Goal: Transaction & Acquisition: Purchase product/service

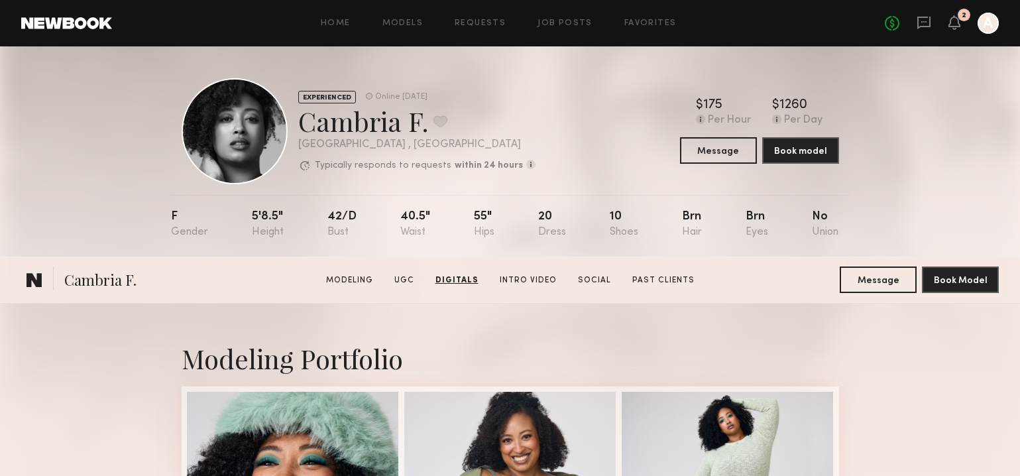
scroll to position [1263, 0]
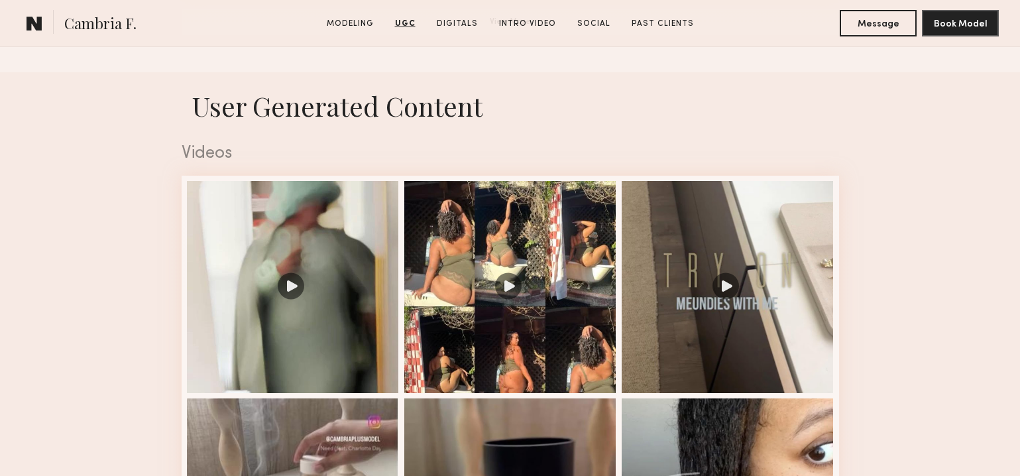
click at [36, 19] on common-icon at bounding box center [34, 23] width 16 height 17
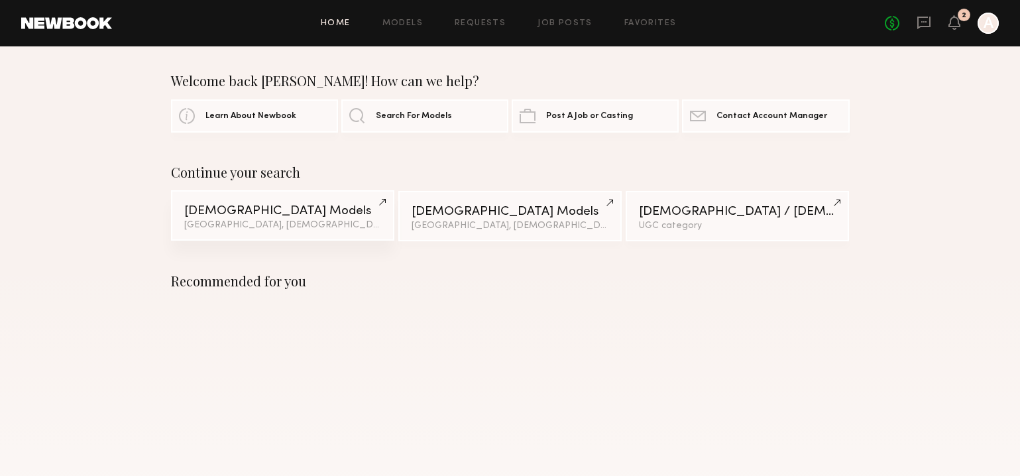
click at [209, 213] on div "Female Models" at bounding box center [282, 211] width 197 height 13
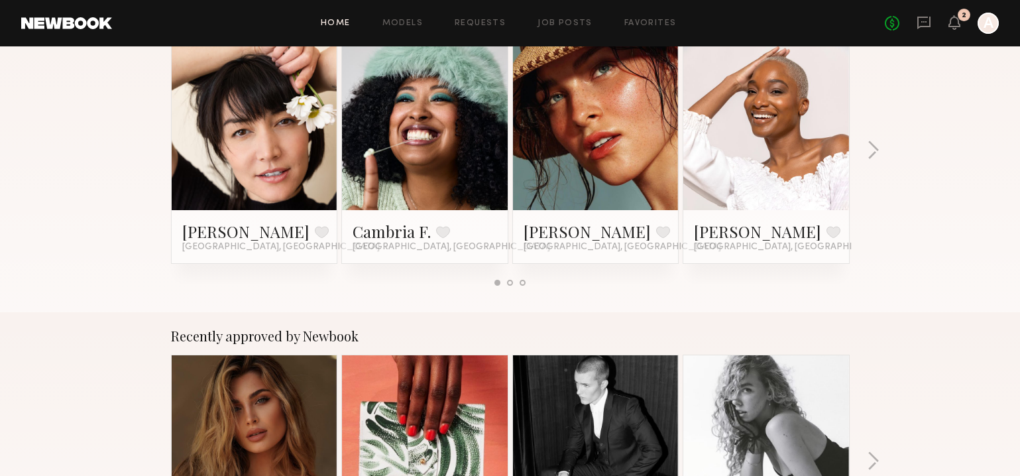
scroll to position [288, 0]
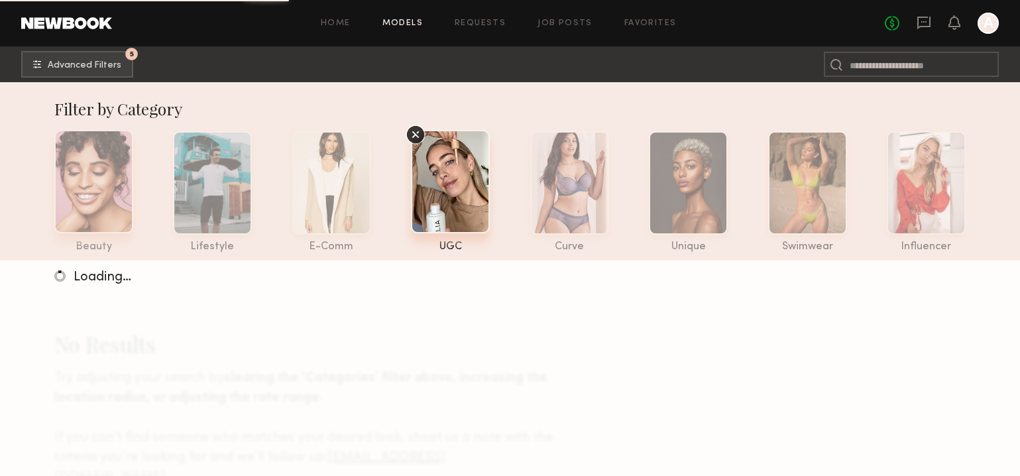
click at [98, 170] on div at bounding box center [93, 181] width 79 height 103
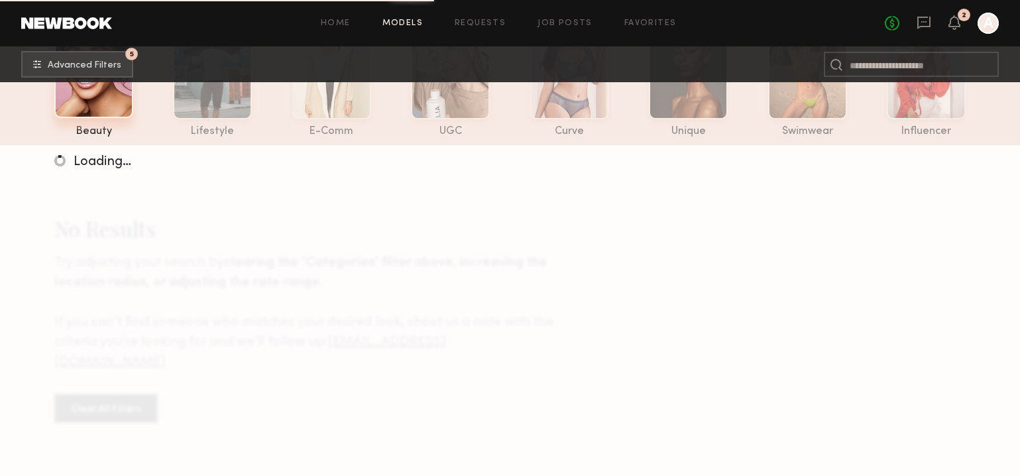
scroll to position [116, 0]
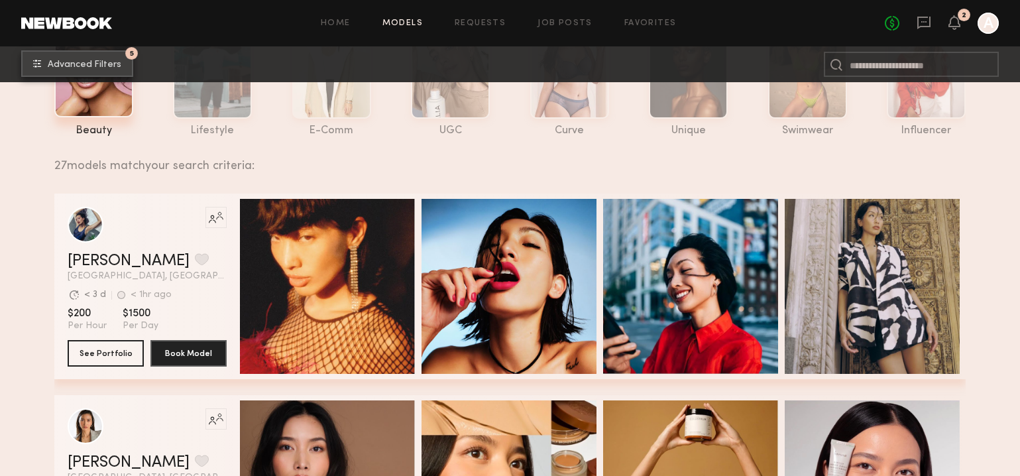
click at [81, 72] on button "5 Advanced Filters" at bounding box center [77, 63] width 112 height 26
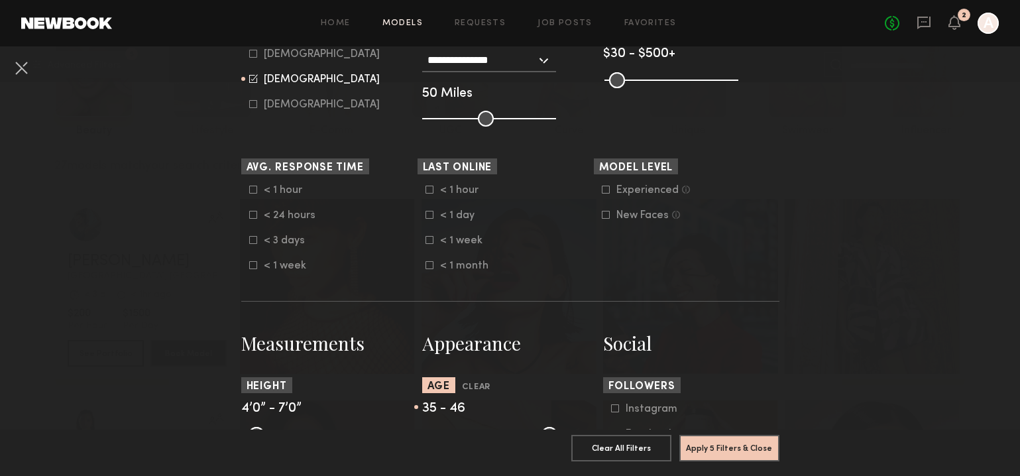
scroll to position [427, 0]
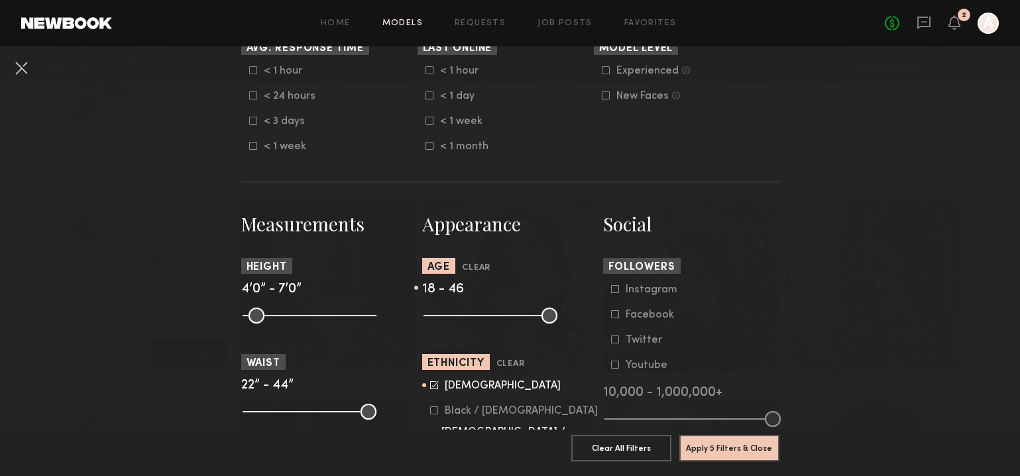
type input "**"
drag, startPoint x: 494, startPoint y: 318, endPoint x: 425, endPoint y: 318, distance: 68.9
click at [425, 318] on input "range" at bounding box center [490, 315] width 134 height 16
drag, startPoint x: 529, startPoint y: 320, endPoint x: 563, endPoint y: 321, distance: 34.5
type input "**"
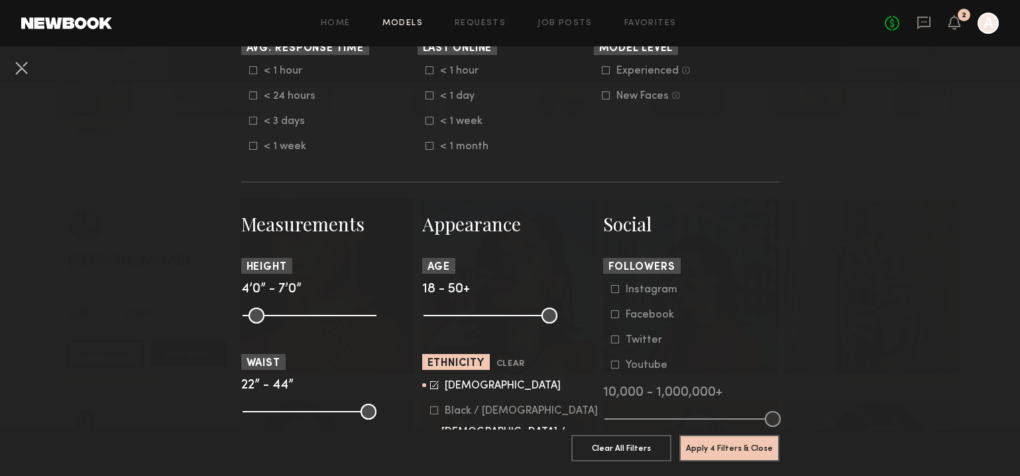
click at [557, 321] on input "range" at bounding box center [490, 315] width 134 height 16
click at [433, 387] on icon at bounding box center [434, 383] width 7 height 7
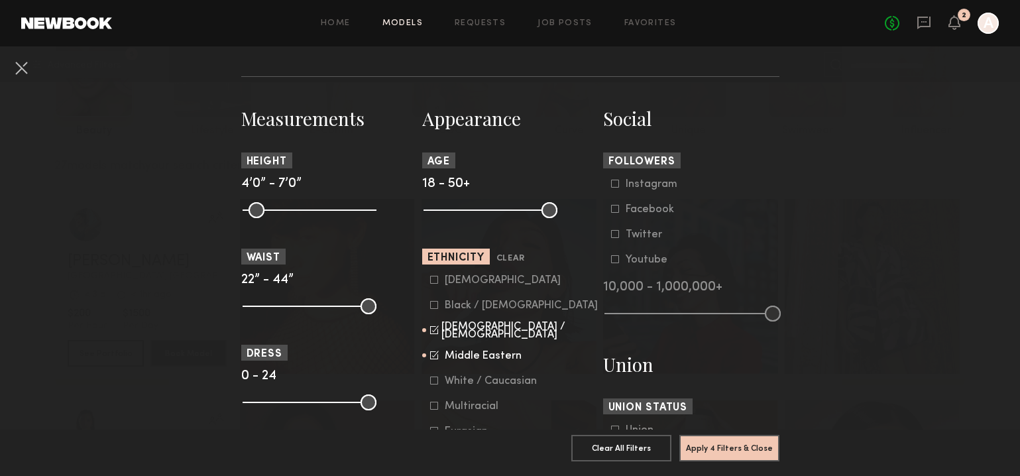
scroll to position [568, 0]
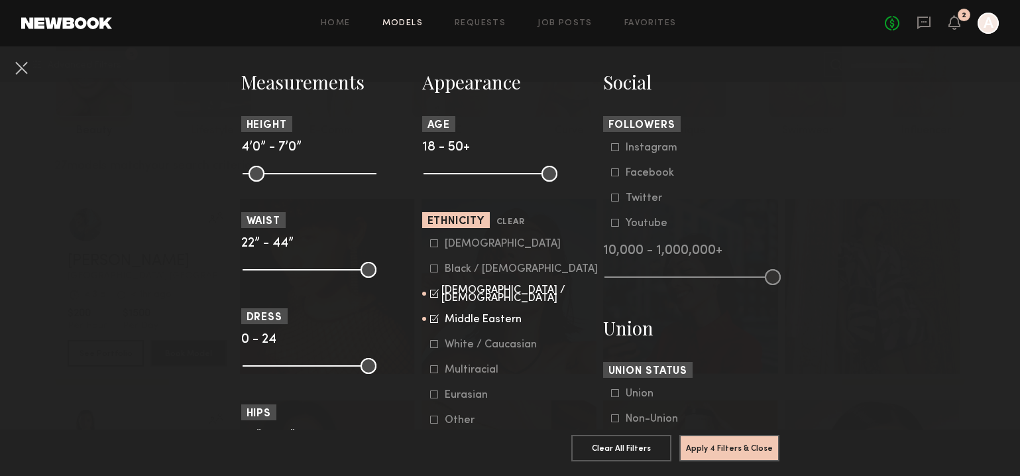
click at [433, 297] on icon at bounding box center [434, 293] width 9 height 9
click at [433, 321] on icon at bounding box center [434, 318] width 9 height 9
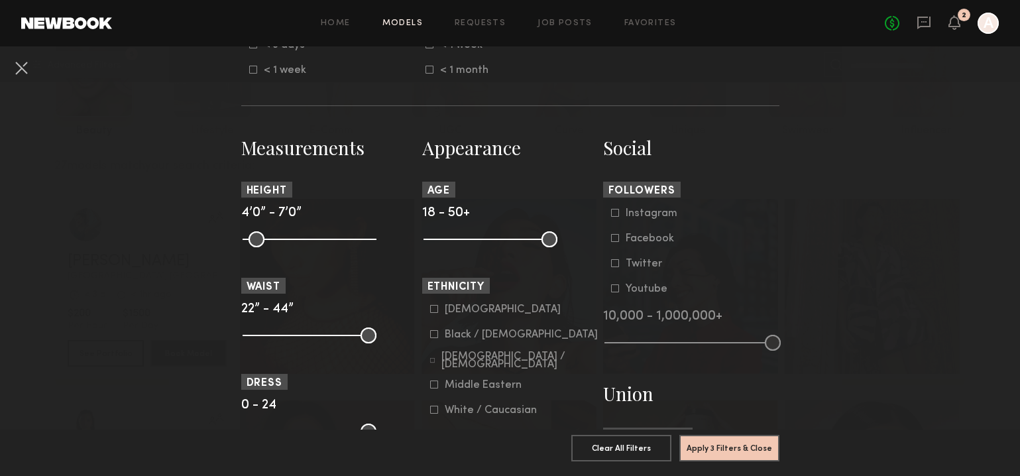
scroll to position [517, 0]
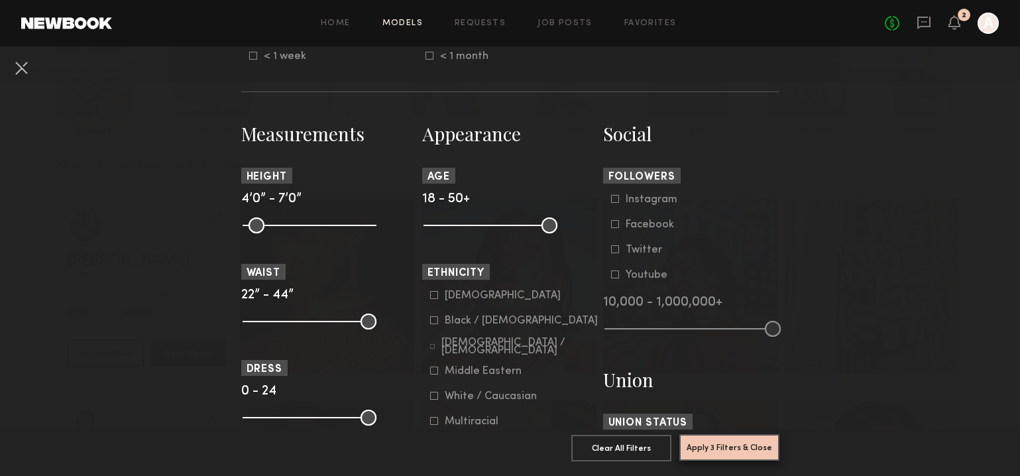
click at [739, 446] on button "Apply 3 Filters & Close" at bounding box center [729, 447] width 100 height 26
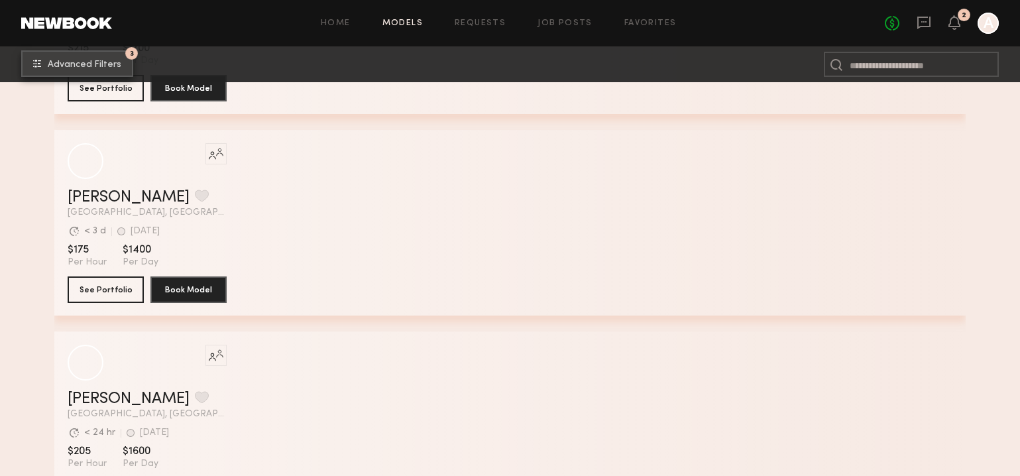
scroll to position [2790, 0]
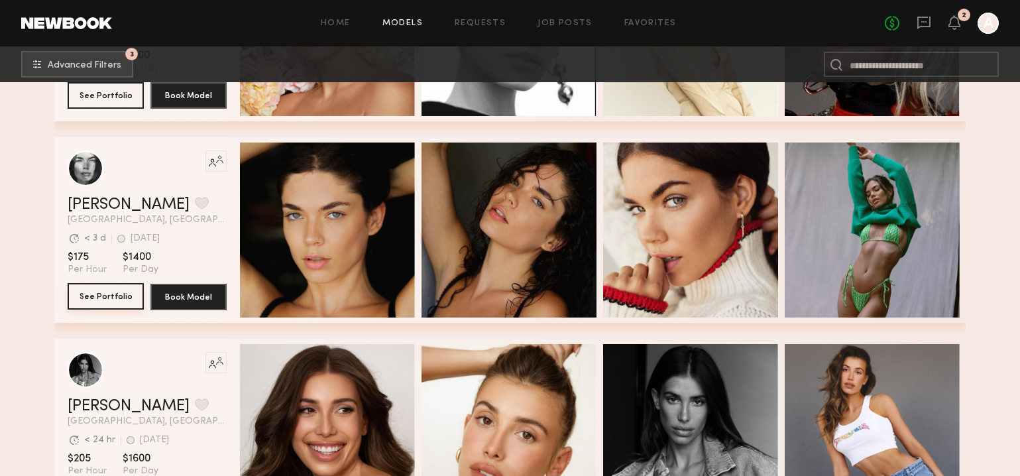
click at [109, 294] on button "See Portfolio" at bounding box center [106, 296] width 76 height 26
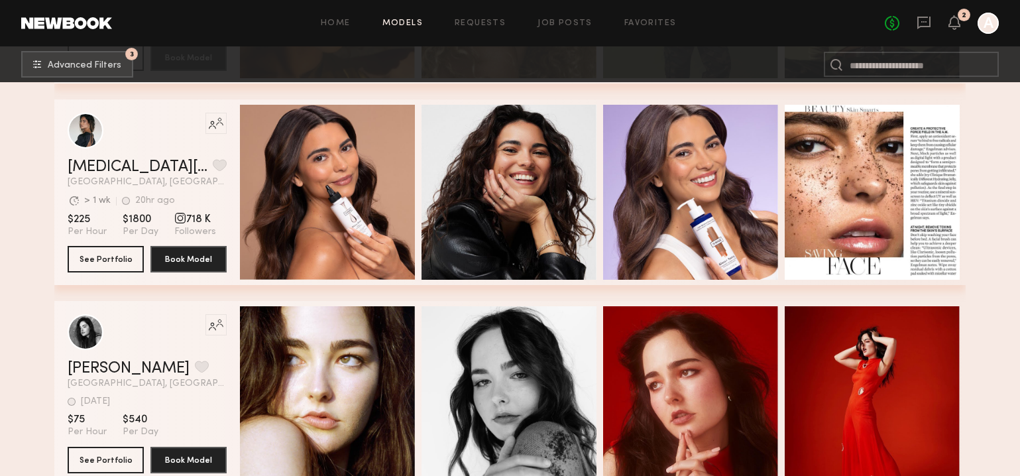
scroll to position [6064, 0]
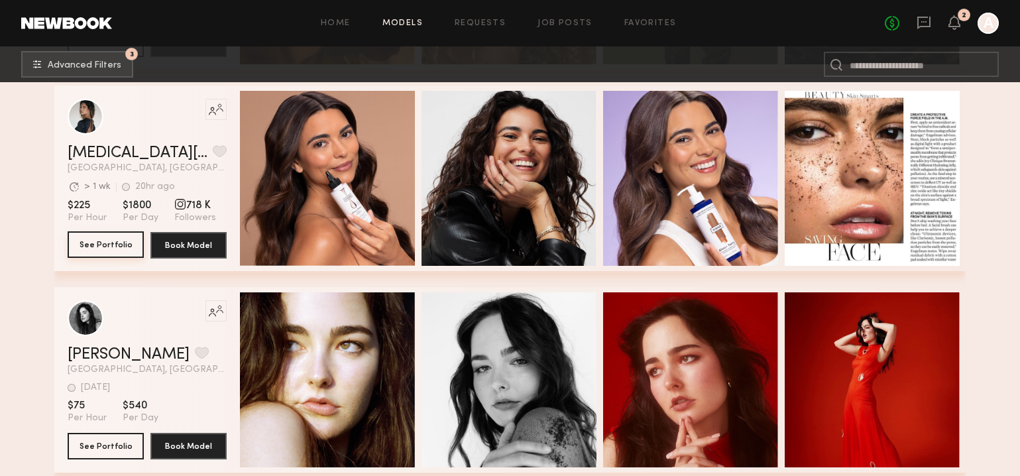
click at [128, 254] on button "See Portfolio" at bounding box center [106, 244] width 76 height 26
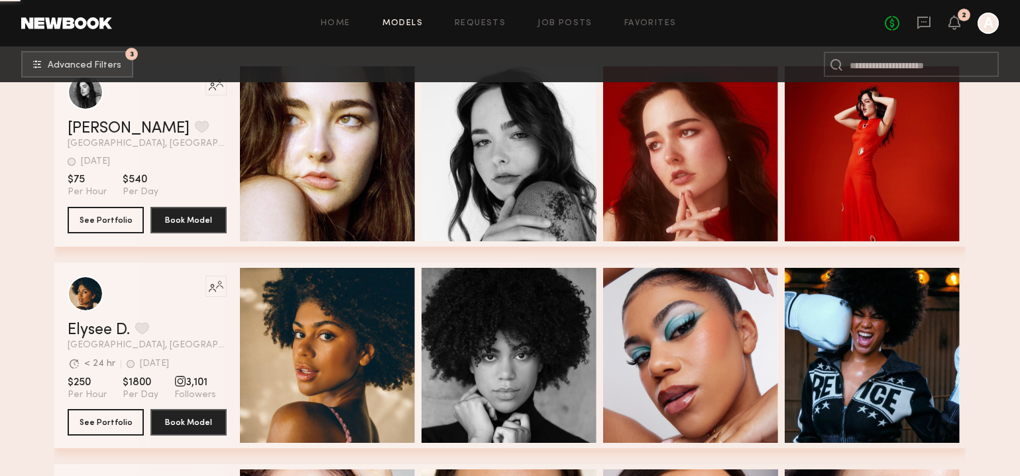
scroll to position [6602, 0]
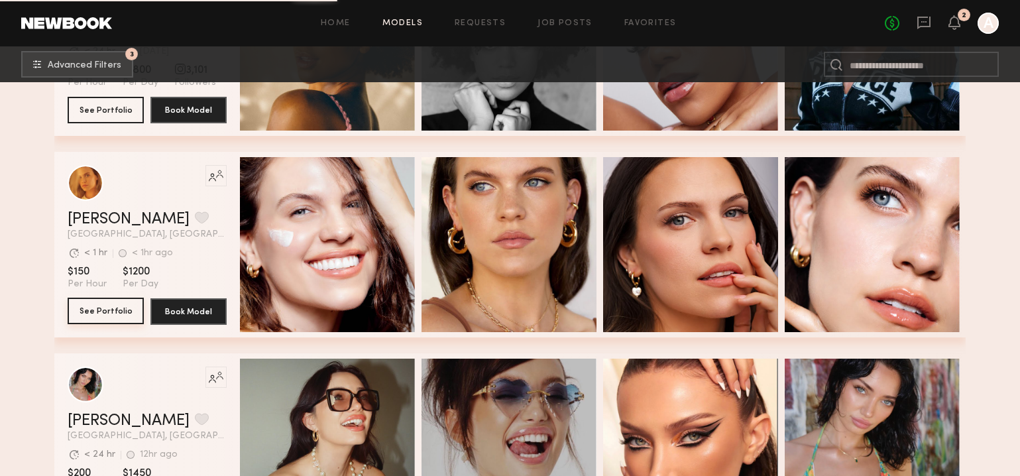
click at [97, 307] on button "See Portfolio" at bounding box center [106, 310] width 76 height 26
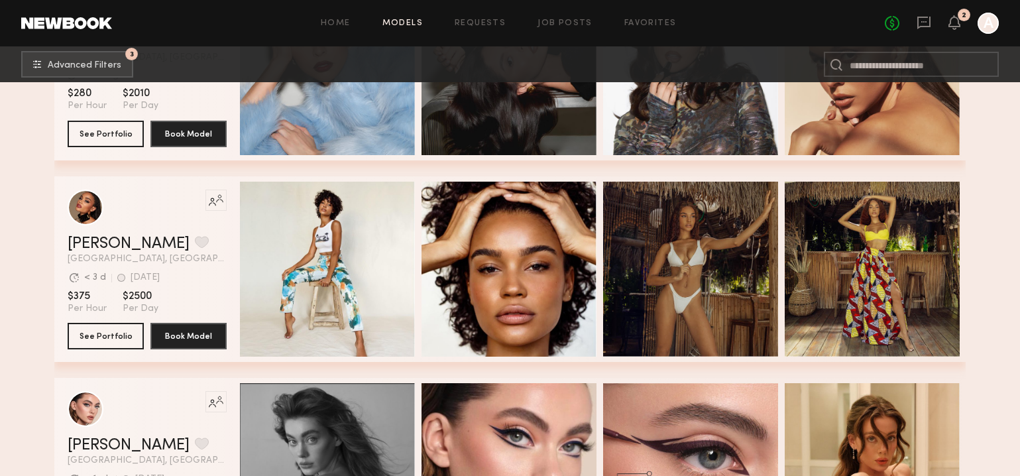
scroll to position [7665, 0]
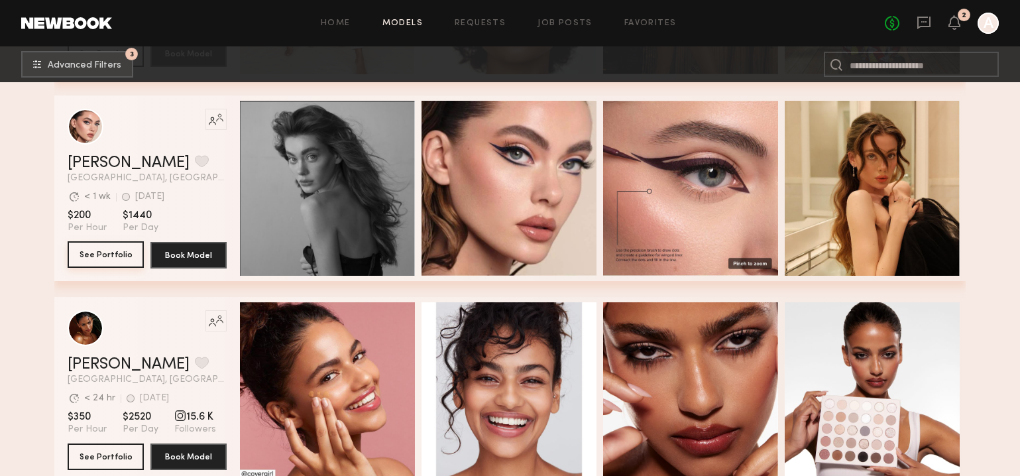
click at [111, 249] on button "See Portfolio" at bounding box center [106, 254] width 76 height 26
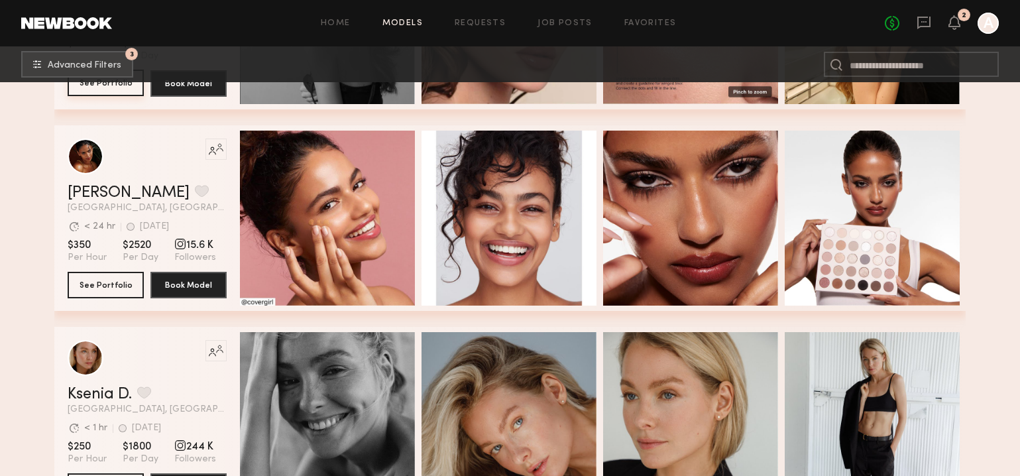
scroll to position [7840, 0]
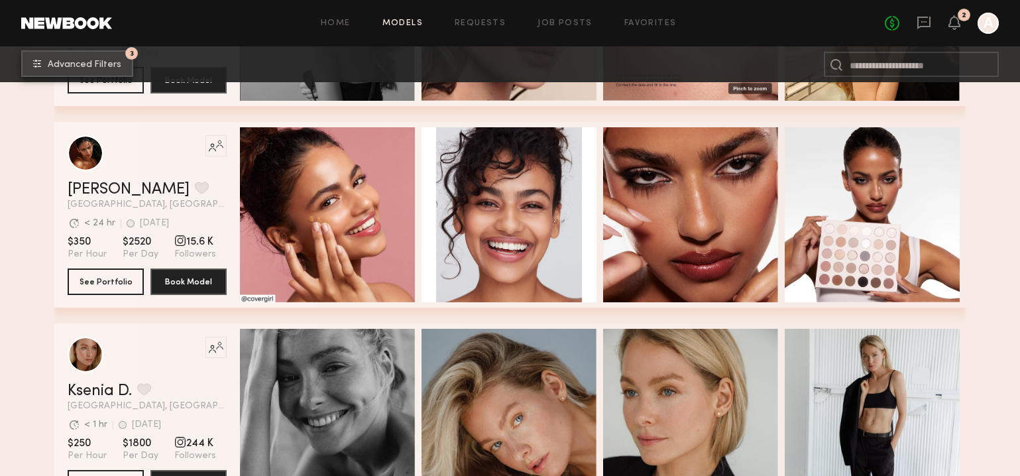
click at [93, 66] on span "Advanced Filters" at bounding box center [85, 64] width 74 height 9
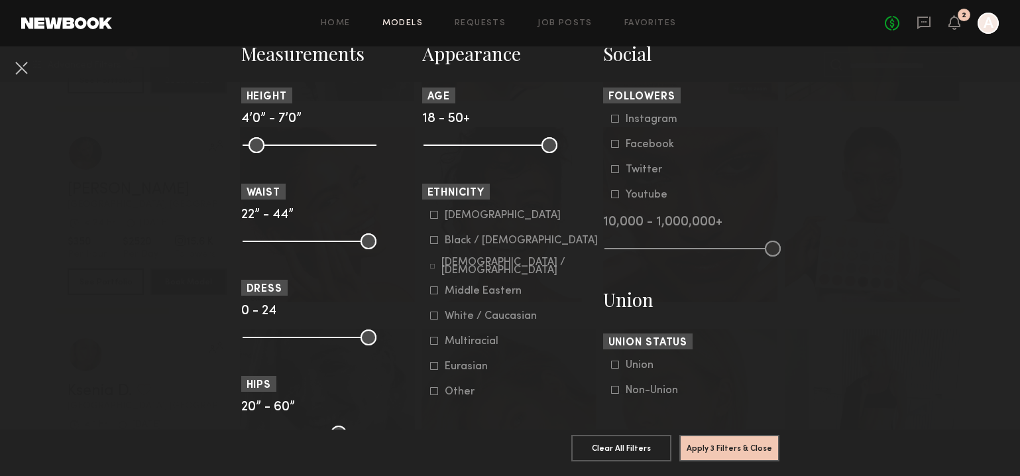
scroll to position [613, 0]
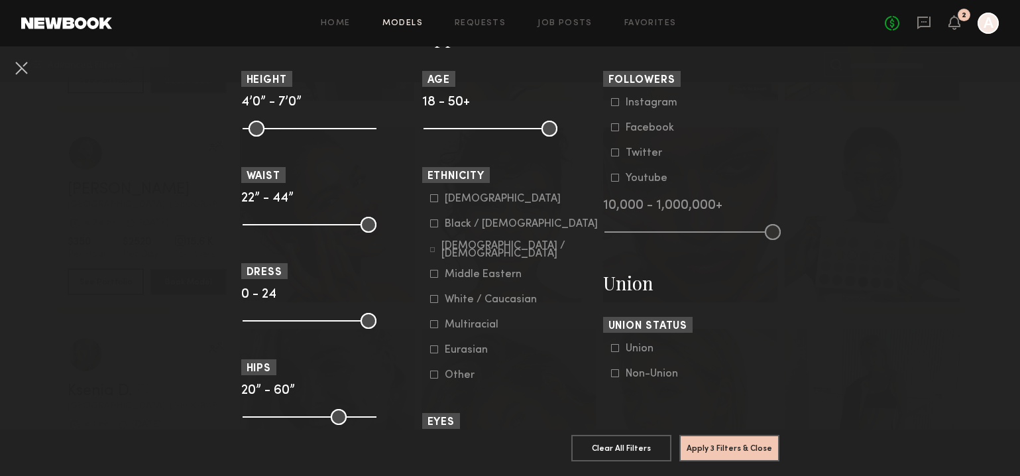
click at [433, 227] on icon at bounding box center [434, 223] width 8 height 8
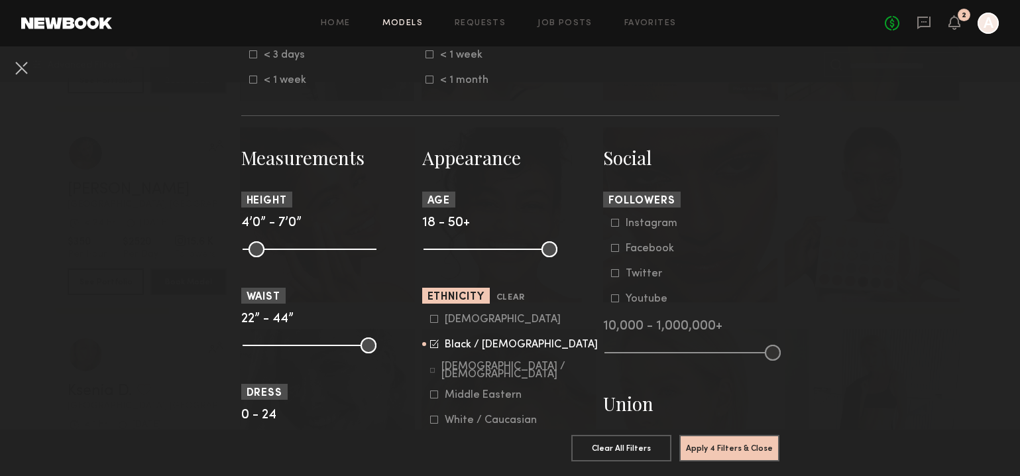
scroll to position [397, 0]
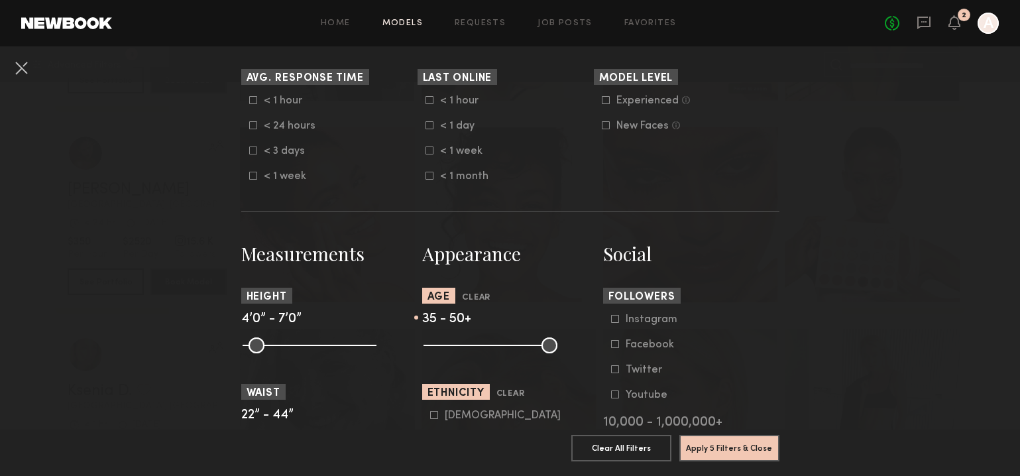
type input "**"
drag, startPoint x: 435, startPoint y: 346, endPoint x: 491, endPoint y: 348, distance: 56.3
click at [494, 348] on input "range" at bounding box center [490, 345] width 134 height 16
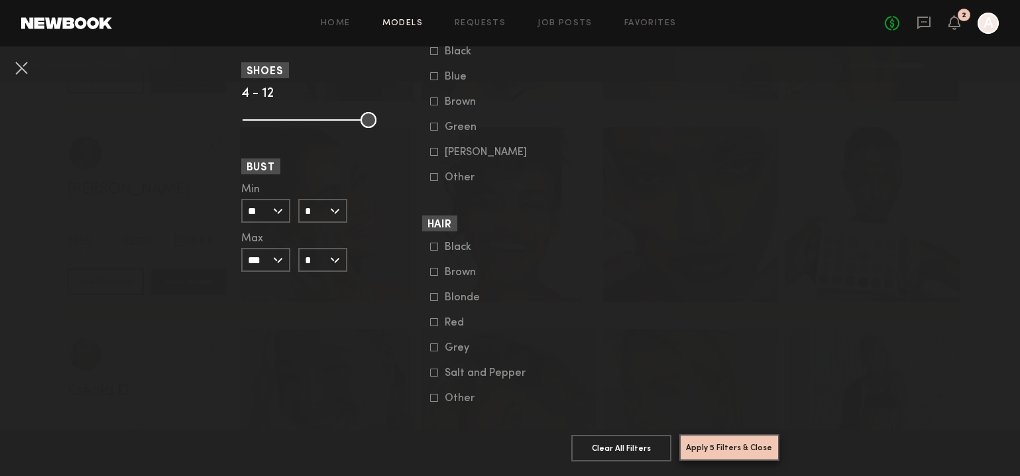
scroll to position [1031, 0]
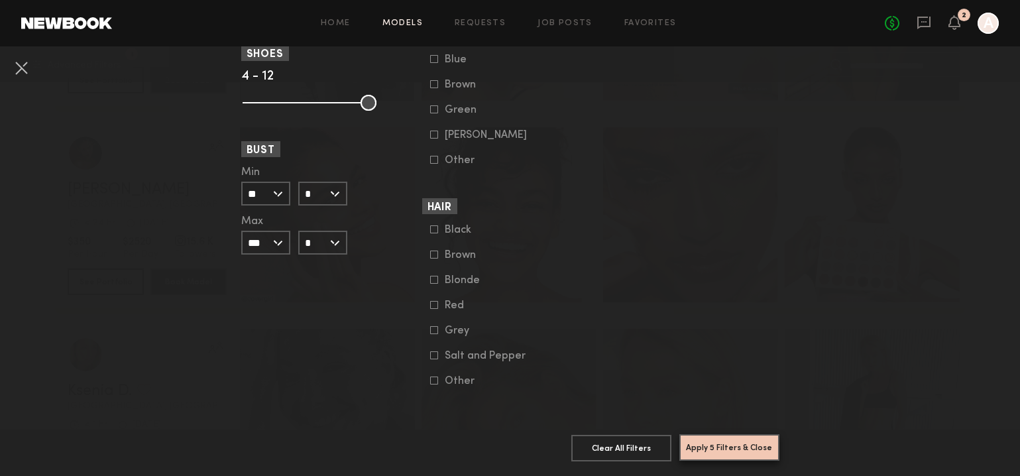
click at [744, 455] on button "Apply 5 Filters & Close" at bounding box center [729, 447] width 100 height 26
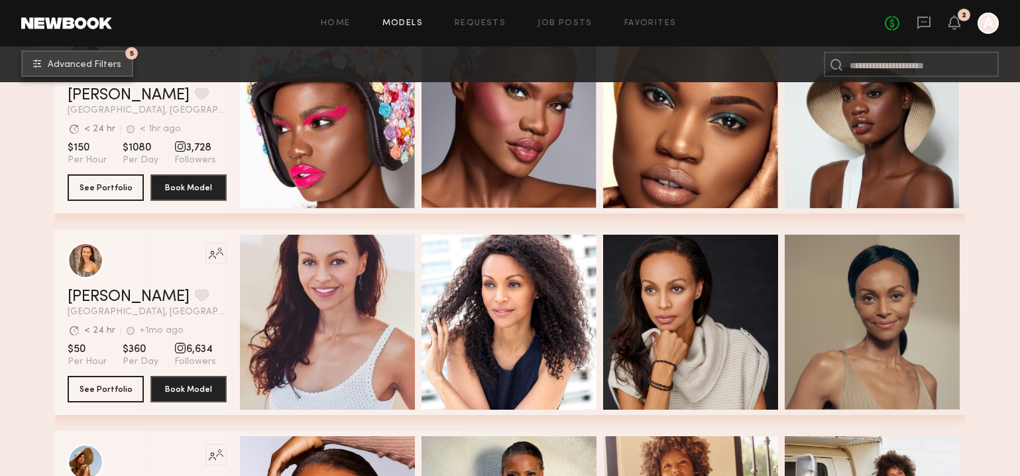
scroll to position [280, 0]
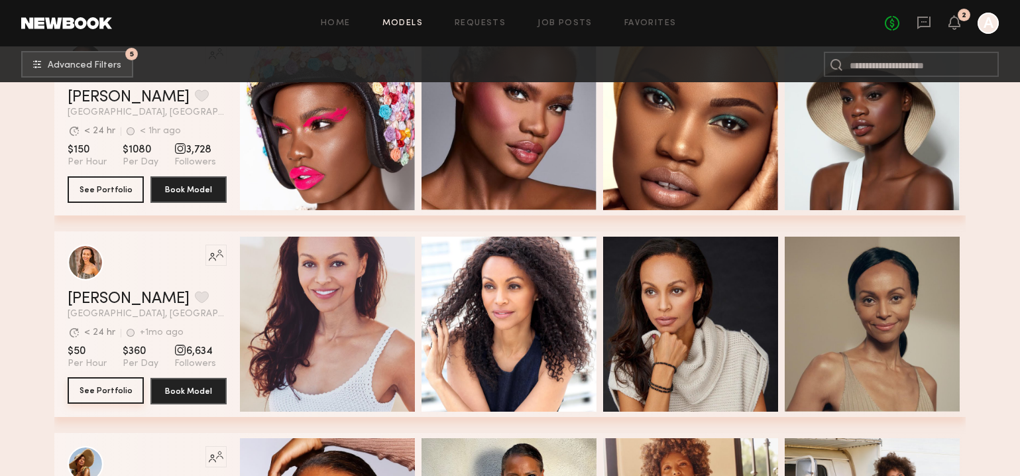
click at [92, 390] on button "See Portfolio" at bounding box center [106, 390] width 76 height 26
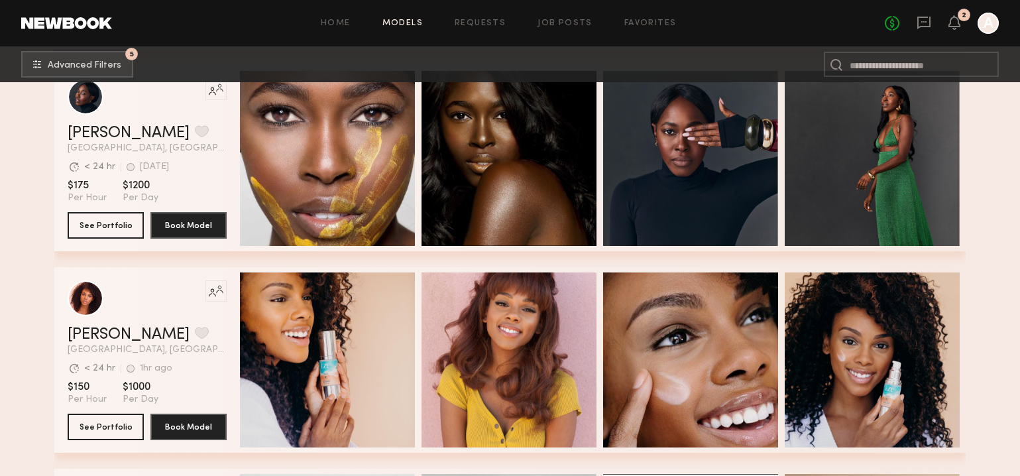
scroll to position [1252, 0]
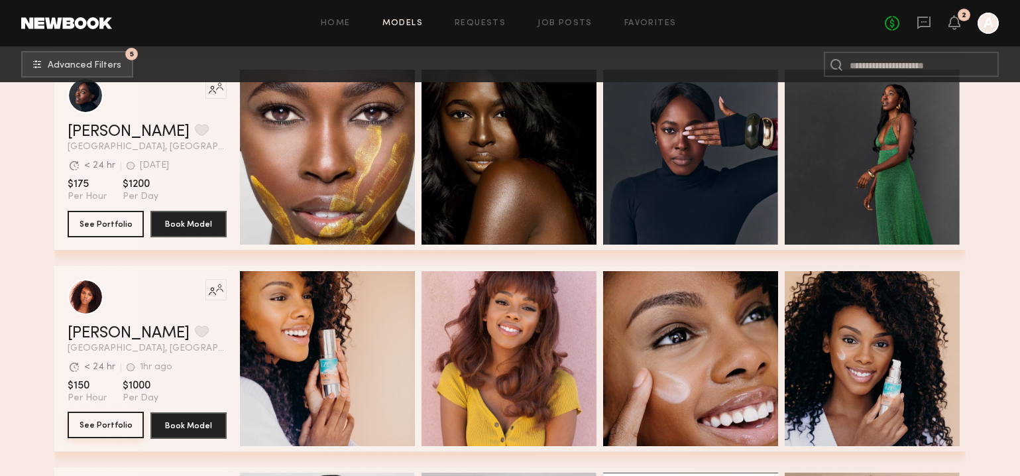
click at [111, 424] on button "See Portfolio" at bounding box center [106, 424] width 76 height 26
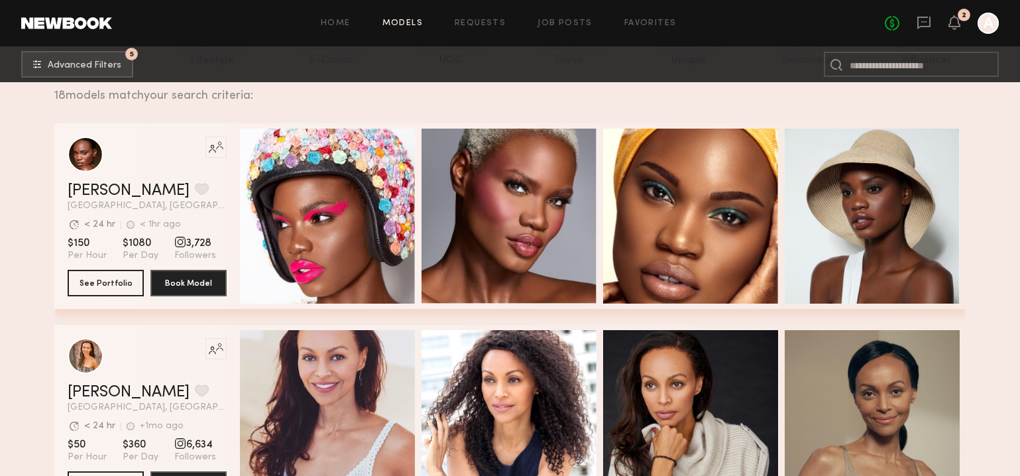
scroll to position [132, 0]
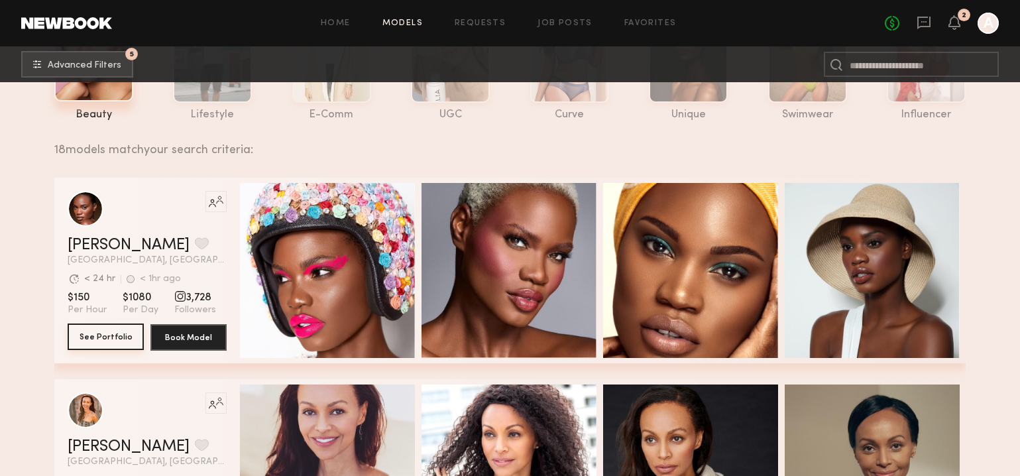
click at [104, 334] on button "See Portfolio" at bounding box center [106, 336] width 76 height 26
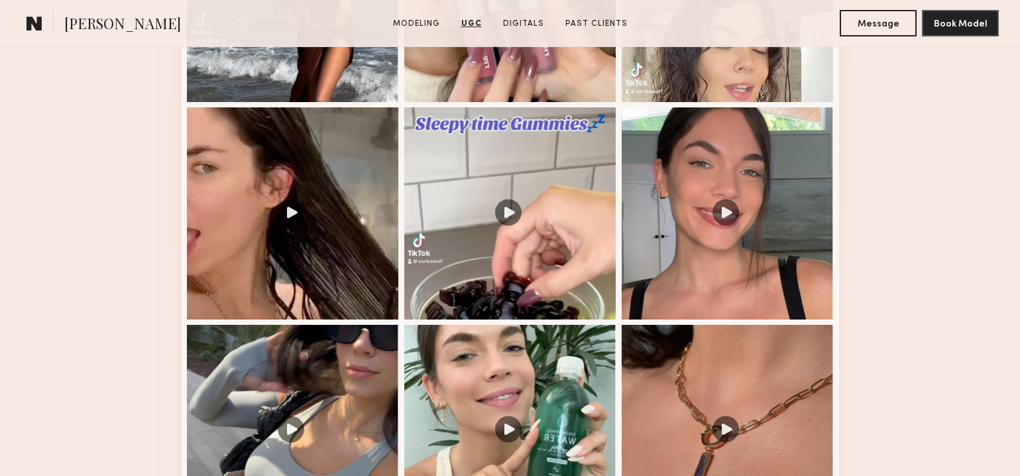
scroll to position [1554, 0]
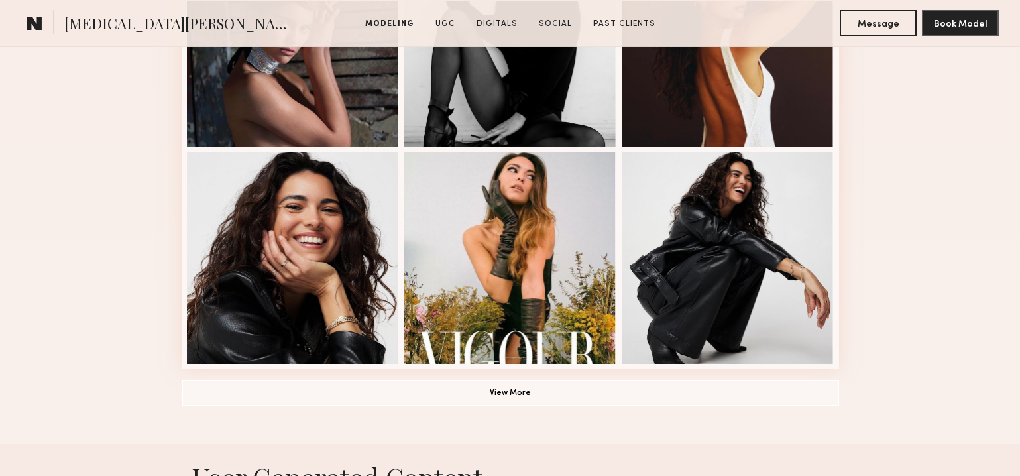
scroll to position [1157, 0]
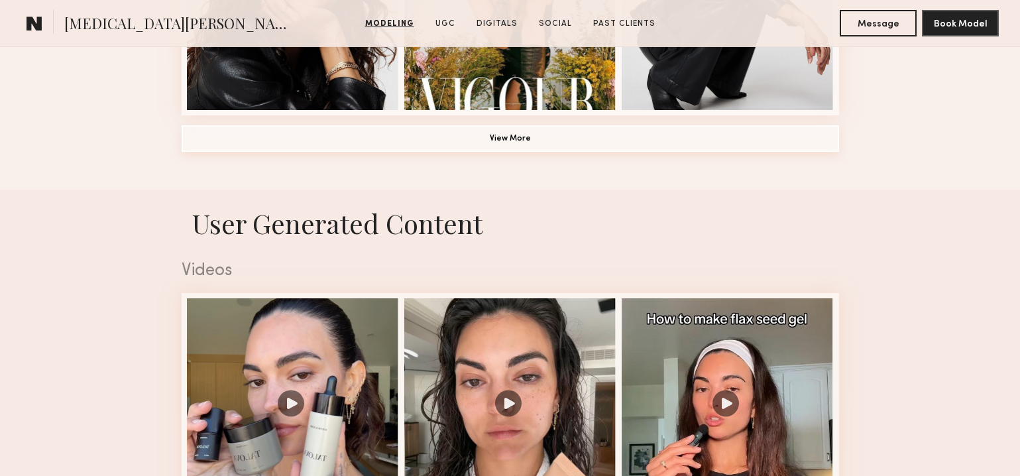
click at [508, 125] on button "View More" at bounding box center [510, 138] width 657 height 26
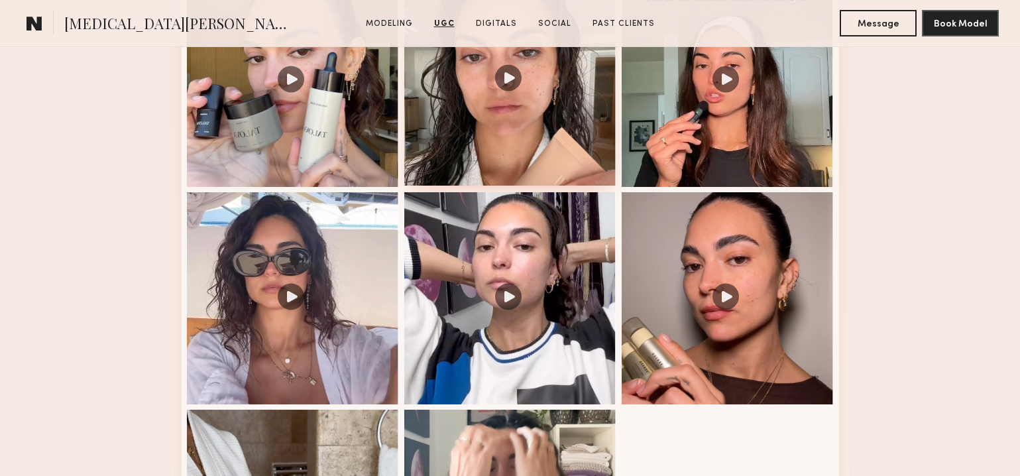
scroll to position [2370, 0]
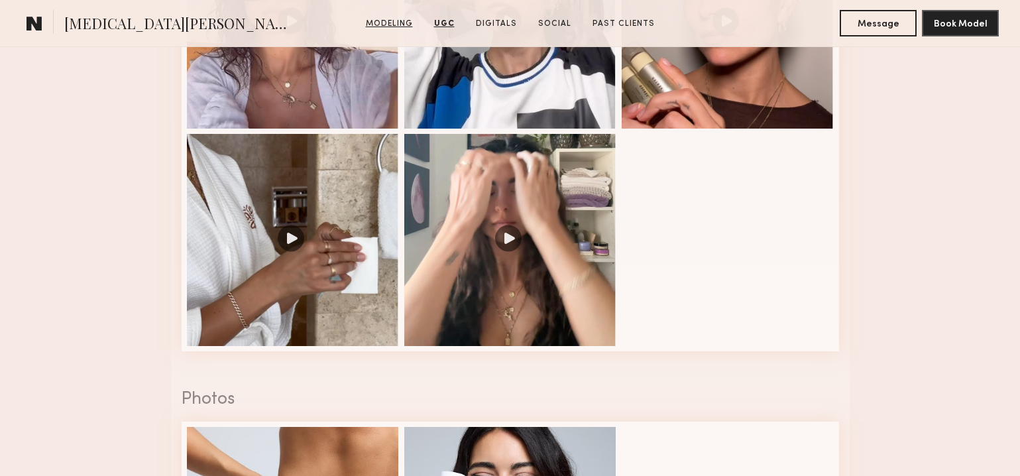
click at [399, 23] on link "Modeling" at bounding box center [389, 24] width 58 height 12
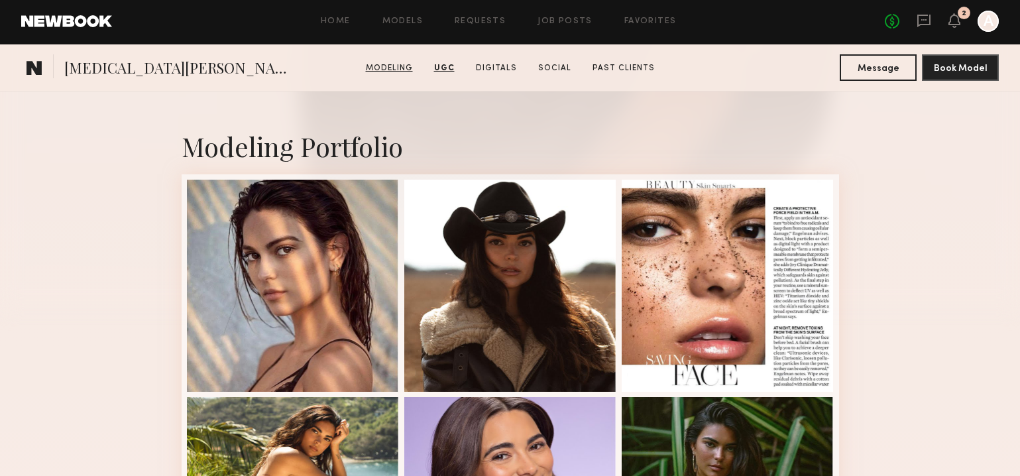
scroll to position [223, 0]
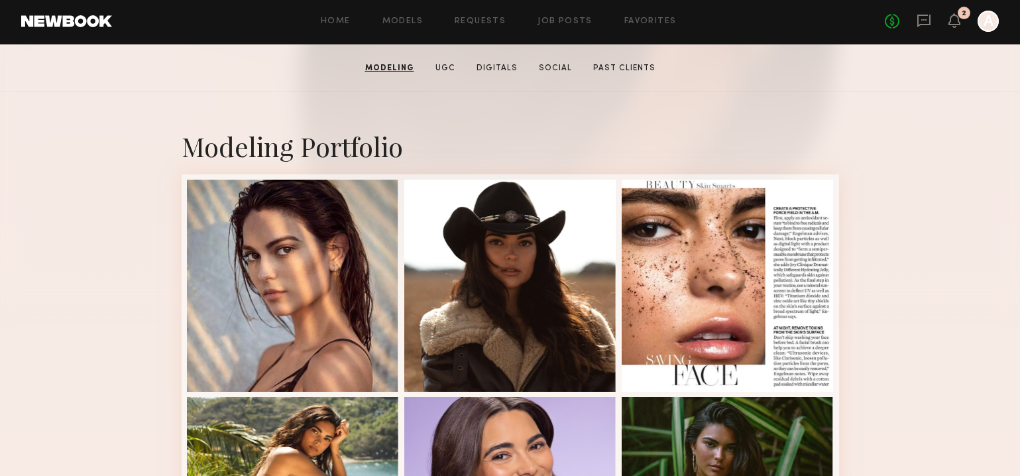
click at [319, 11] on div "Home Models Requests Job Posts Favorites Sign Out No fees up to $5,000 2 A" at bounding box center [555, 21] width 886 height 21
click at [333, 17] on link "Home" at bounding box center [336, 21] width 30 height 9
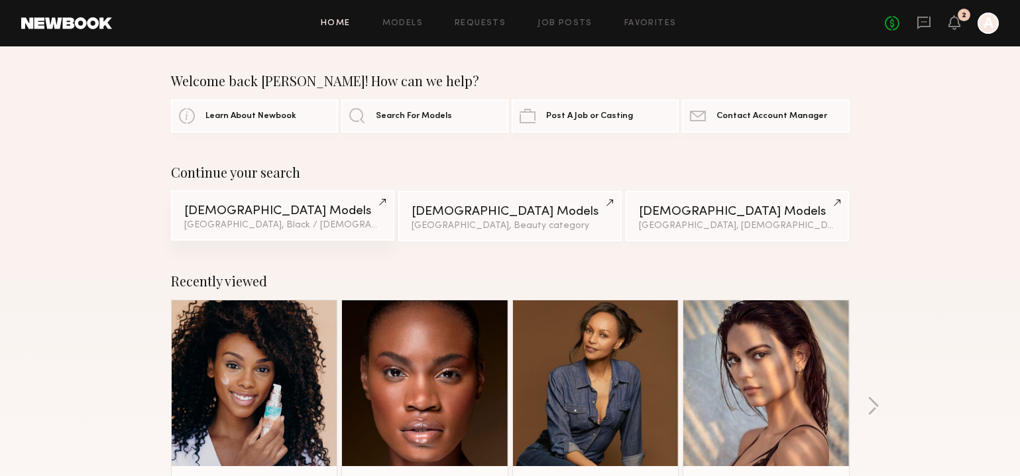
click at [236, 222] on div "Los Angeles, Black / African American & 2 other filter s + 2" at bounding box center [282, 225] width 197 height 9
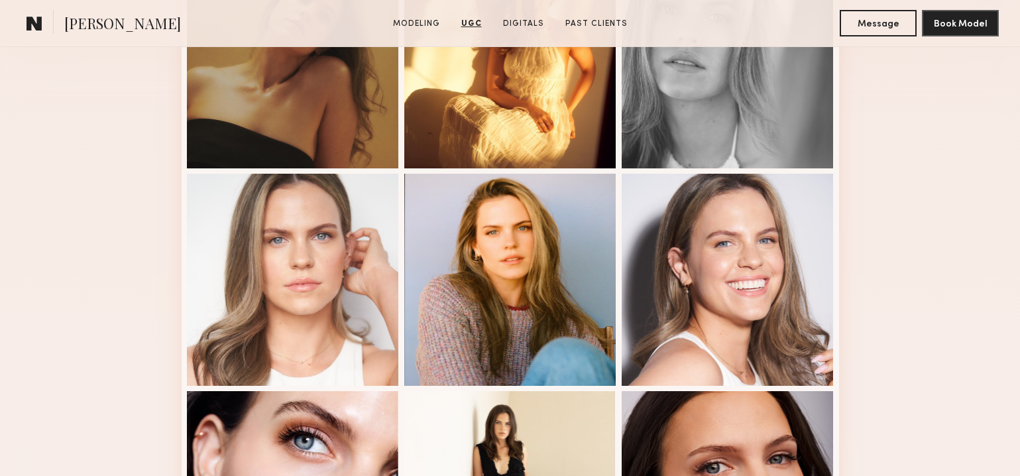
scroll to position [350, 0]
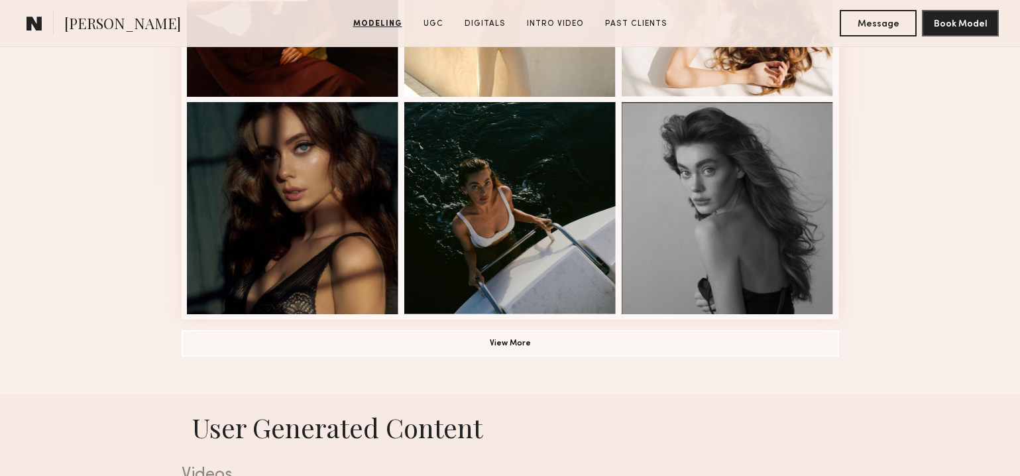
scroll to position [942, 0]
click at [533, 344] on button "View More" at bounding box center [510, 342] width 657 height 26
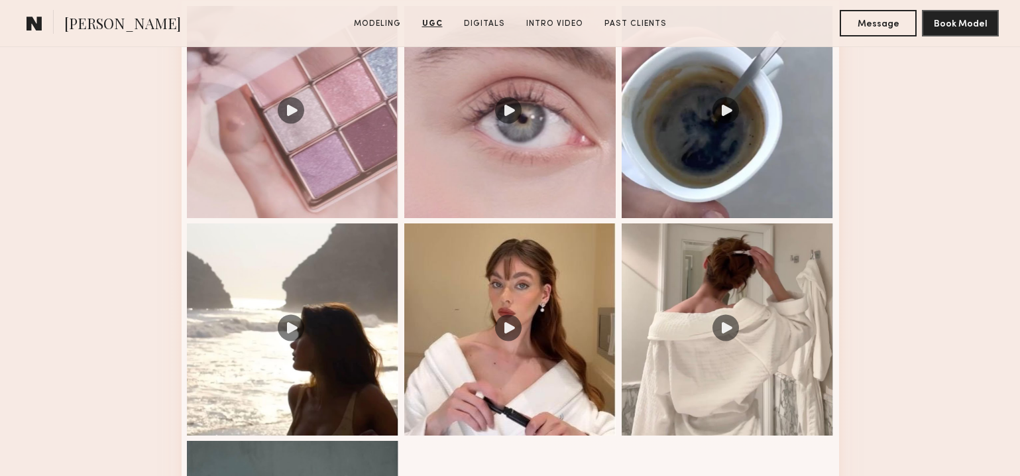
scroll to position [2003, 0]
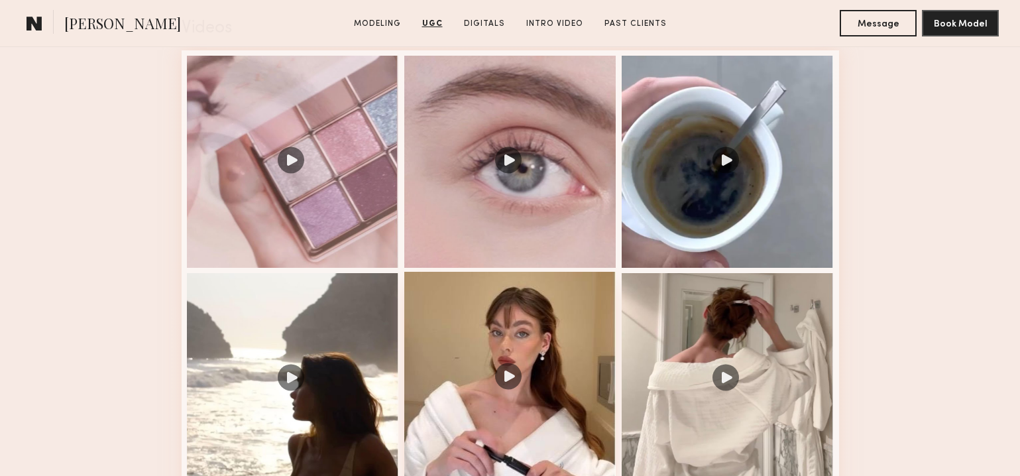
click at [533, 306] on div at bounding box center [510, 378] width 212 height 212
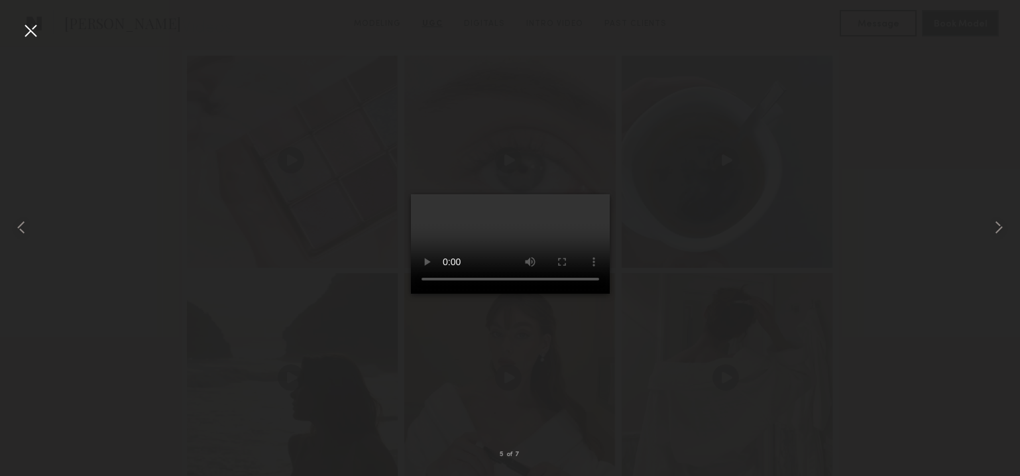
click at [23, 30] on div at bounding box center [30, 30] width 21 height 21
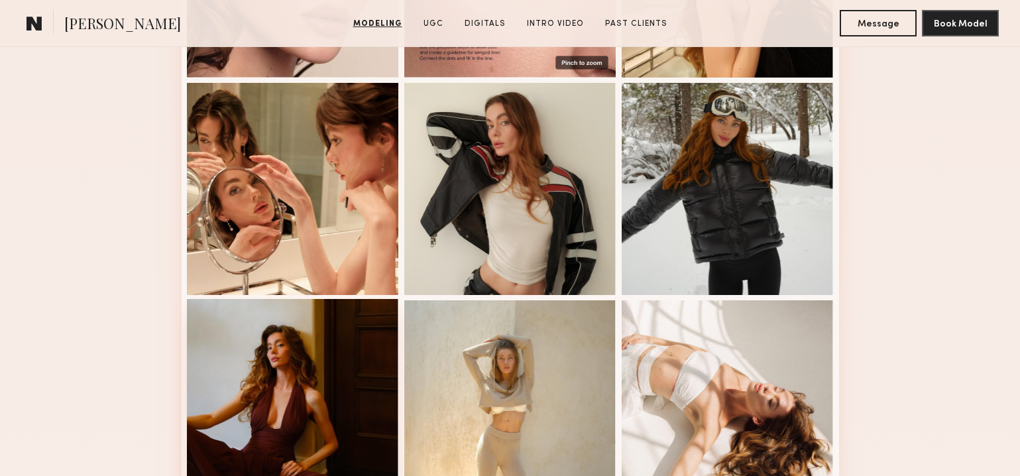
scroll to position [532, 0]
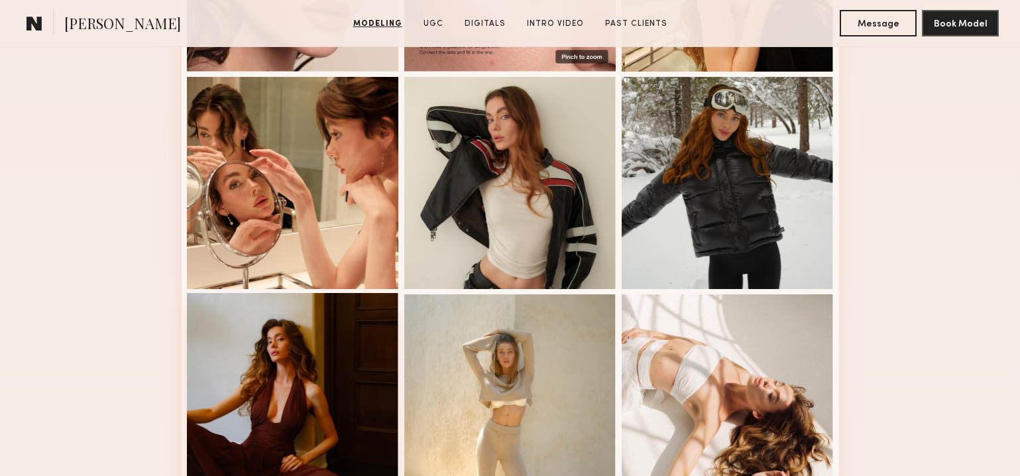
click at [307, 349] on div at bounding box center [293, 399] width 212 height 212
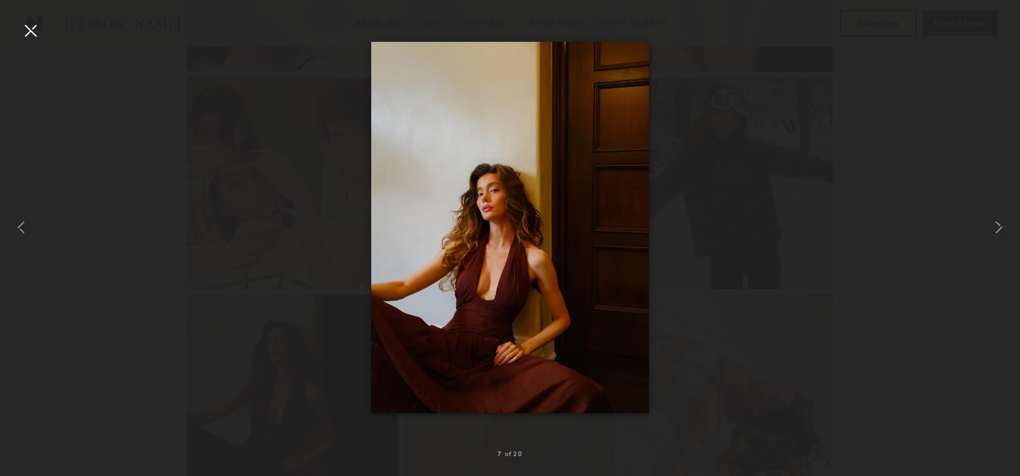
click at [30, 28] on div at bounding box center [30, 30] width 21 height 21
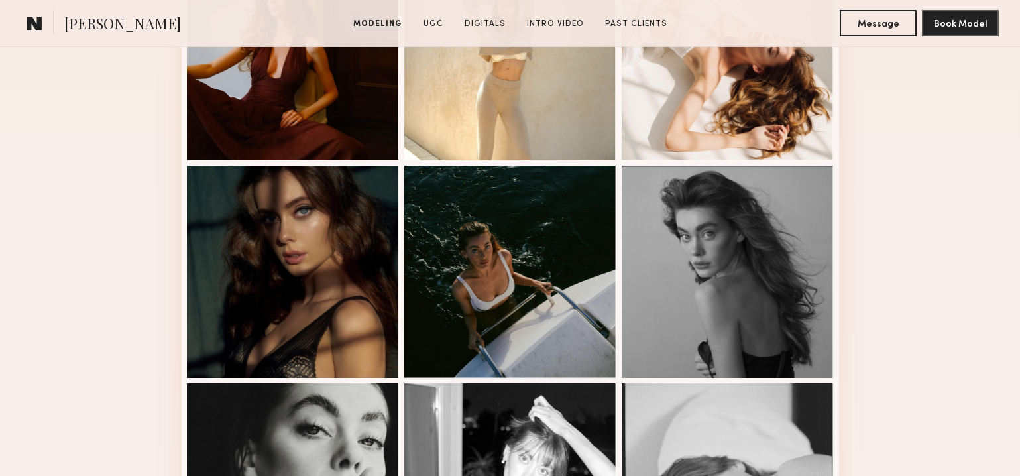
scroll to position [882, 0]
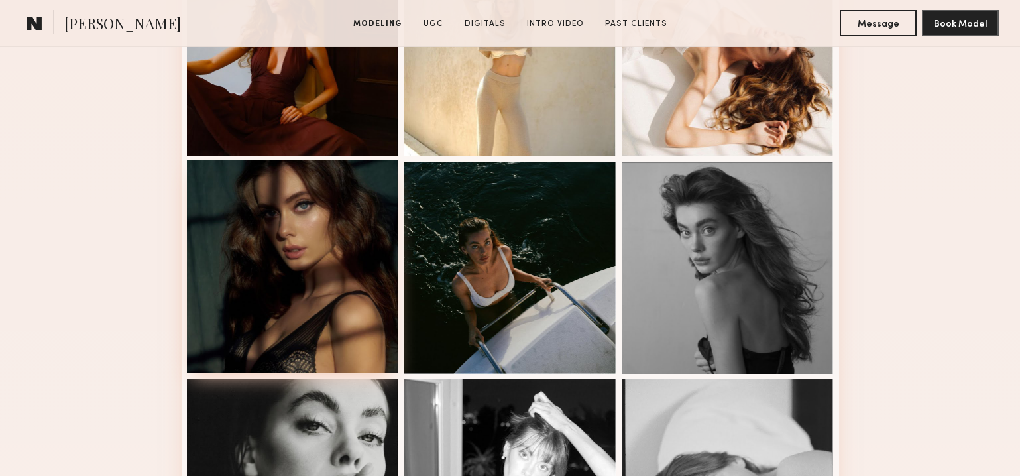
click at [319, 250] on div at bounding box center [293, 266] width 212 height 212
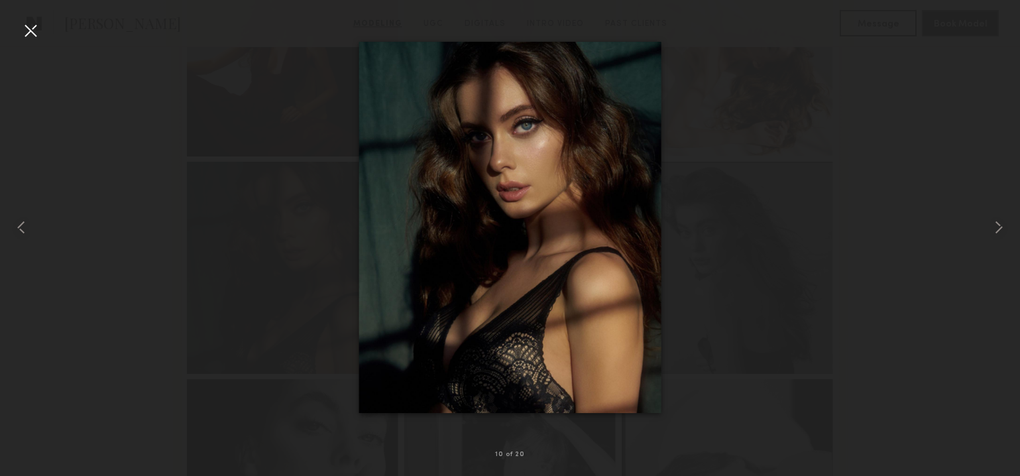
click at [36, 36] on div at bounding box center [30, 30] width 21 height 21
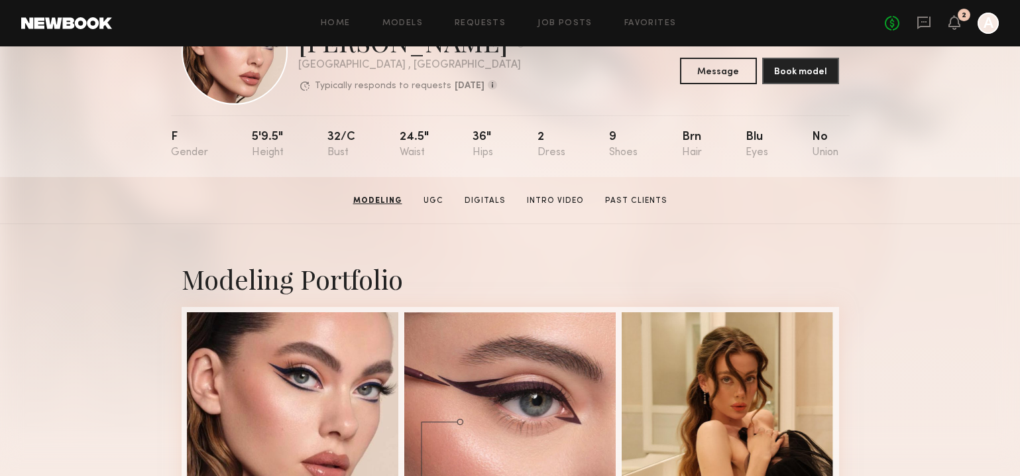
scroll to position [0, 0]
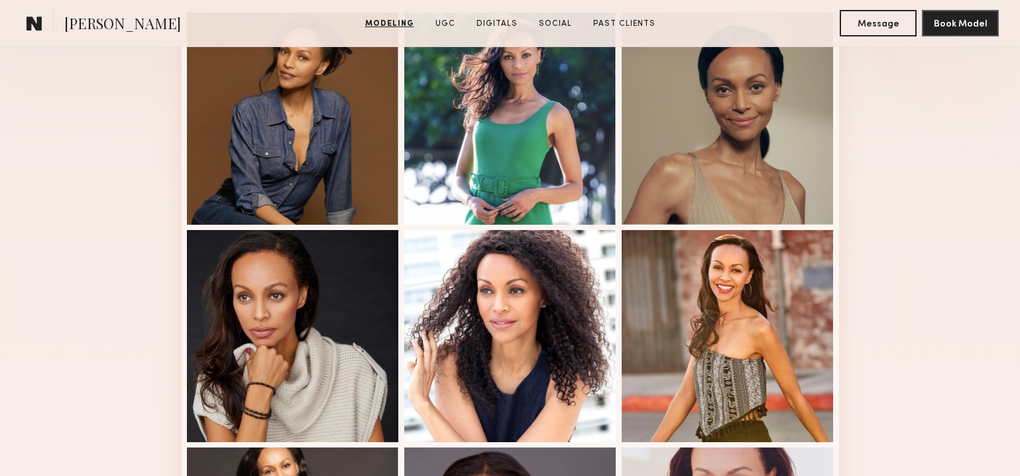
scroll to position [376, 0]
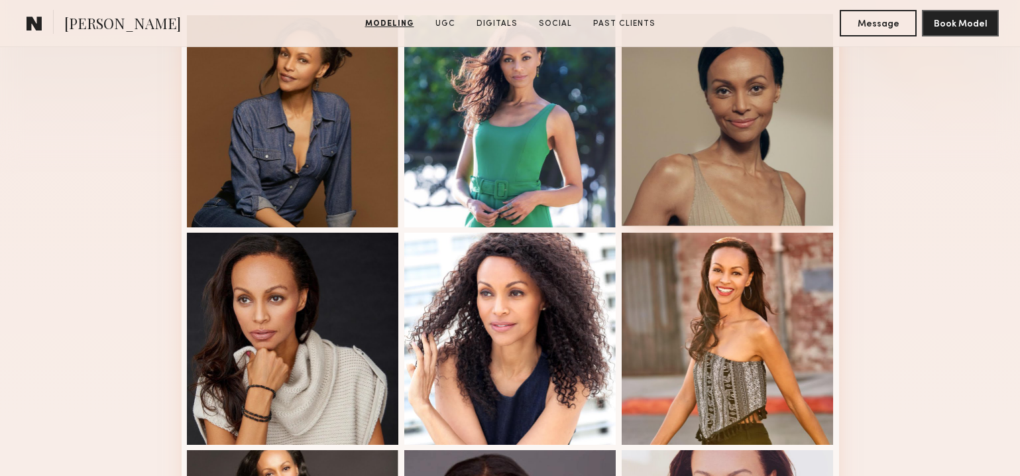
click at [698, 95] on div at bounding box center [727, 120] width 212 height 212
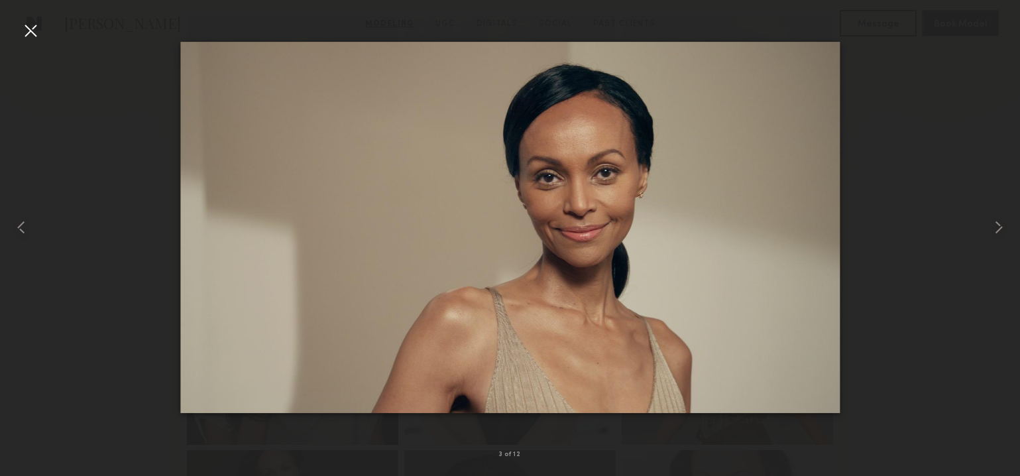
click at [28, 32] on div at bounding box center [30, 30] width 21 height 21
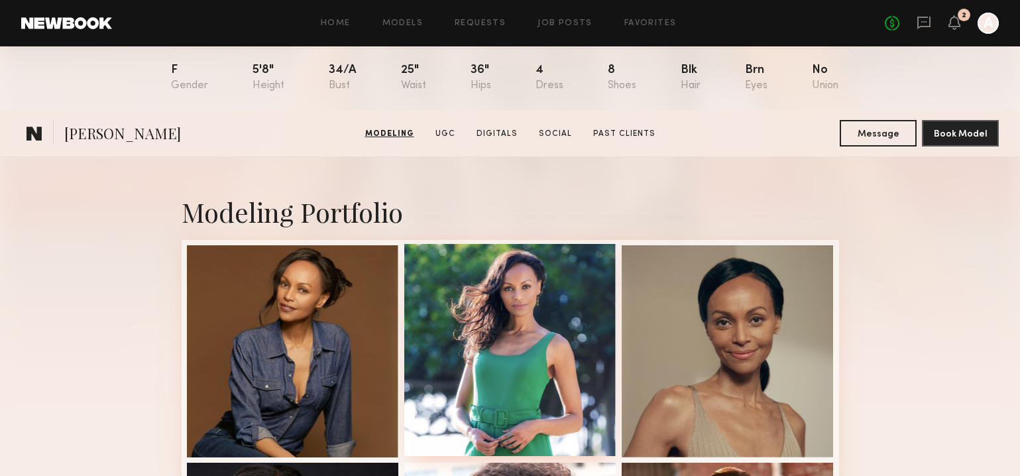
scroll to position [0, 0]
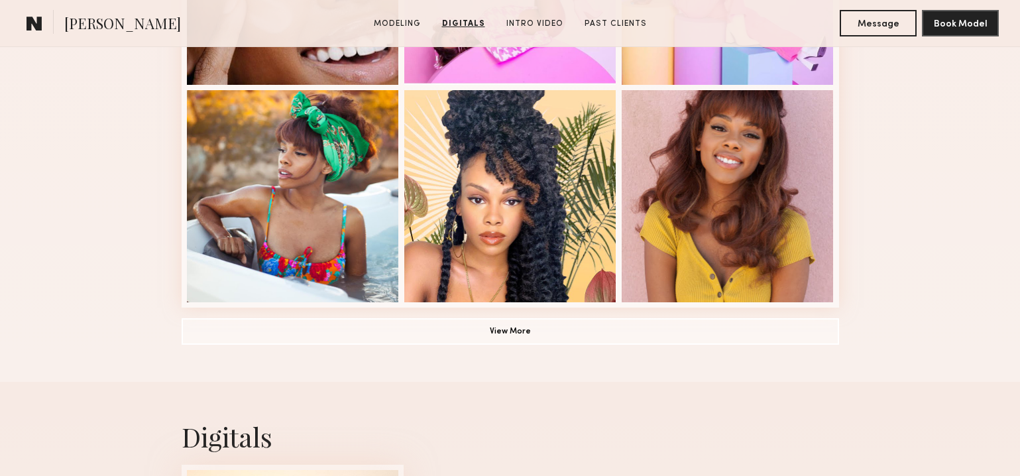
scroll to position [849, 0]
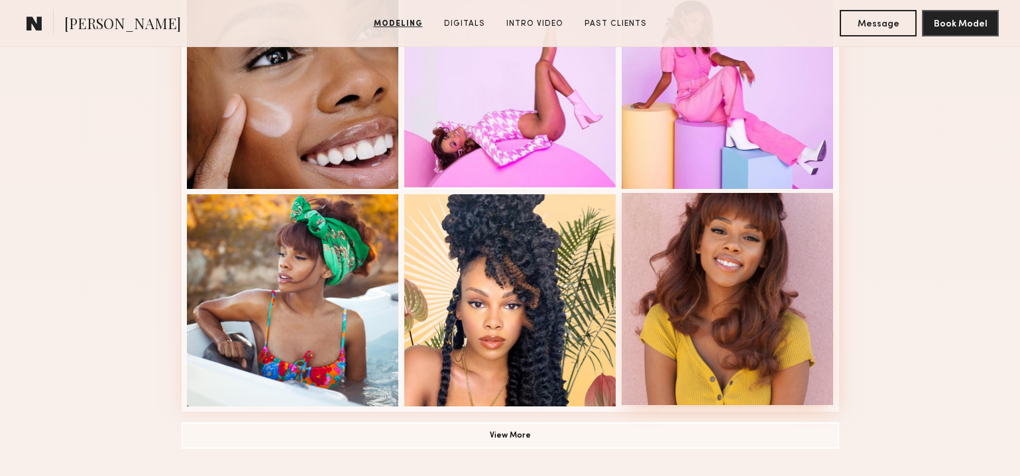
click at [758, 276] on div at bounding box center [727, 299] width 212 height 212
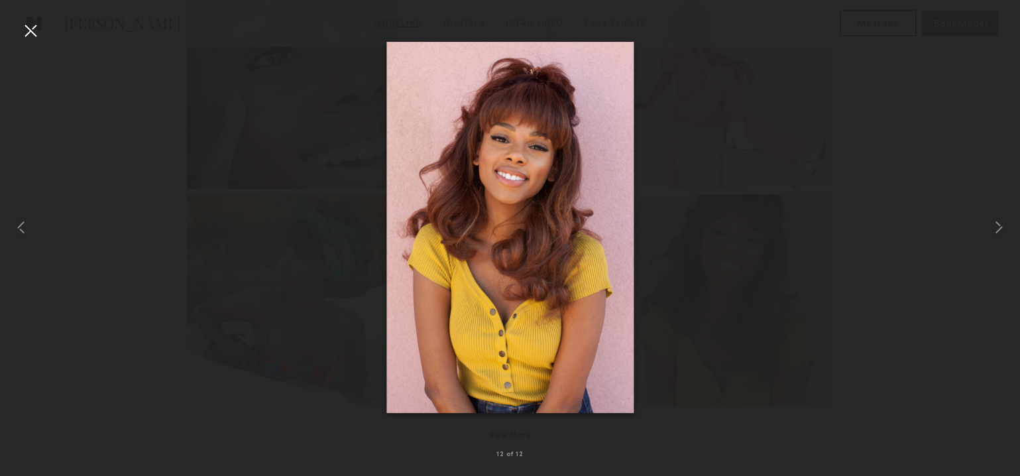
click at [34, 32] on div at bounding box center [30, 30] width 21 height 21
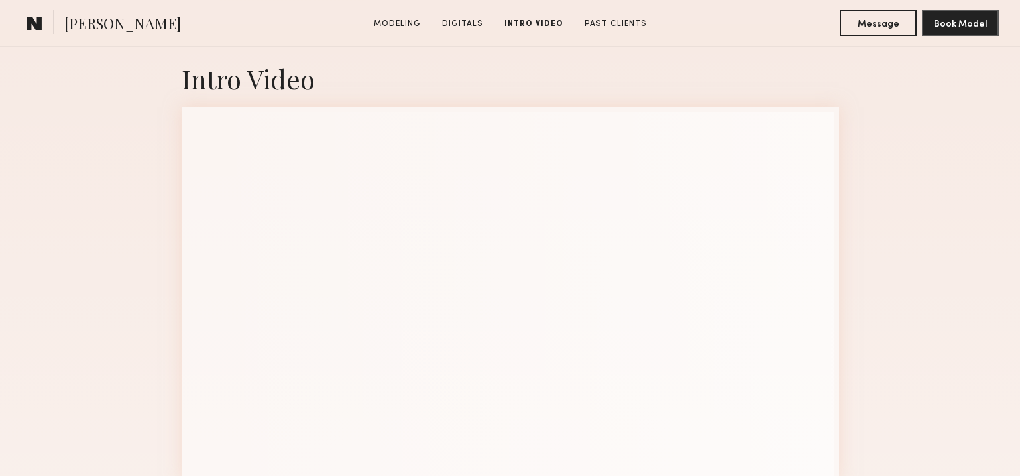
scroll to position [1871, 0]
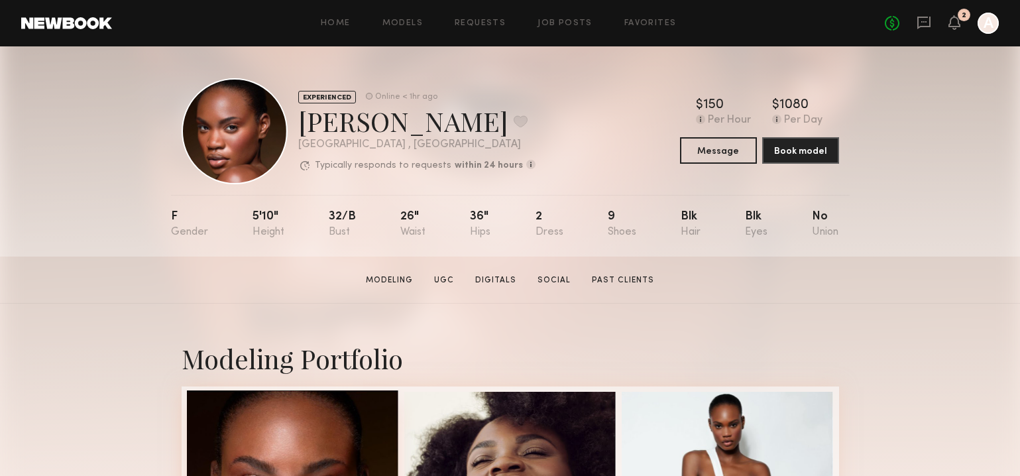
scroll to position [178, 0]
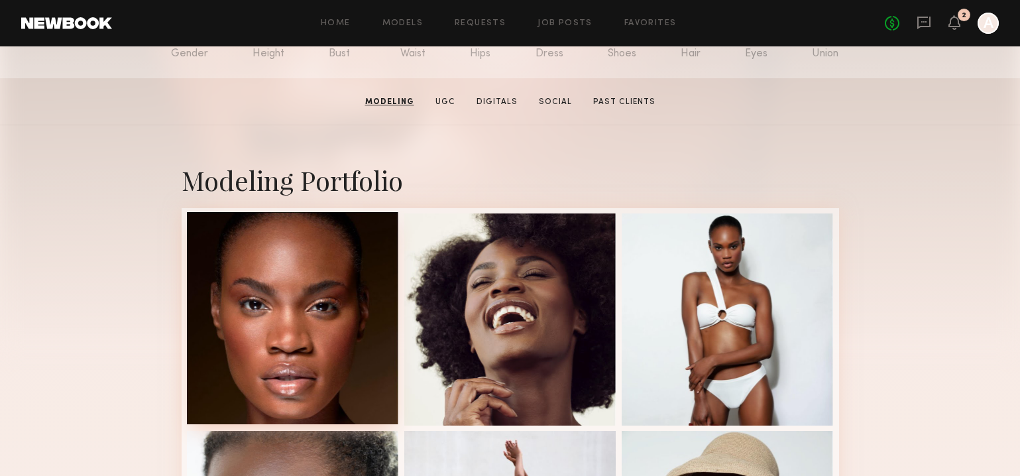
click at [315, 317] on div at bounding box center [293, 318] width 212 height 212
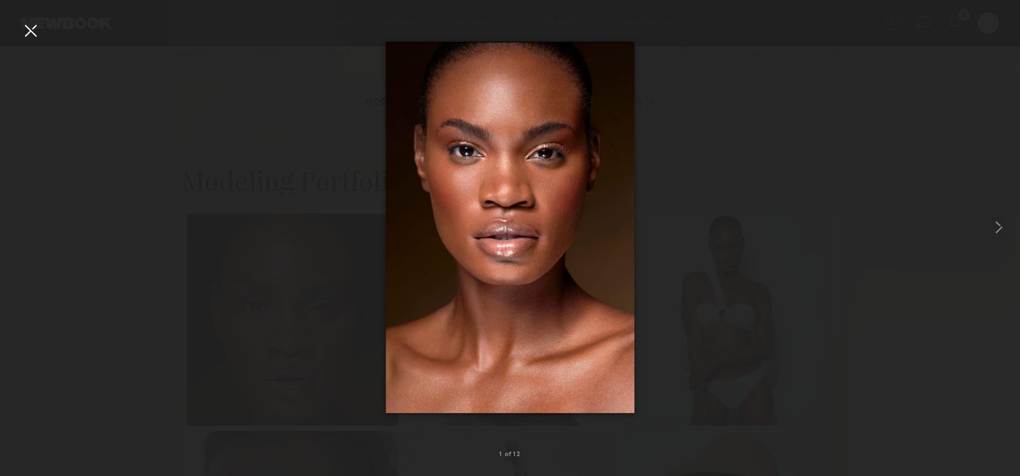
click at [31, 39] on div at bounding box center [30, 30] width 21 height 21
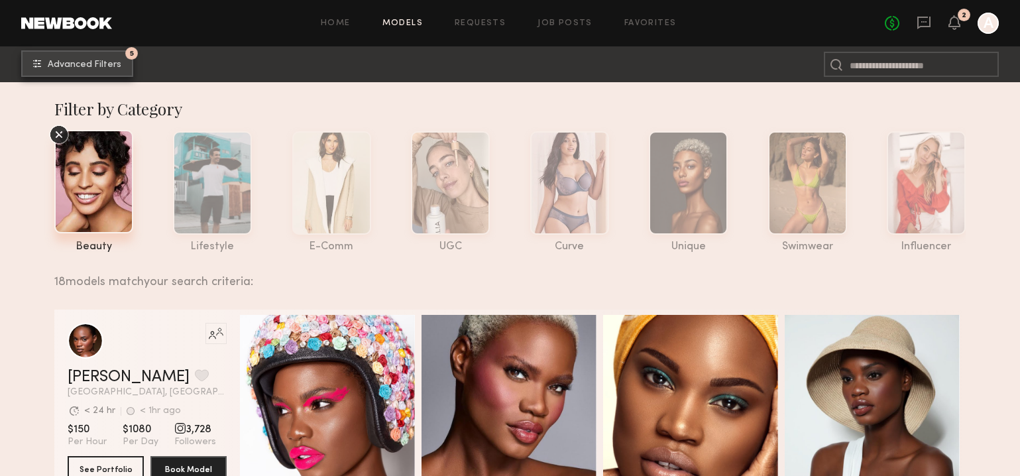
click at [97, 60] on span "Advanced Filters" at bounding box center [85, 64] width 74 height 9
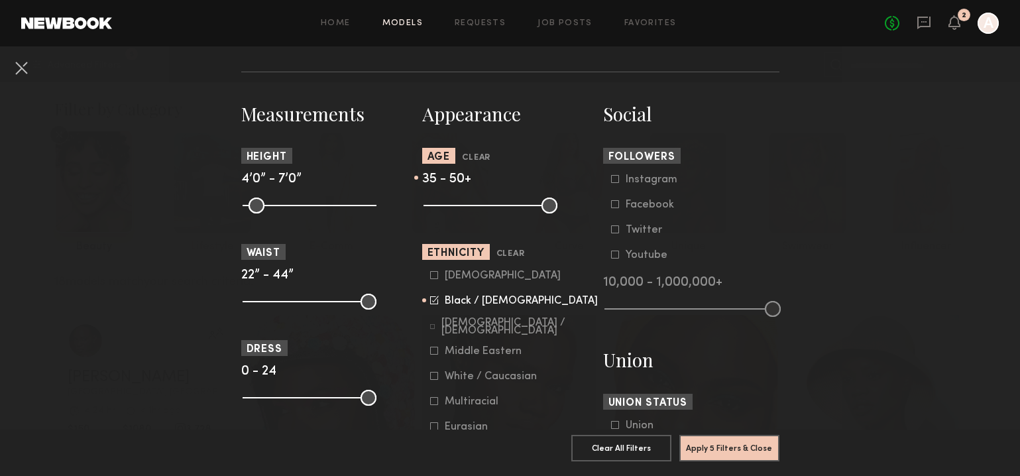
scroll to position [537, 0]
type input "**"
drag, startPoint x: 496, startPoint y: 205, endPoint x: 422, endPoint y: 206, distance: 73.5
click at [423, 206] on input "range" at bounding box center [490, 205] width 134 height 16
click at [433, 301] on icon at bounding box center [434, 299] width 9 height 9
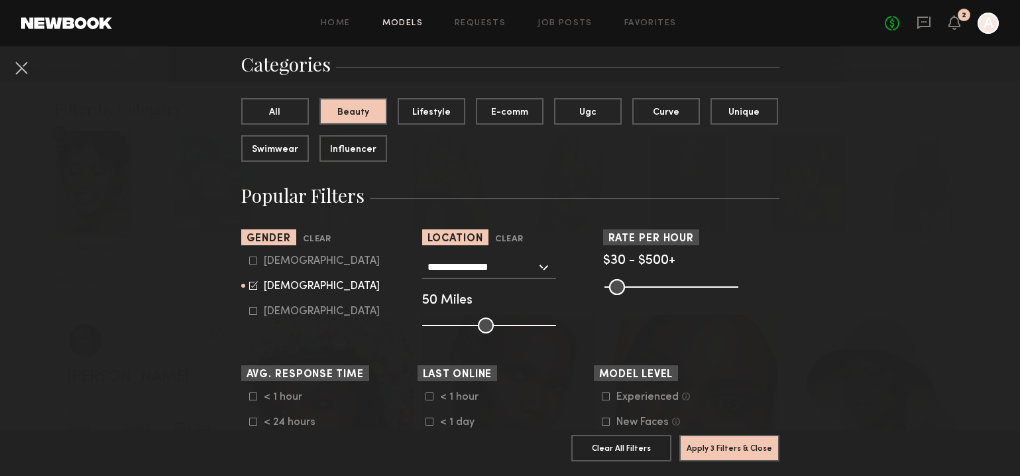
scroll to position [100, 0]
click at [731, 446] on button "Apply 3 Filters & Close" at bounding box center [729, 447] width 100 height 26
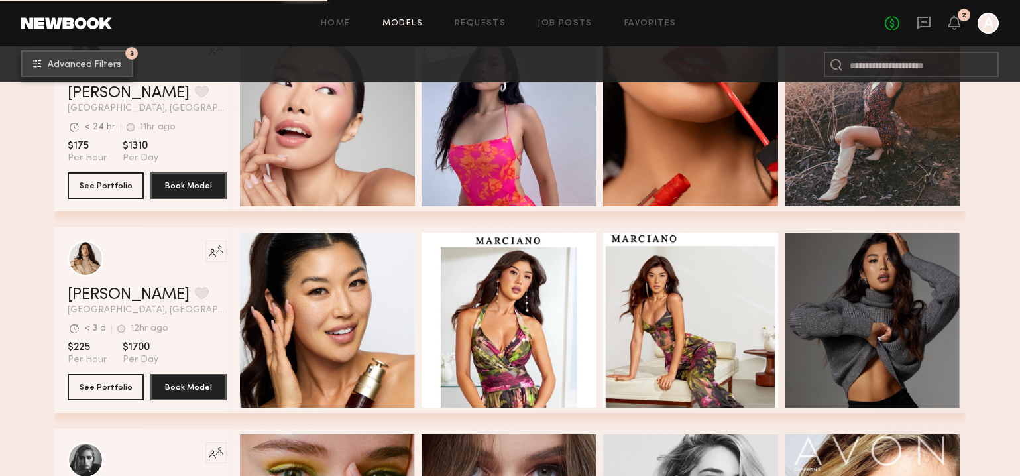
scroll to position [1901, 0]
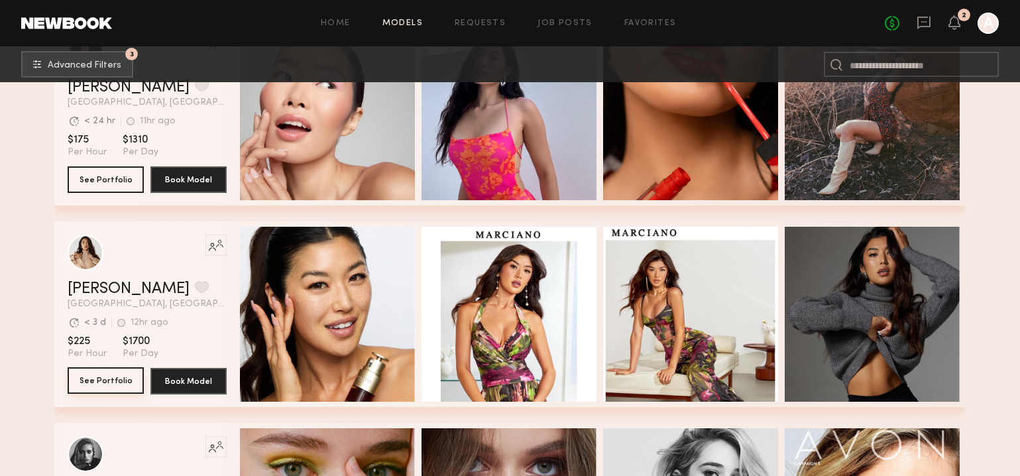
click at [89, 381] on button "See Portfolio" at bounding box center [106, 380] width 76 height 26
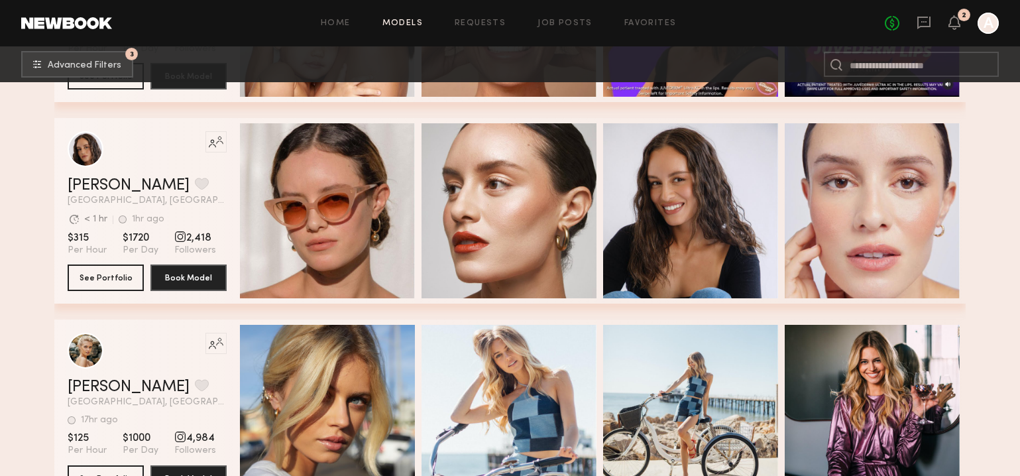
scroll to position [3379, 0]
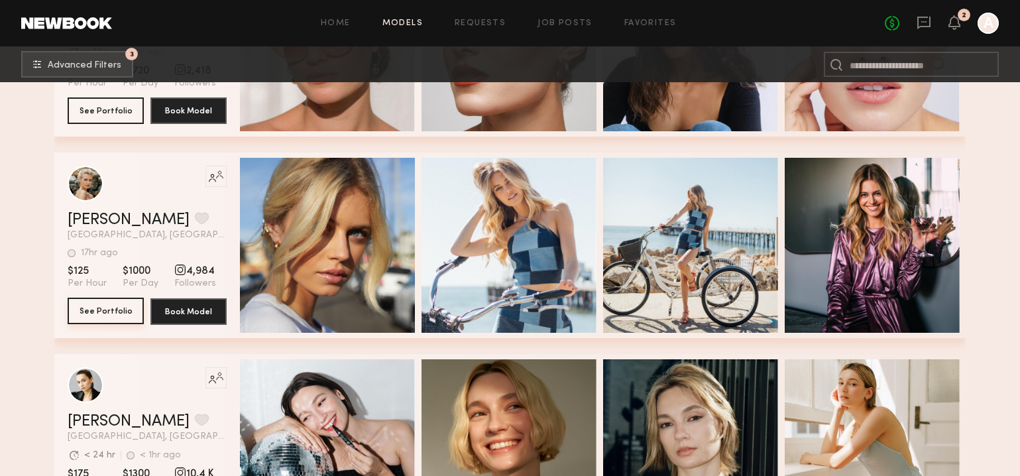
click at [119, 317] on button "See Portfolio" at bounding box center [106, 310] width 76 height 26
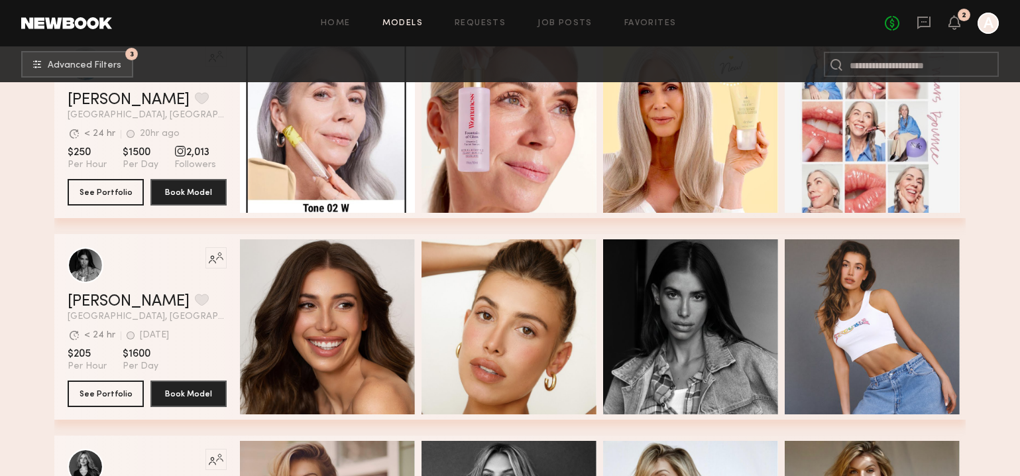
scroll to position [6234, 0]
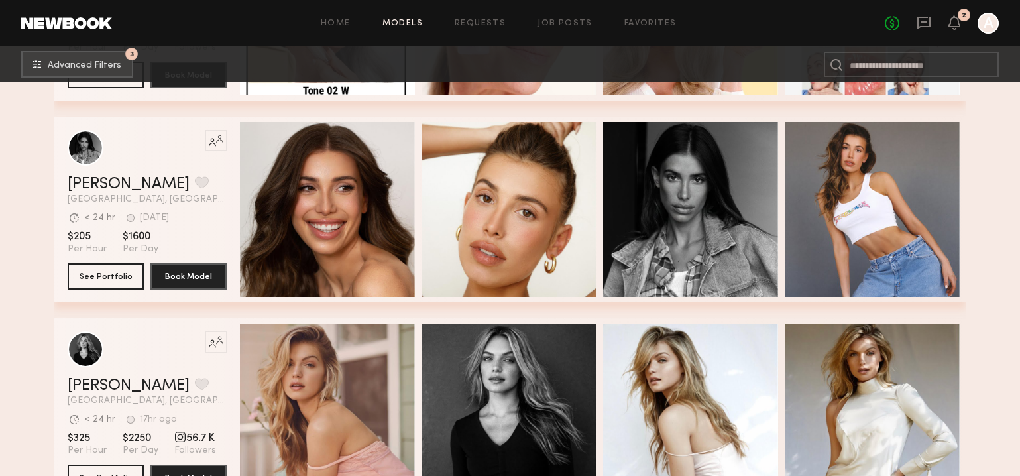
click at [111, 292] on section "Like this model’s look? Tap to explore similar talent profiles. McKenzie M. Fav…" at bounding box center [147, 209] width 159 height 185
click at [110, 278] on button "See Portfolio" at bounding box center [106, 275] width 76 height 26
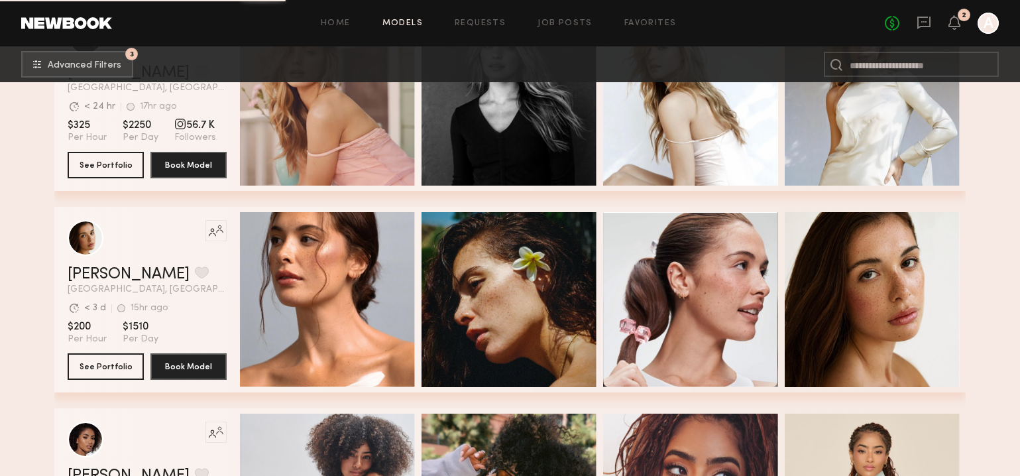
scroll to position [6608, 0]
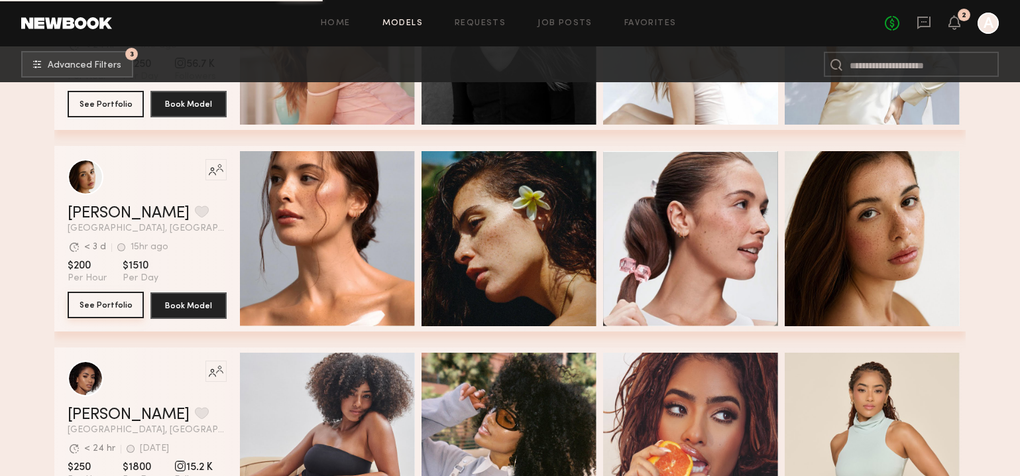
click at [121, 307] on button "See Portfolio" at bounding box center [106, 304] width 76 height 26
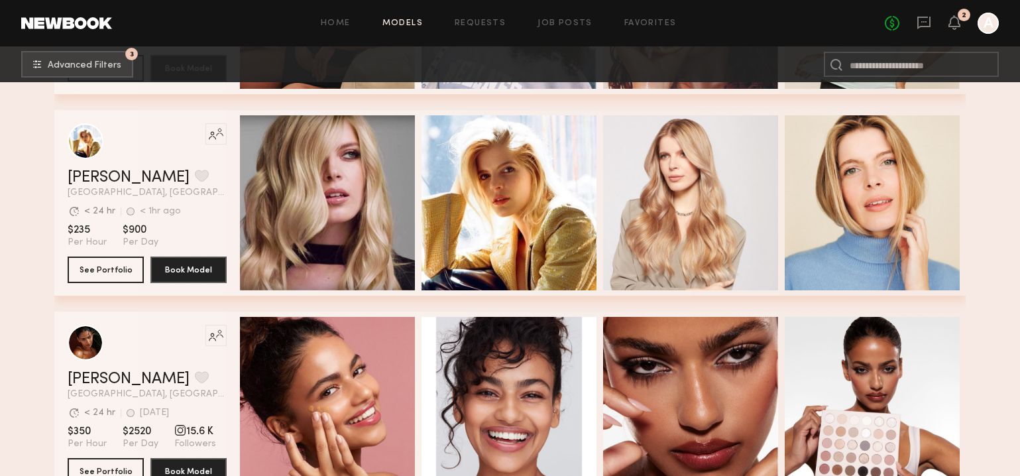
scroll to position [7042, 0]
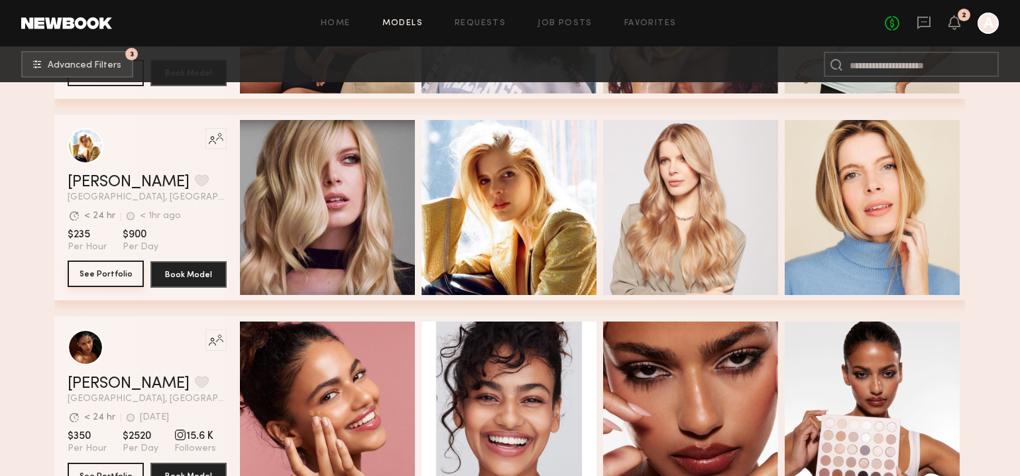
click at [109, 270] on button "See Portfolio" at bounding box center [106, 273] width 76 height 26
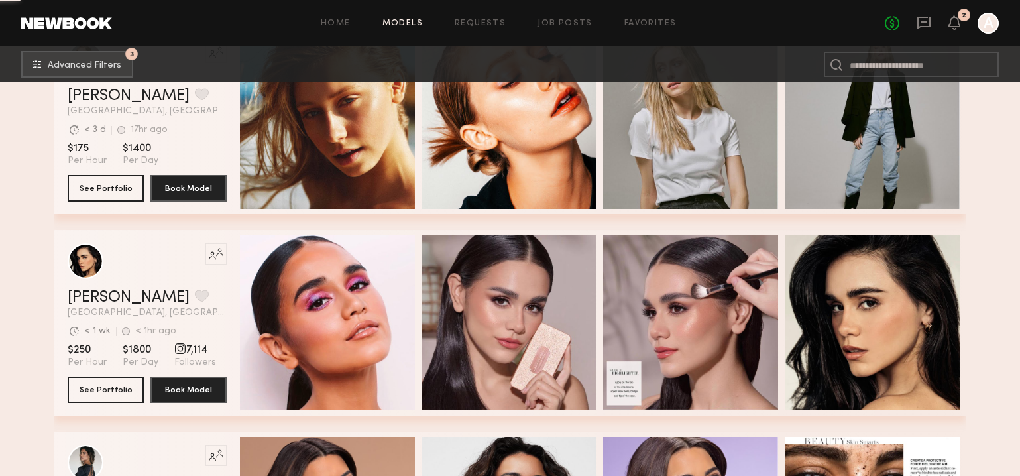
scroll to position [8913, 0]
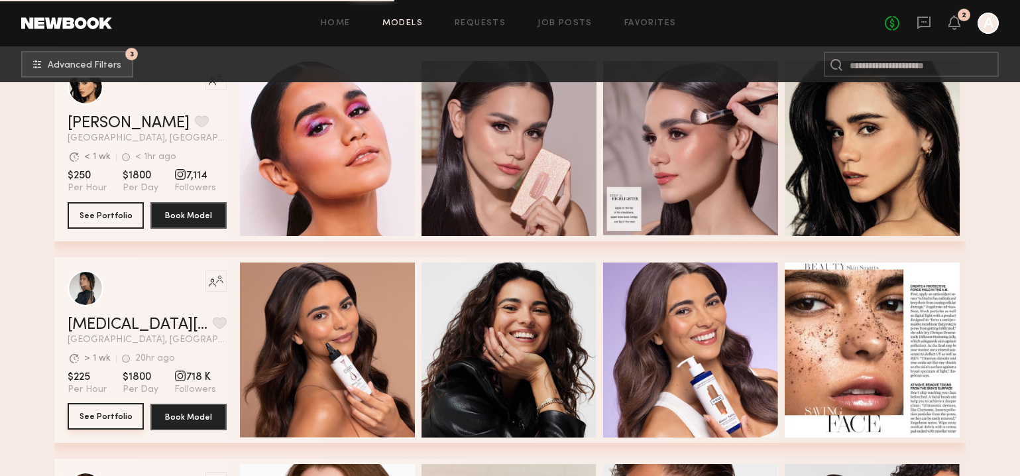
click at [113, 421] on button "See Portfolio" at bounding box center [106, 416] width 76 height 26
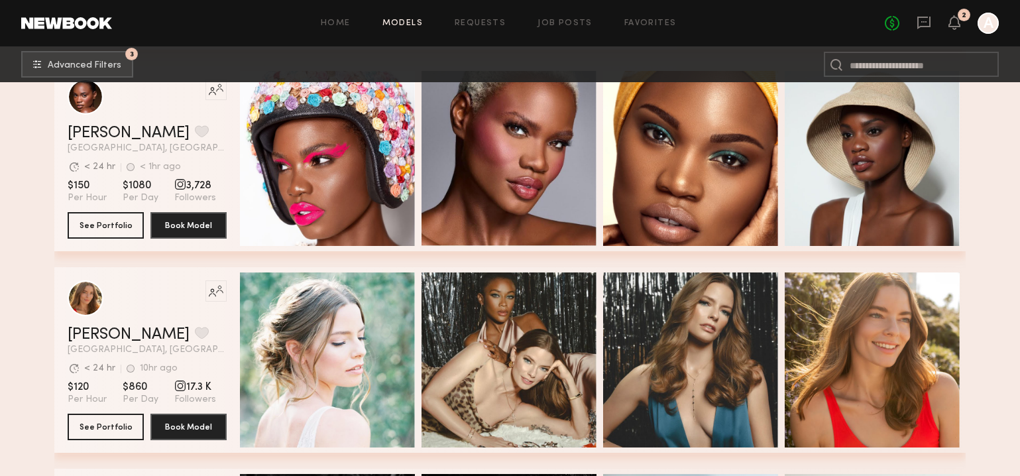
scroll to position [9574, 0]
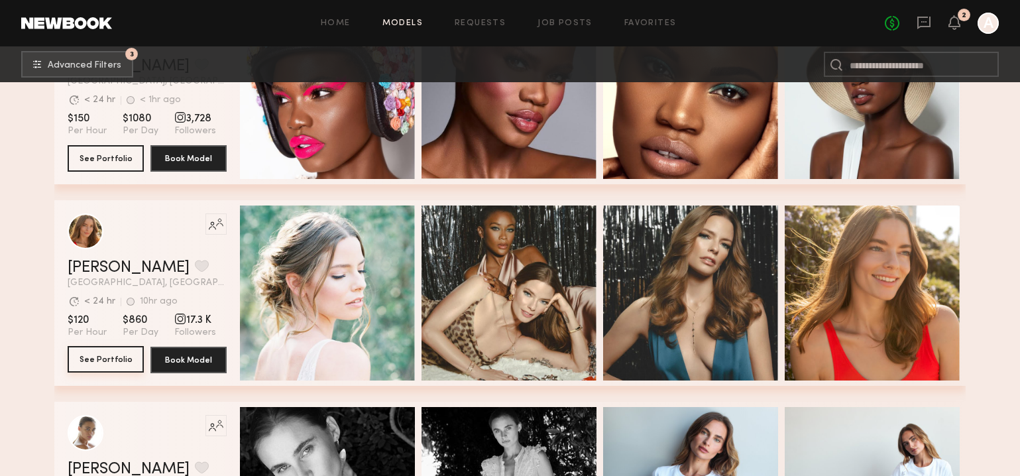
click at [126, 365] on button "See Portfolio" at bounding box center [106, 359] width 76 height 26
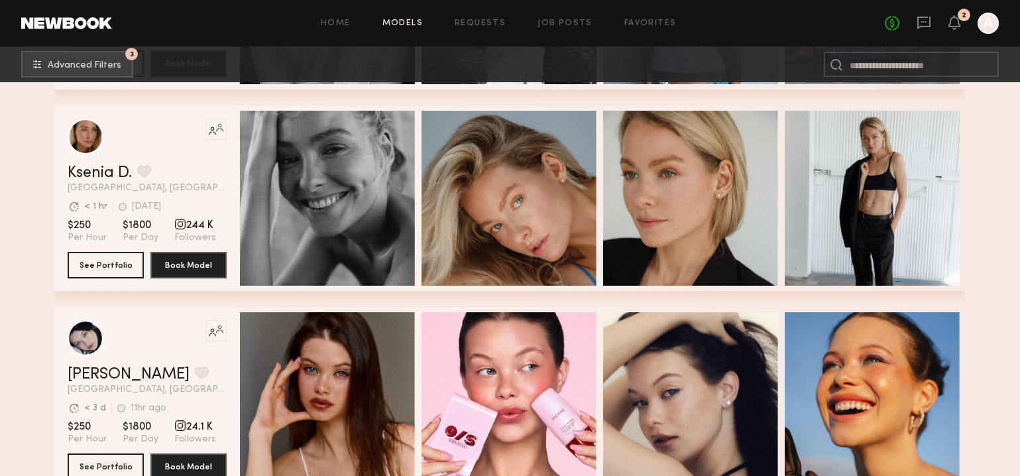
scroll to position [10232, 0]
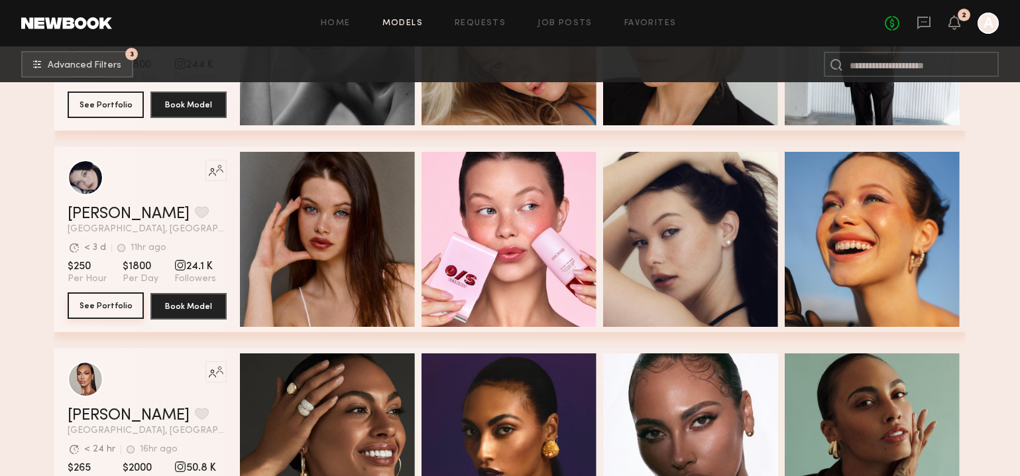
click at [99, 307] on button "See Portfolio" at bounding box center [106, 305] width 76 height 26
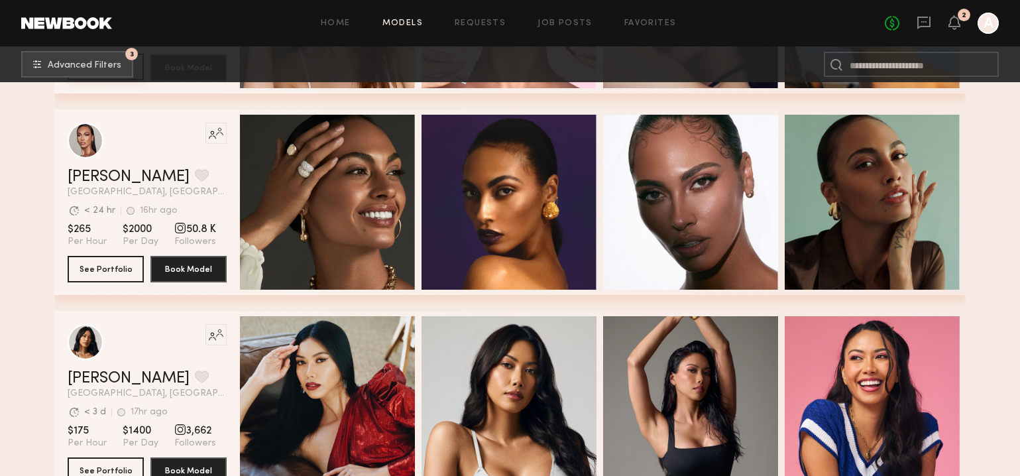
scroll to position [10678, 0]
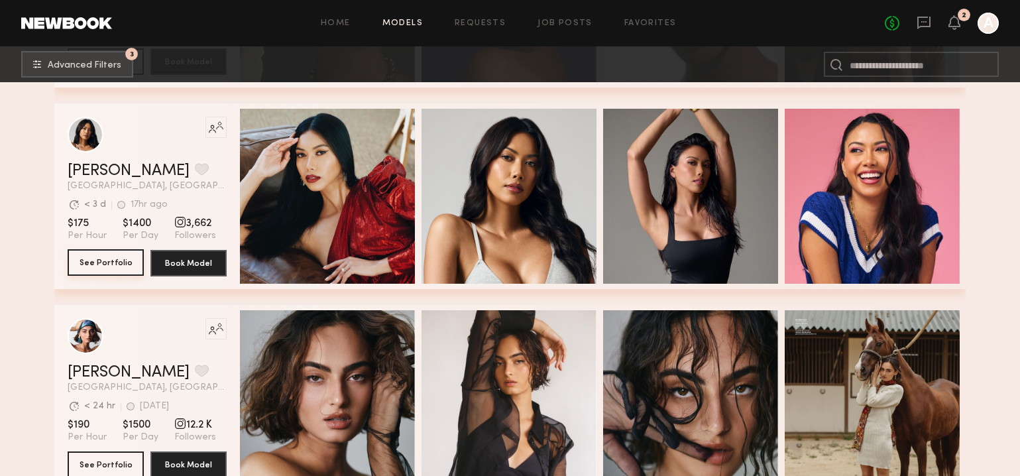
click at [101, 261] on button "See Portfolio" at bounding box center [106, 262] width 76 height 26
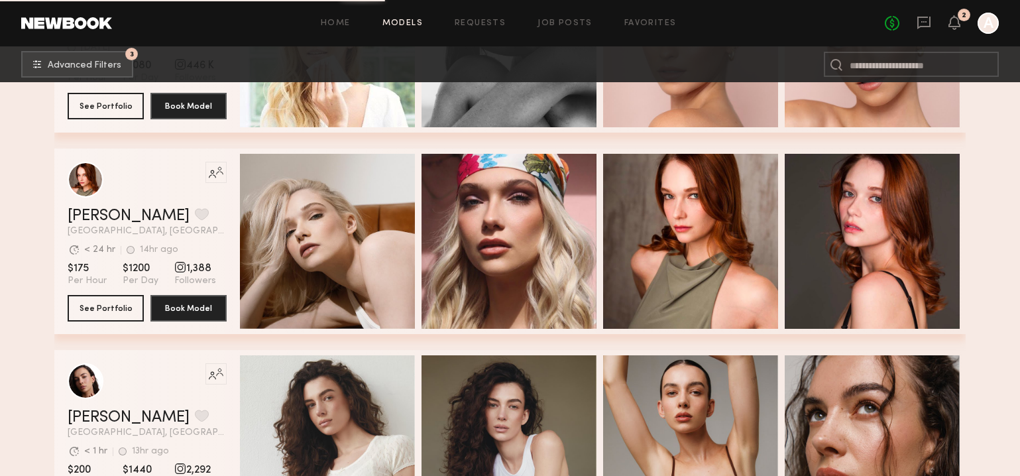
scroll to position [11794, 0]
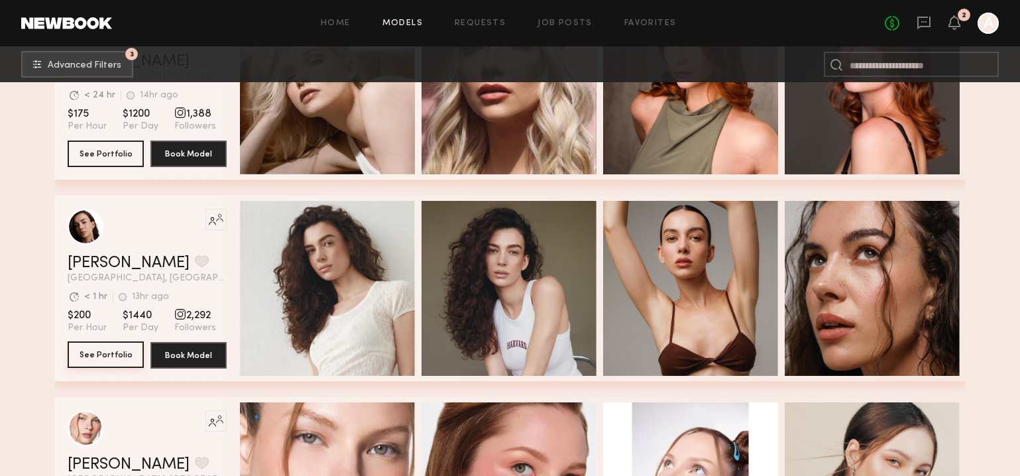
click at [109, 357] on button "See Portfolio" at bounding box center [106, 354] width 76 height 26
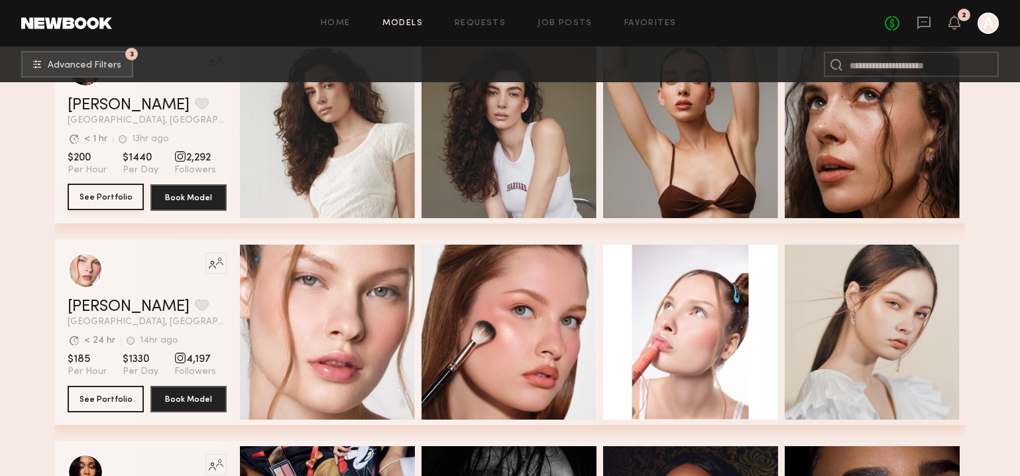
scroll to position [12024, 0]
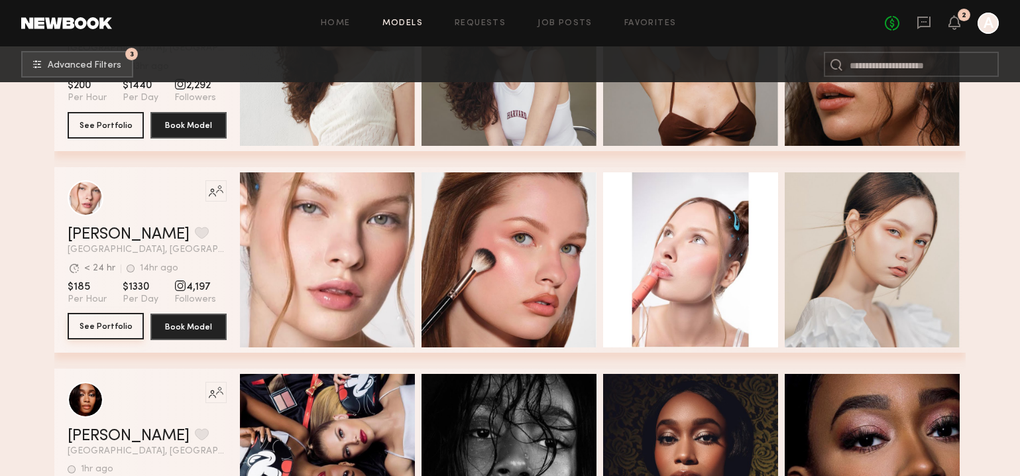
click at [93, 331] on button "See Portfolio" at bounding box center [106, 326] width 76 height 26
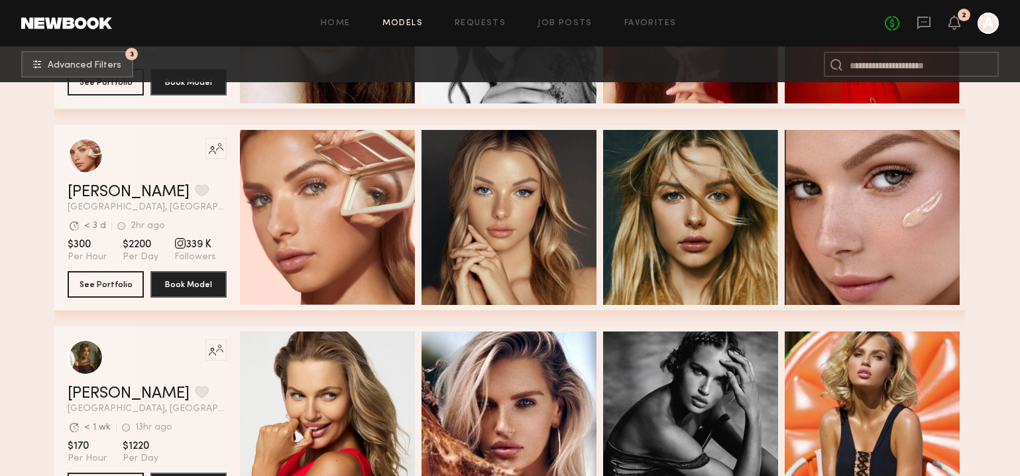
scroll to position [13584, 0]
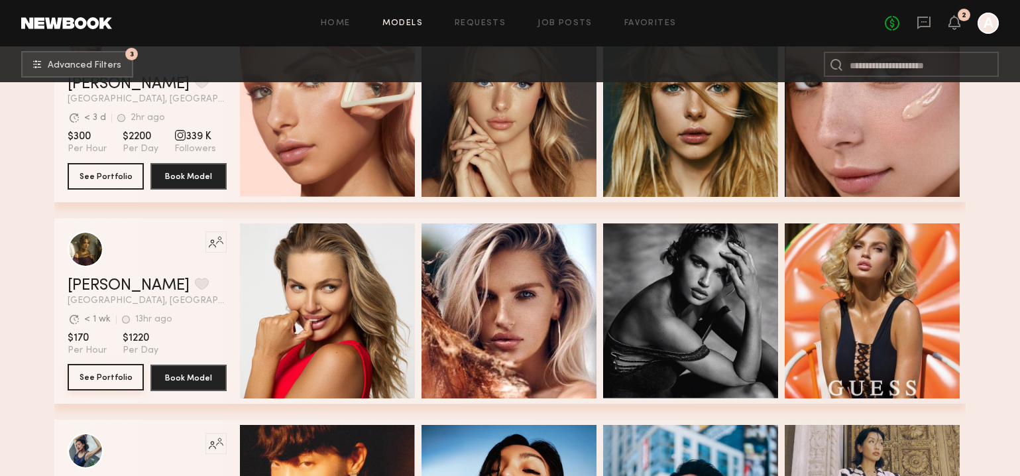
click at [99, 380] on button "See Portfolio" at bounding box center [106, 377] width 76 height 26
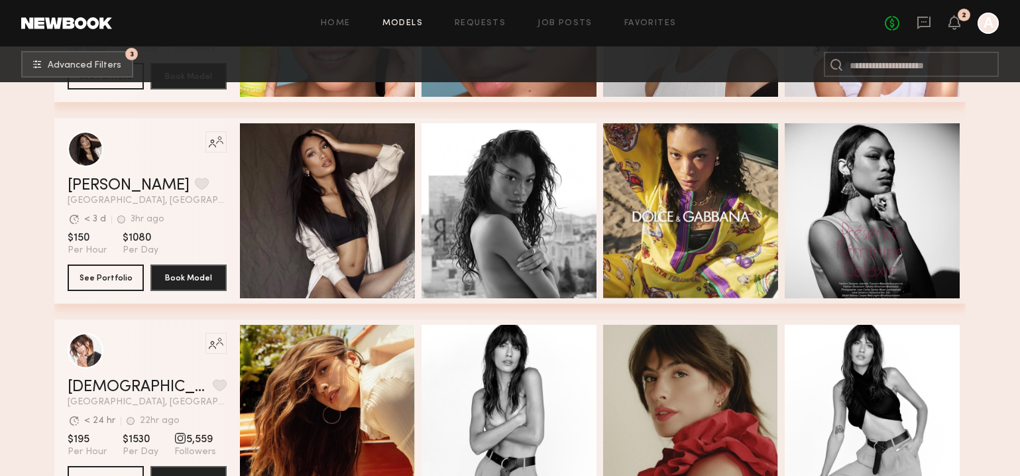
scroll to position [16557, 0]
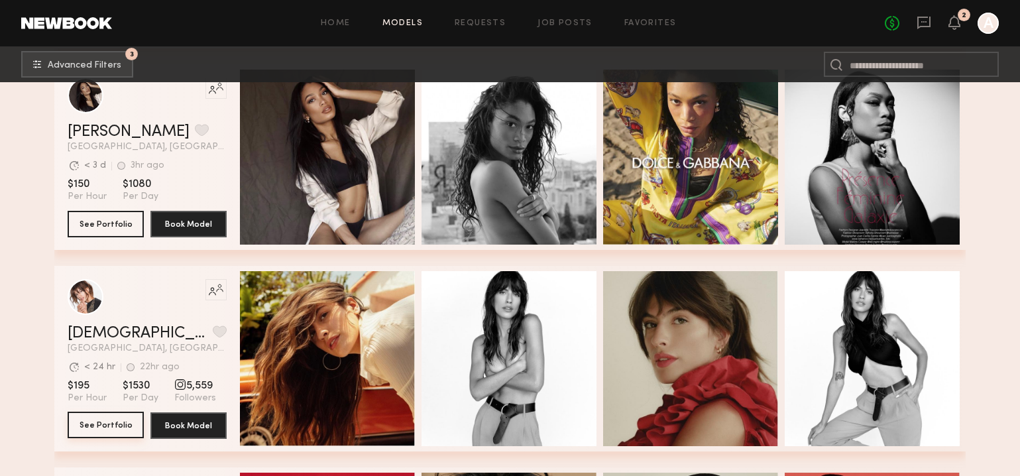
click at [109, 424] on button "See Portfolio" at bounding box center [106, 424] width 76 height 26
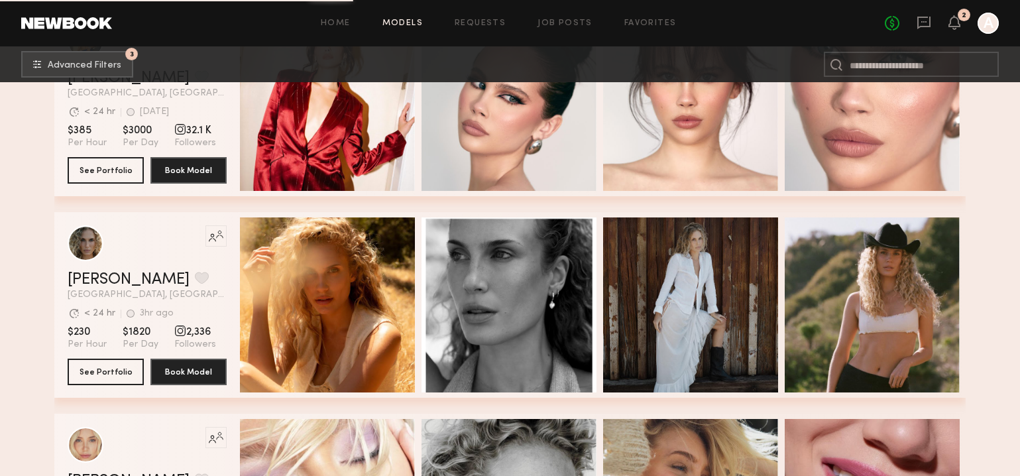
scroll to position [18832, 0]
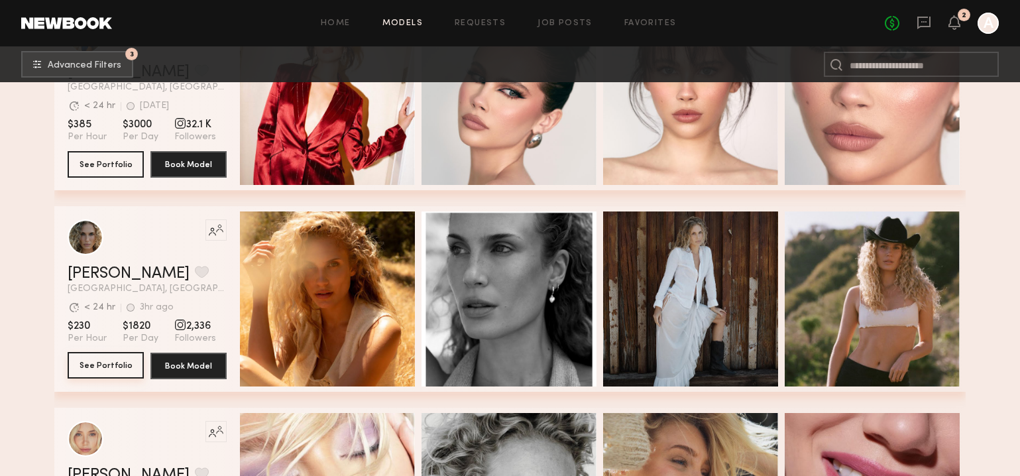
click at [129, 352] on button "See Portfolio" at bounding box center [106, 365] width 76 height 26
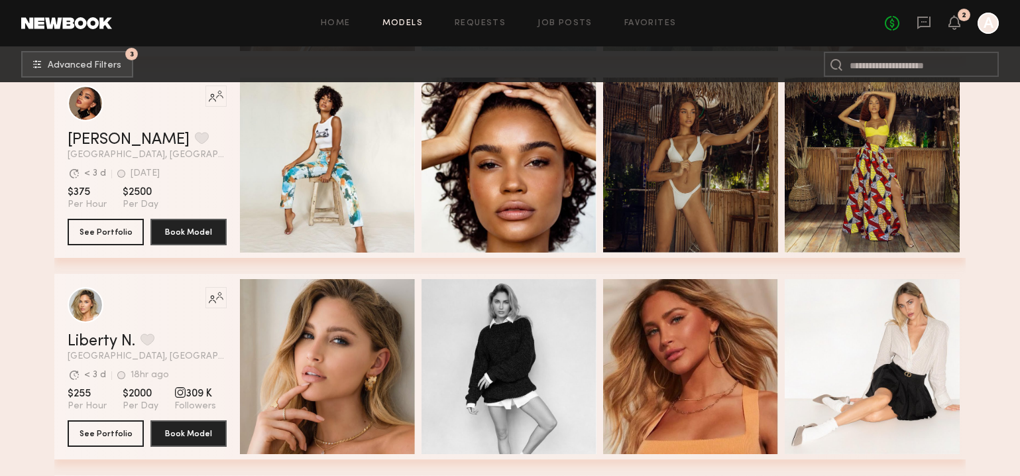
scroll to position [19934, 0]
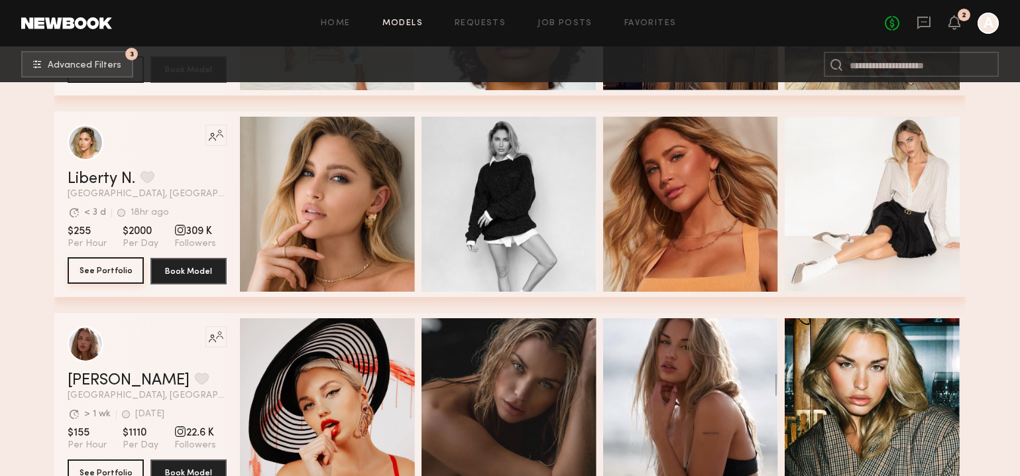
click at [109, 274] on button "See Portfolio" at bounding box center [106, 270] width 76 height 26
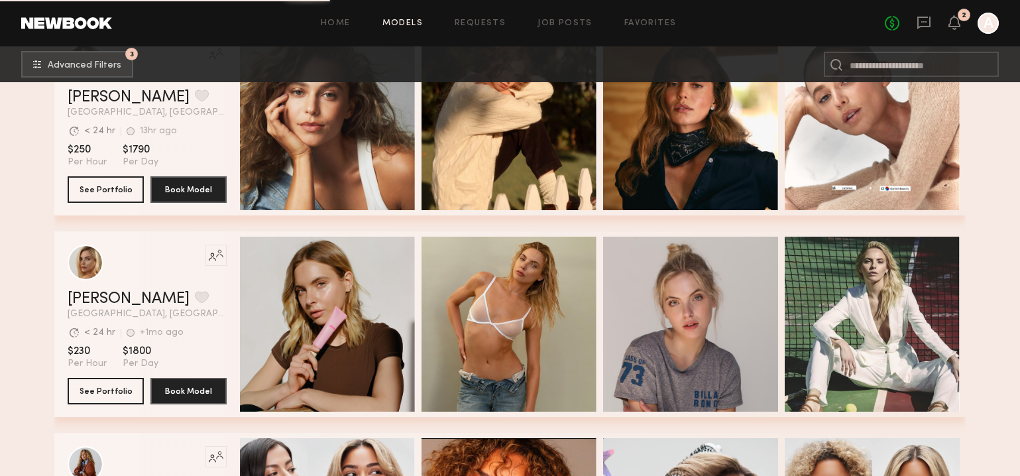
scroll to position [21436, 0]
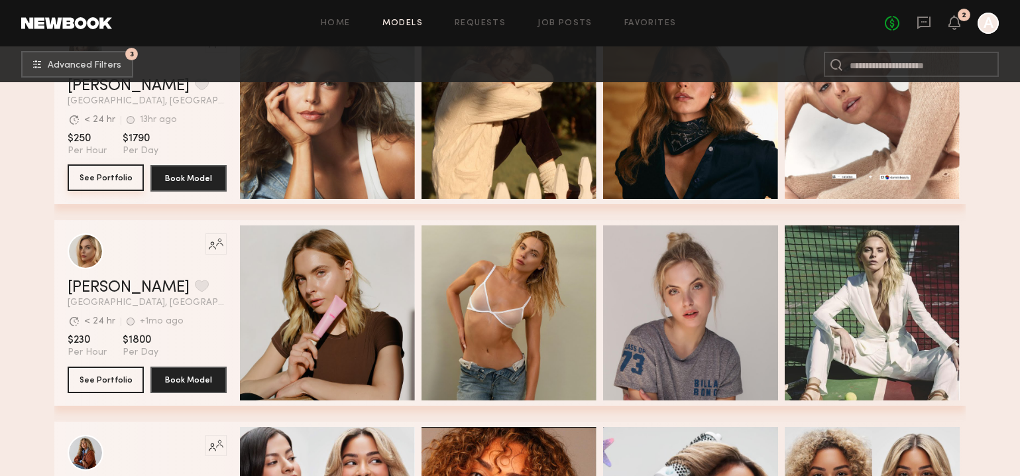
click at [115, 179] on button "See Portfolio" at bounding box center [106, 177] width 76 height 26
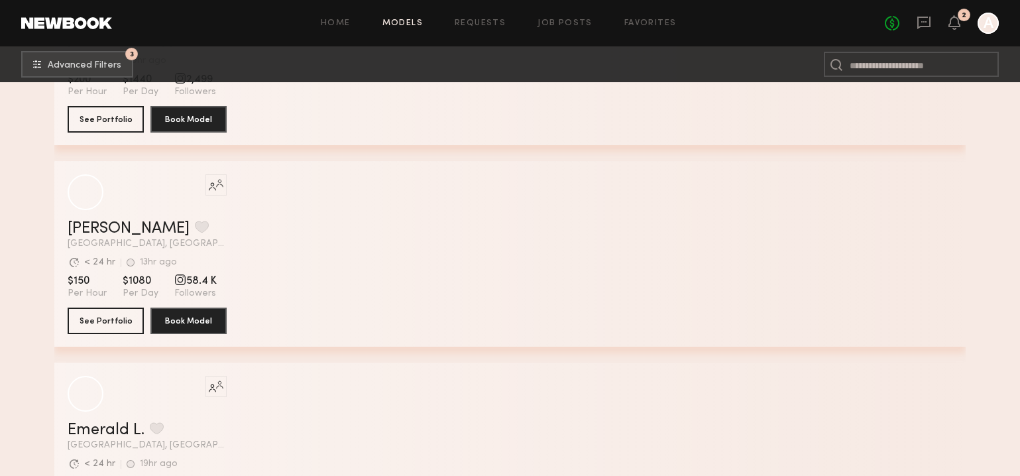
scroll to position [24920, 0]
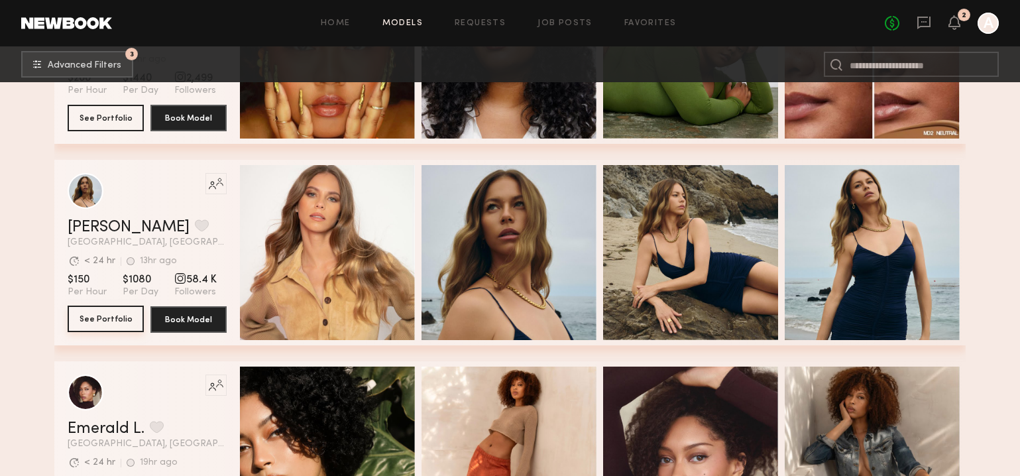
click at [119, 321] on button "See Portfolio" at bounding box center [106, 318] width 76 height 26
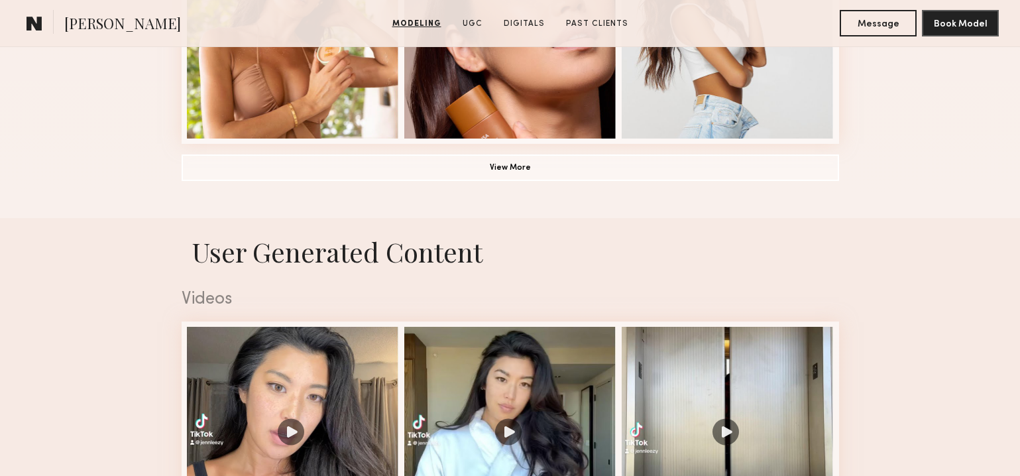
scroll to position [1120, 0]
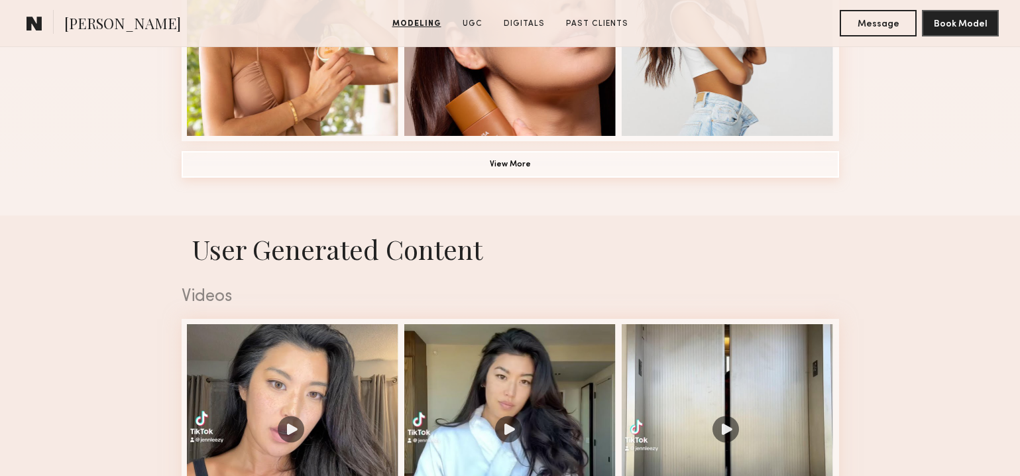
click at [501, 162] on button "View More" at bounding box center [510, 164] width 657 height 26
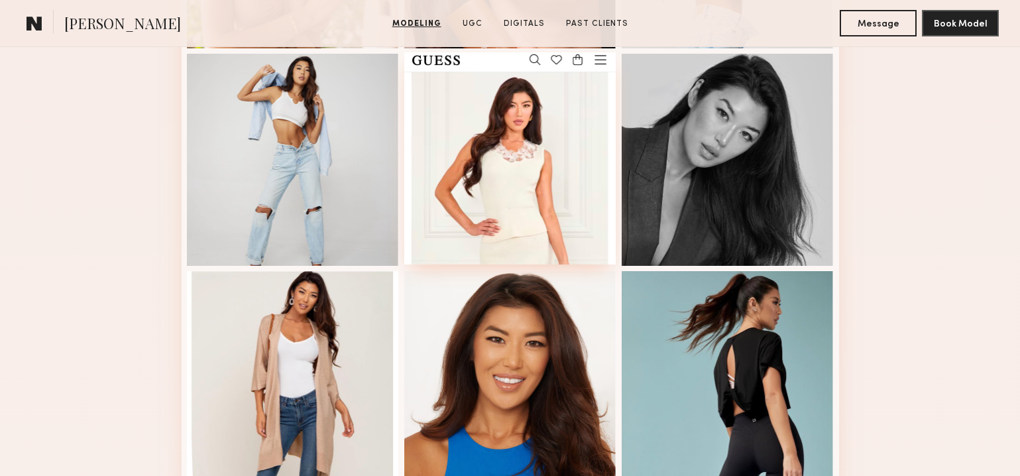
scroll to position [1321, 0]
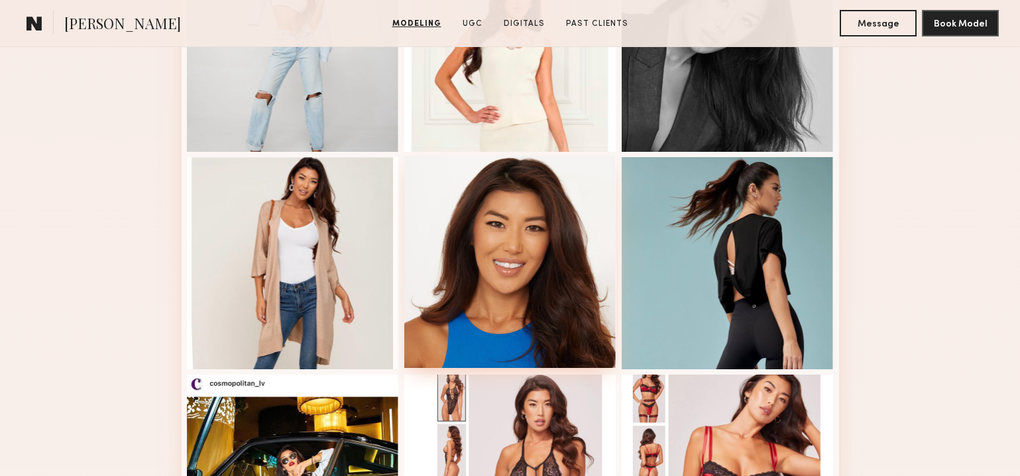
click at [518, 262] on div at bounding box center [510, 262] width 212 height 212
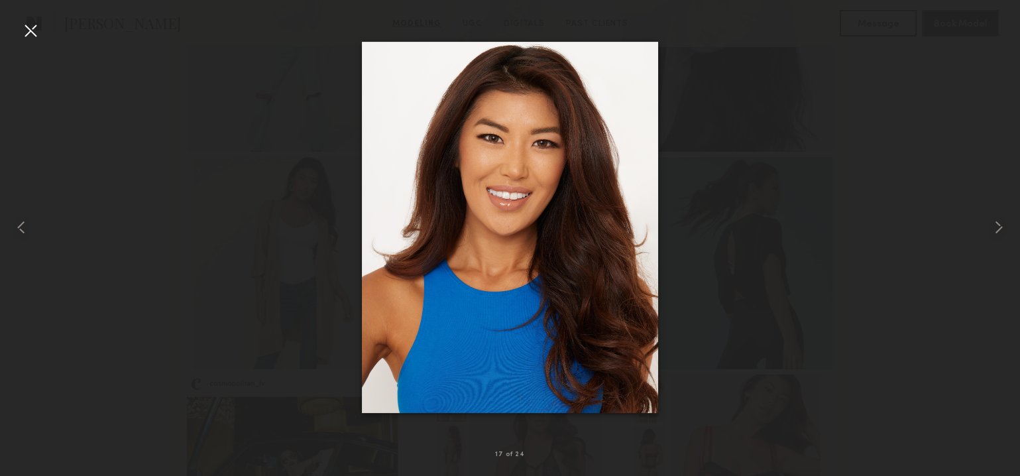
click at [30, 39] on div at bounding box center [30, 30] width 21 height 21
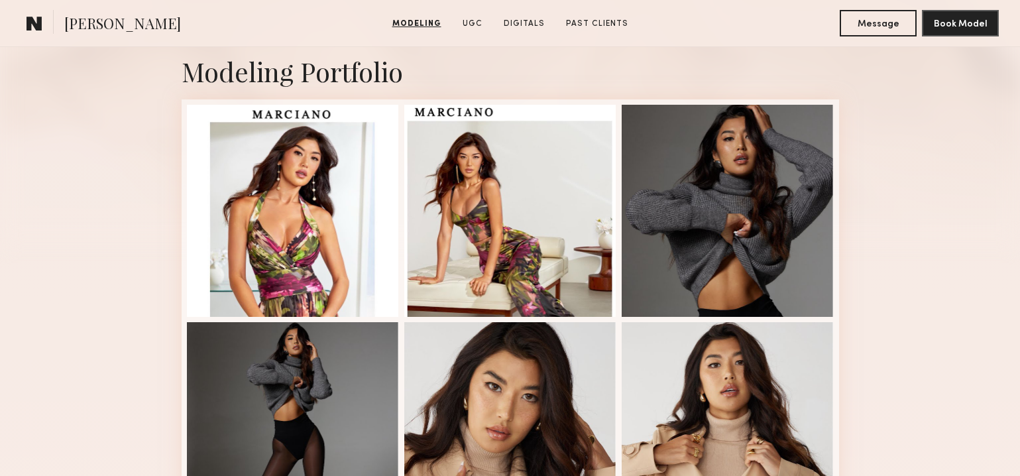
scroll to position [0, 0]
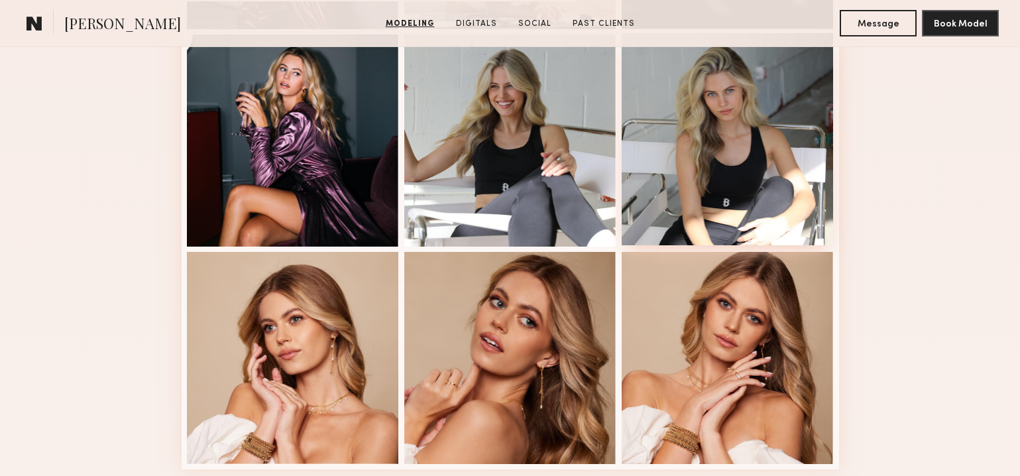
scroll to position [827, 0]
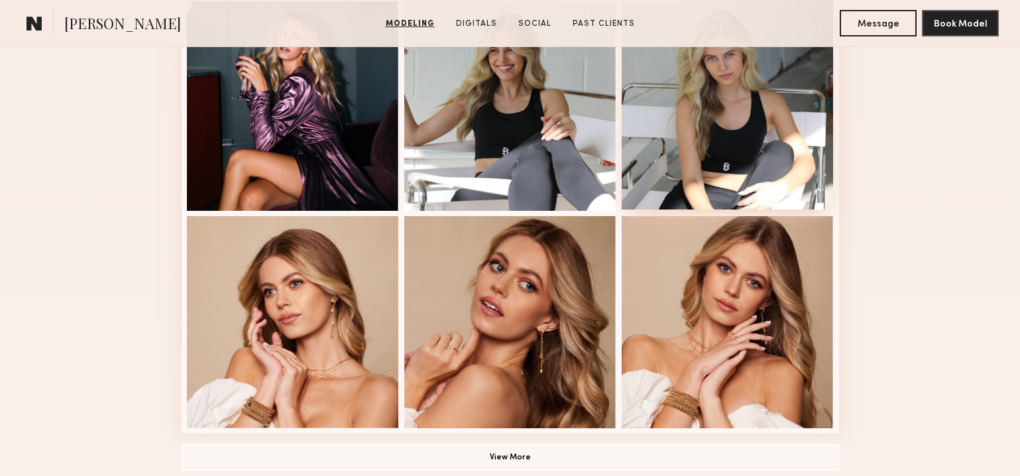
click at [747, 125] on div at bounding box center [727, 103] width 212 height 212
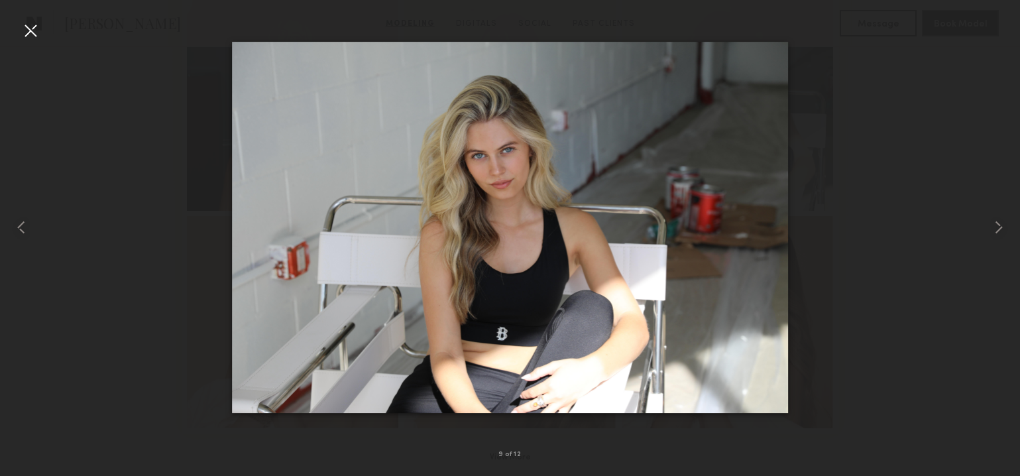
click at [28, 38] on div at bounding box center [30, 30] width 21 height 21
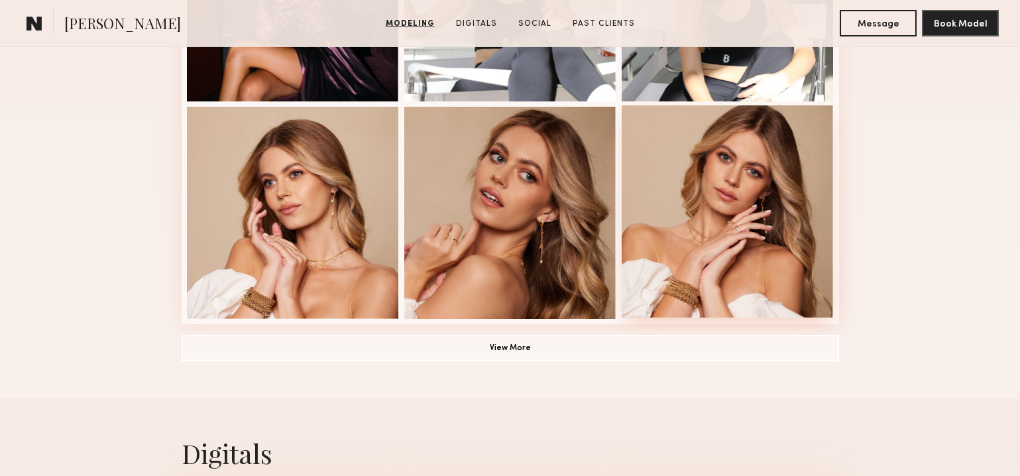
scroll to position [938, 0]
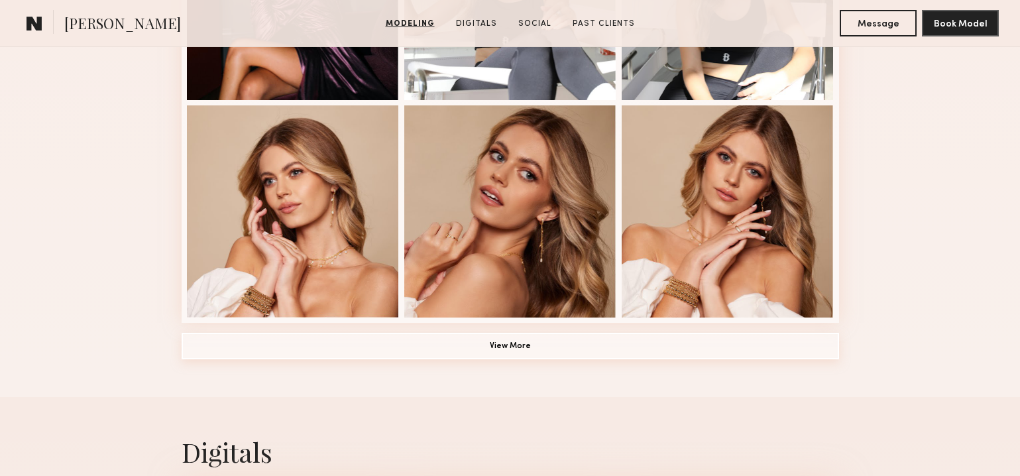
click at [513, 347] on button "View More" at bounding box center [510, 346] width 657 height 26
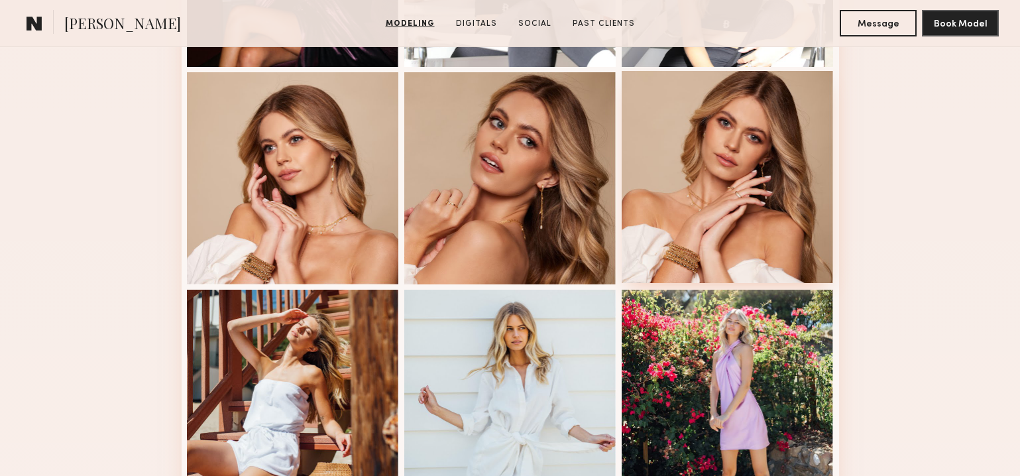
scroll to position [969, 0]
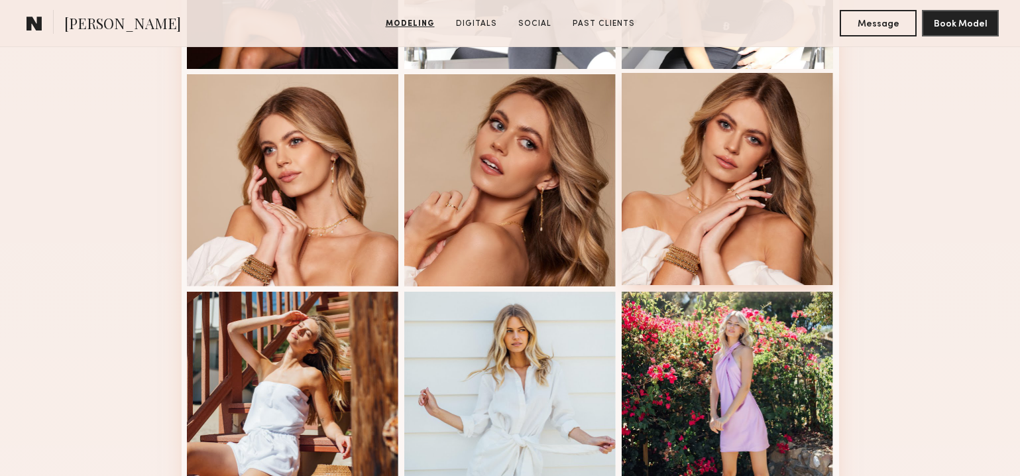
click at [718, 165] on div at bounding box center [727, 179] width 212 height 212
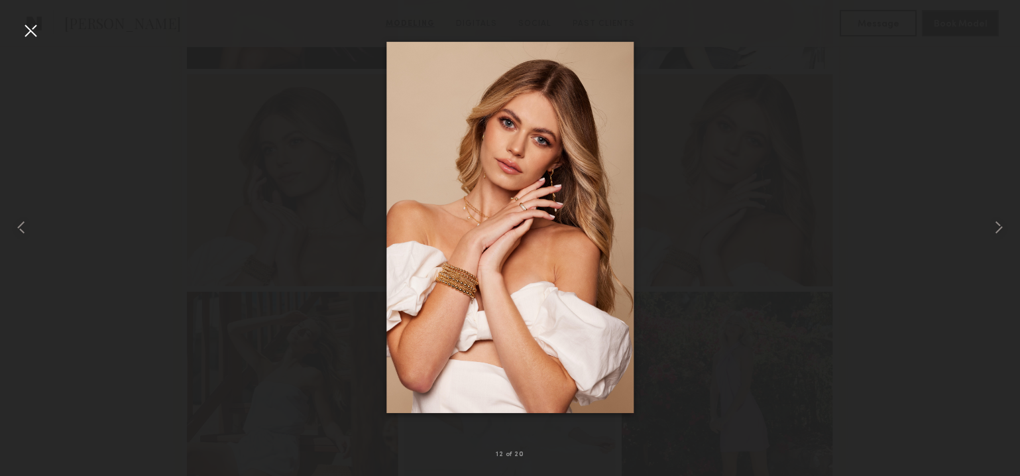
click at [31, 28] on div at bounding box center [30, 30] width 21 height 21
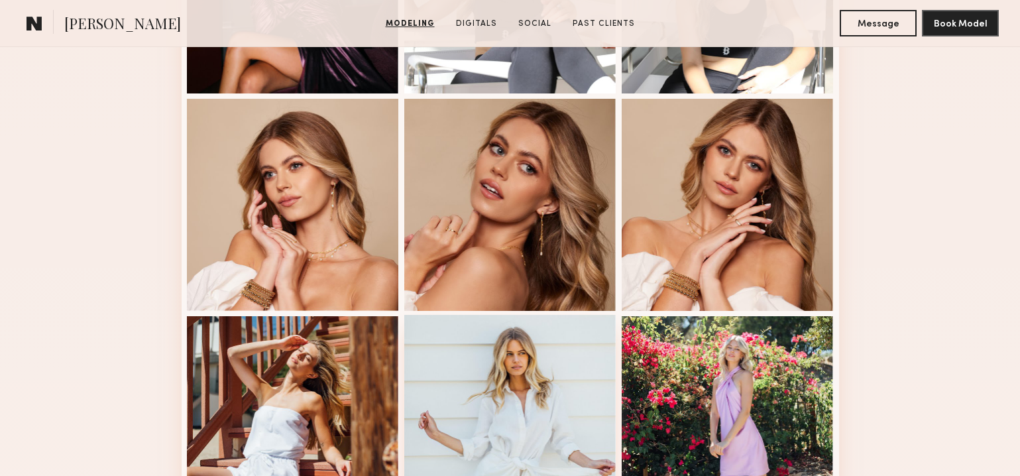
scroll to position [947, 0]
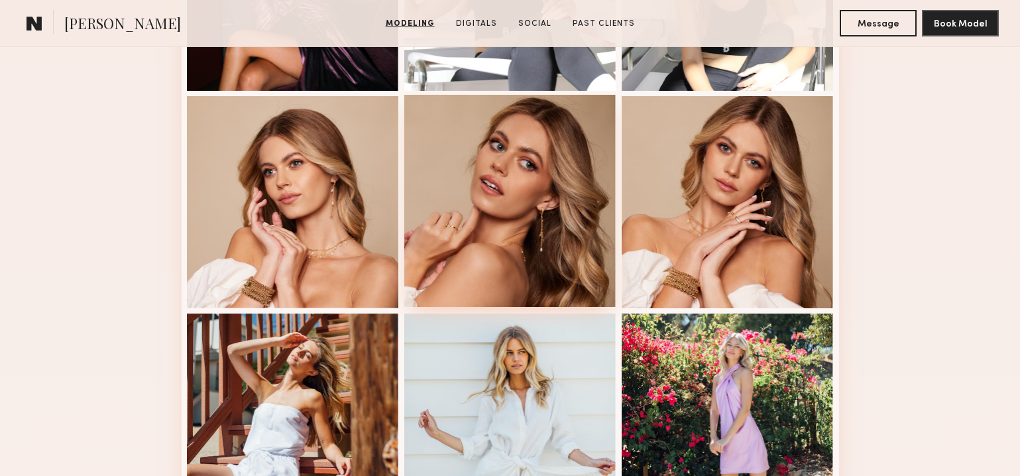
click at [525, 188] on div at bounding box center [510, 201] width 212 height 212
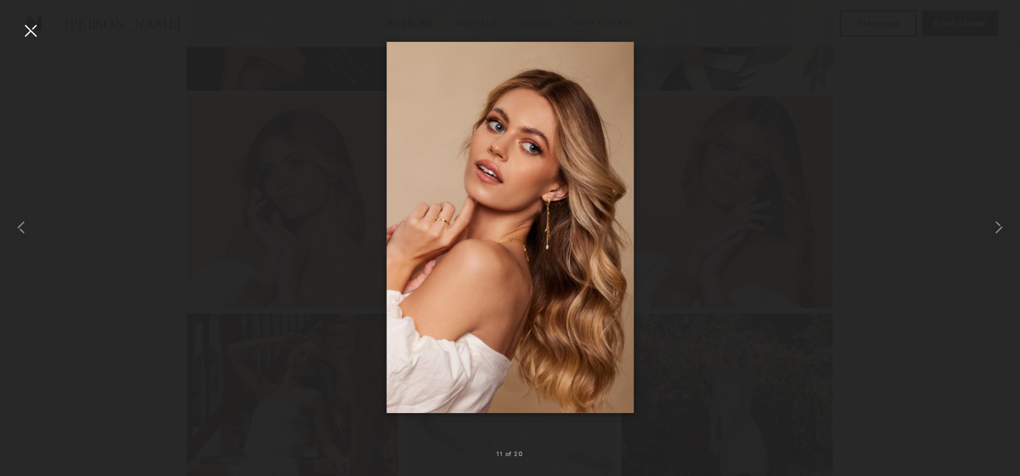
click at [26, 29] on div at bounding box center [30, 30] width 21 height 21
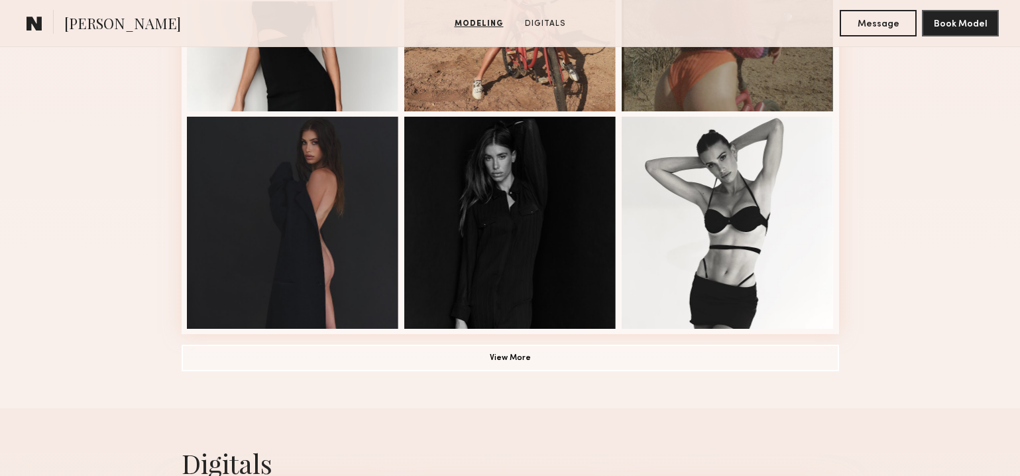
scroll to position [956, 0]
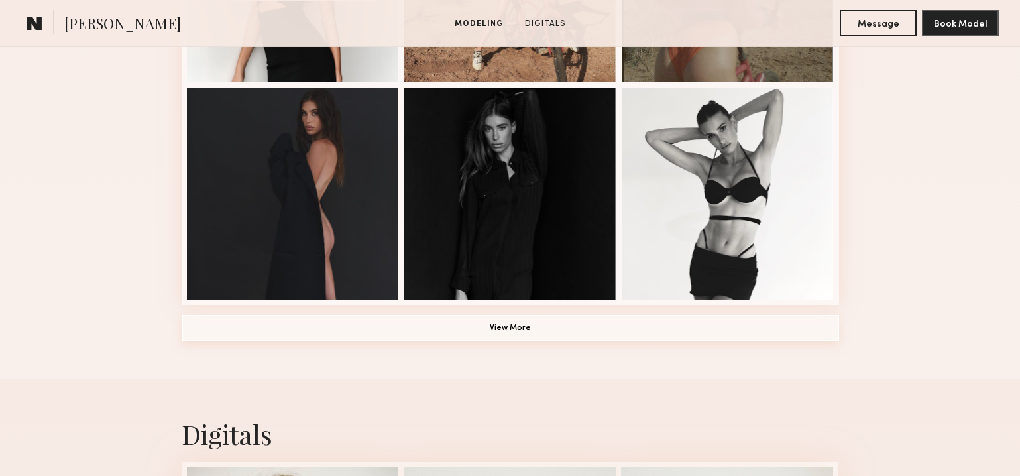
click at [514, 329] on button "View More" at bounding box center [510, 328] width 657 height 26
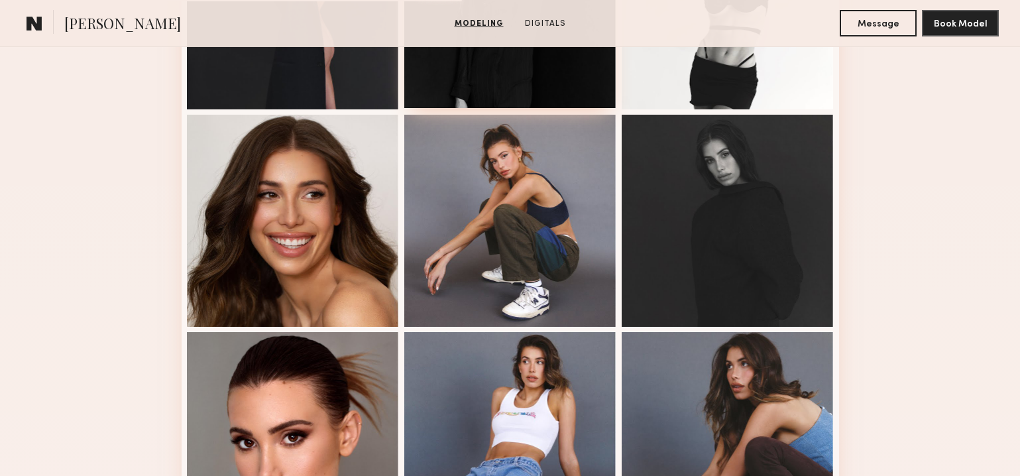
scroll to position [1178, 0]
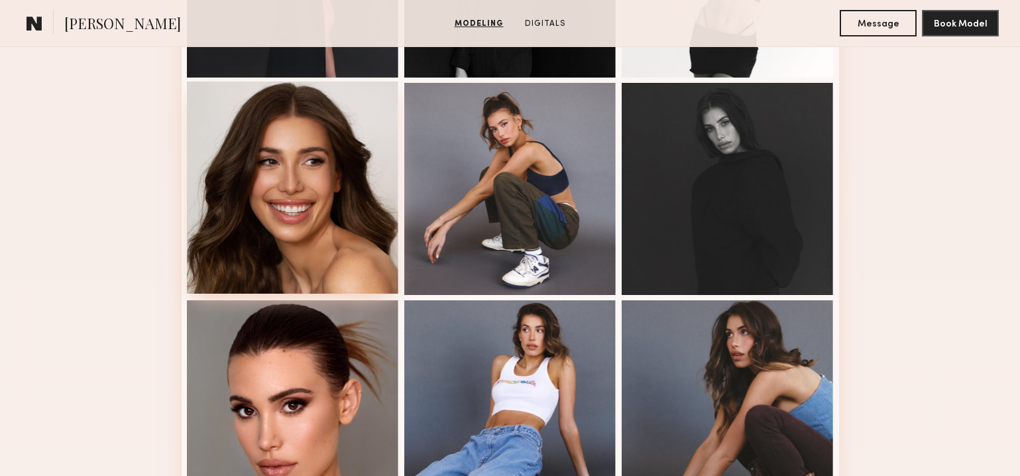
click at [301, 173] on div at bounding box center [293, 187] width 212 height 212
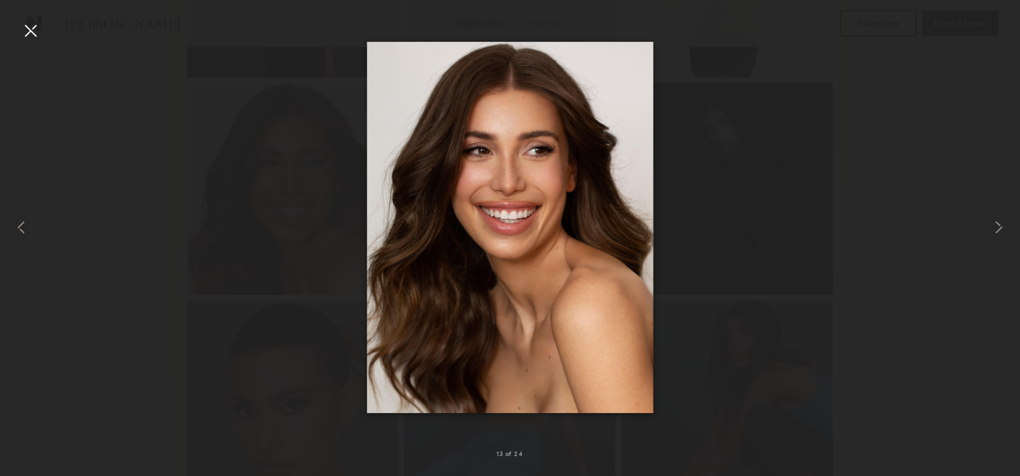
click at [31, 26] on div at bounding box center [30, 30] width 21 height 21
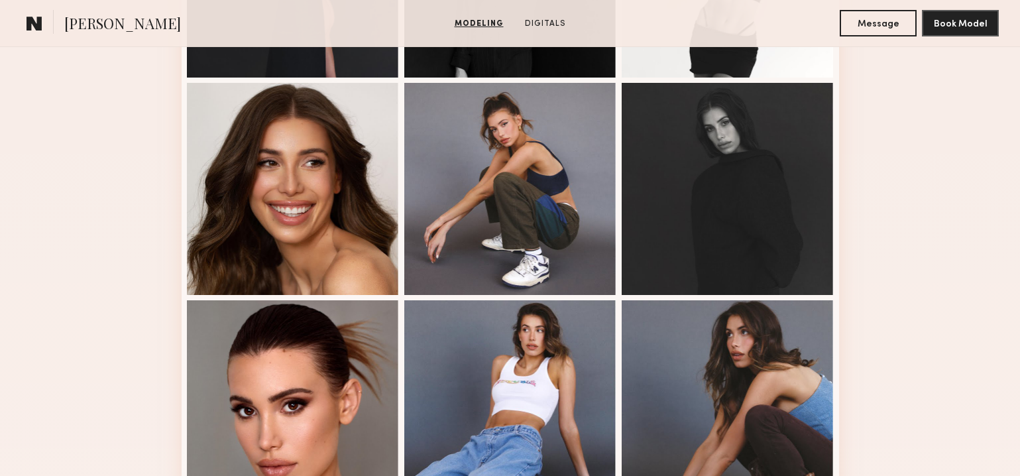
click at [76, 233] on div "Modeling Portfolio" at bounding box center [510, 57] width 1020 height 1863
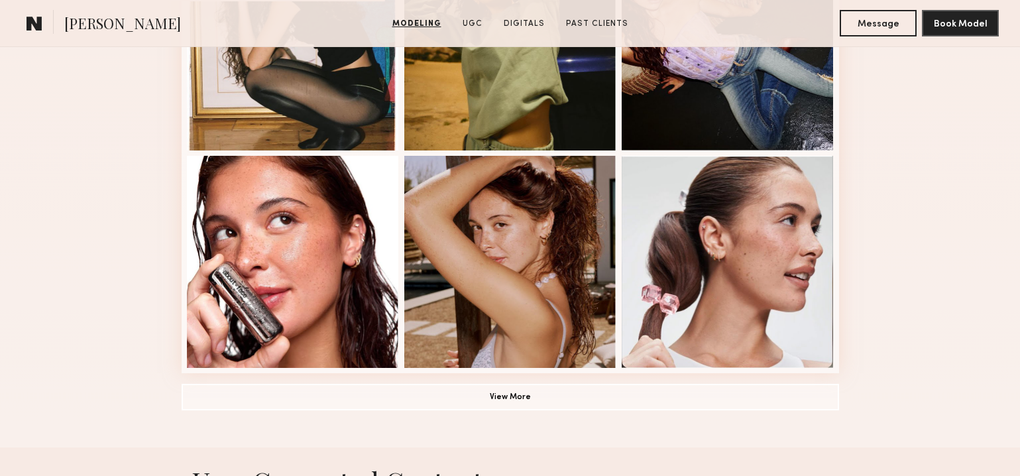
scroll to position [914, 0]
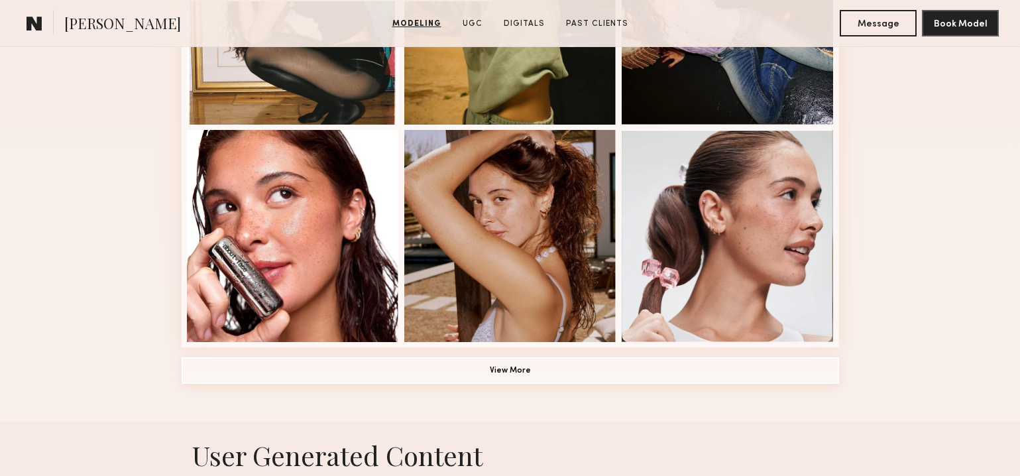
click at [480, 372] on button "View More" at bounding box center [510, 370] width 657 height 26
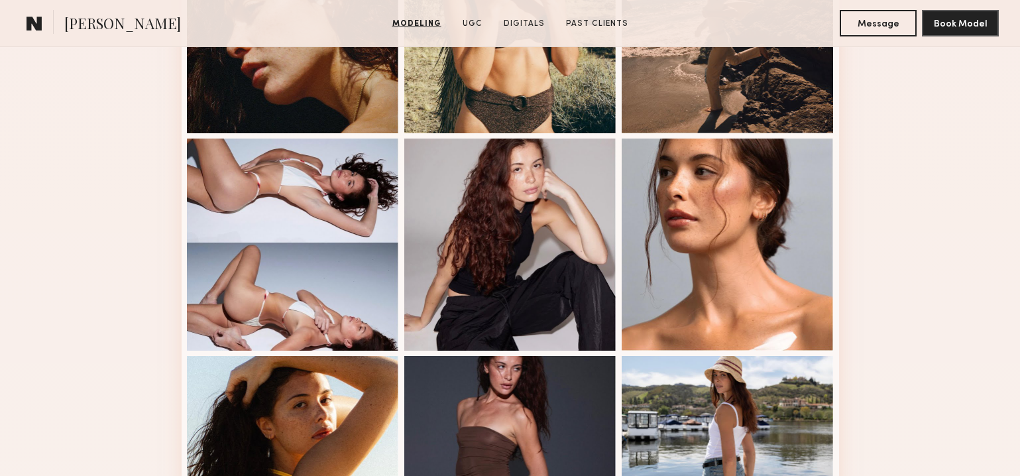
scroll to position [1559, 0]
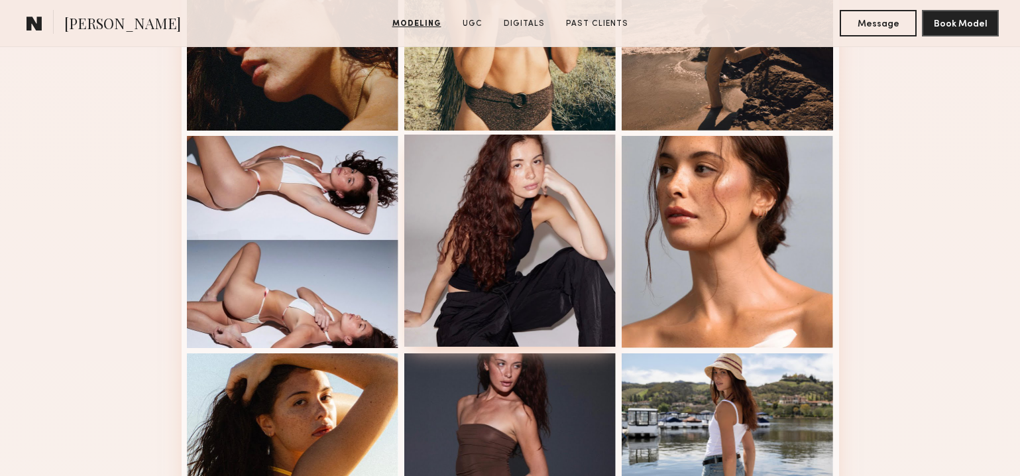
click at [522, 246] on div at bounding box center [510, 240] width 212 height 212
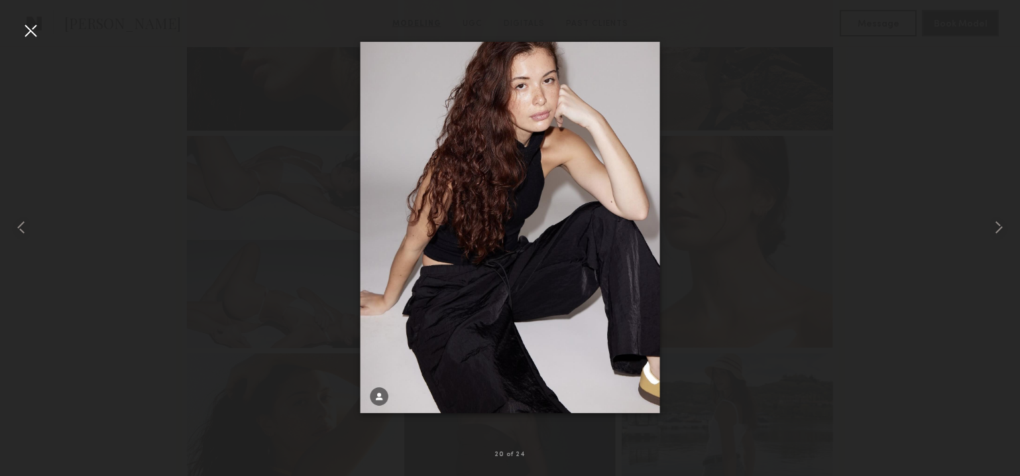
click at [30, 28] on div at bounding box center [30, 30] width 21 height 21
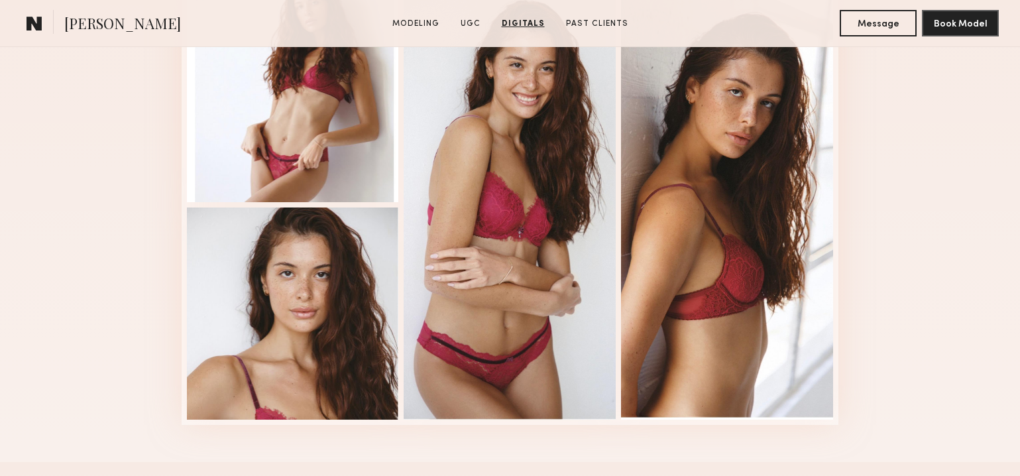
scroll to position [3270, 0]
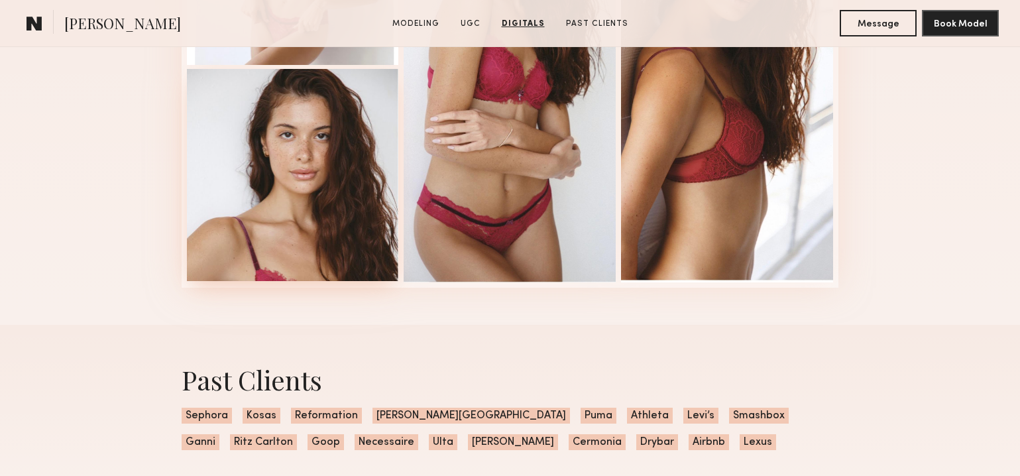
click at [297, 208] on div at bounding box center [293, 175] width 212 height 212
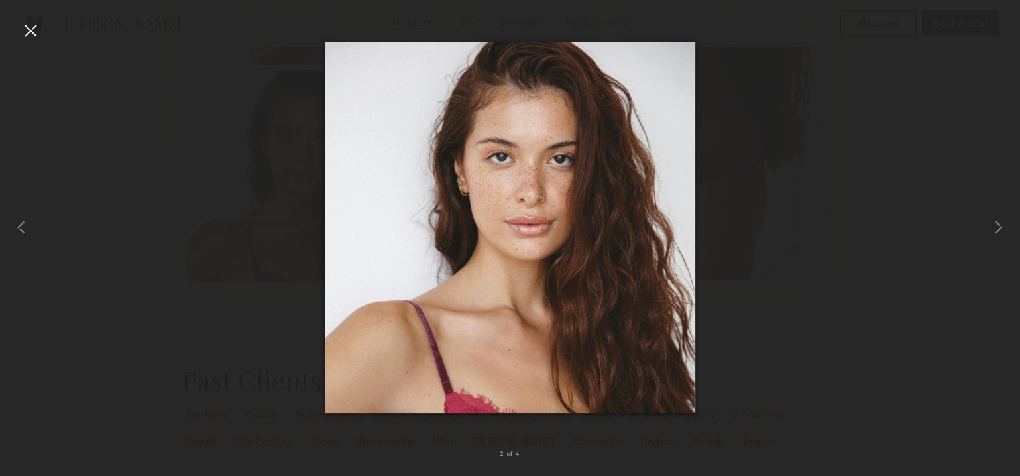
click at [21, 25] on div at bounding box center [30, 30] width 21 height 21
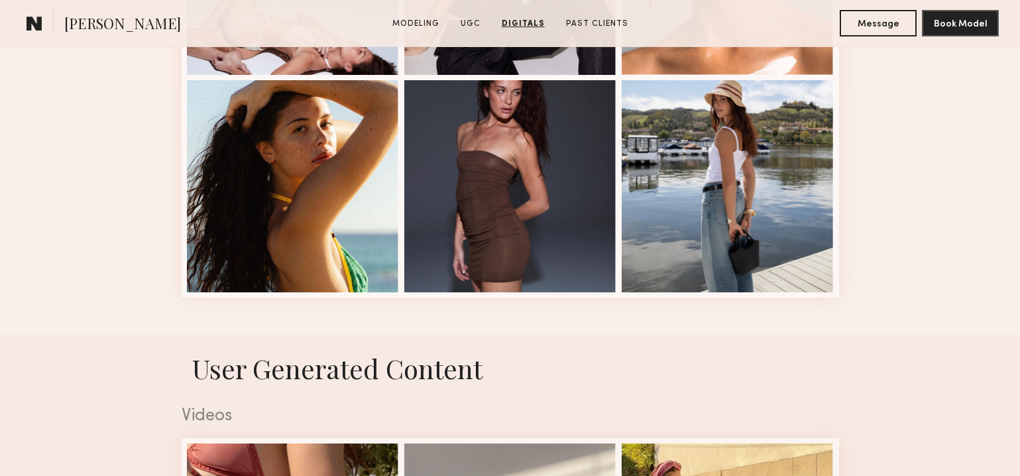
scroll to position [1466, 0]
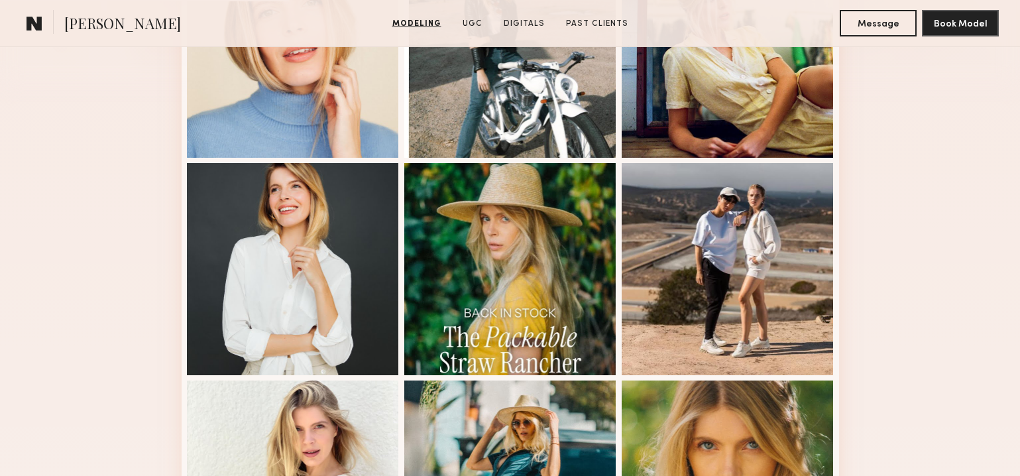
scroll to position [672, 0]
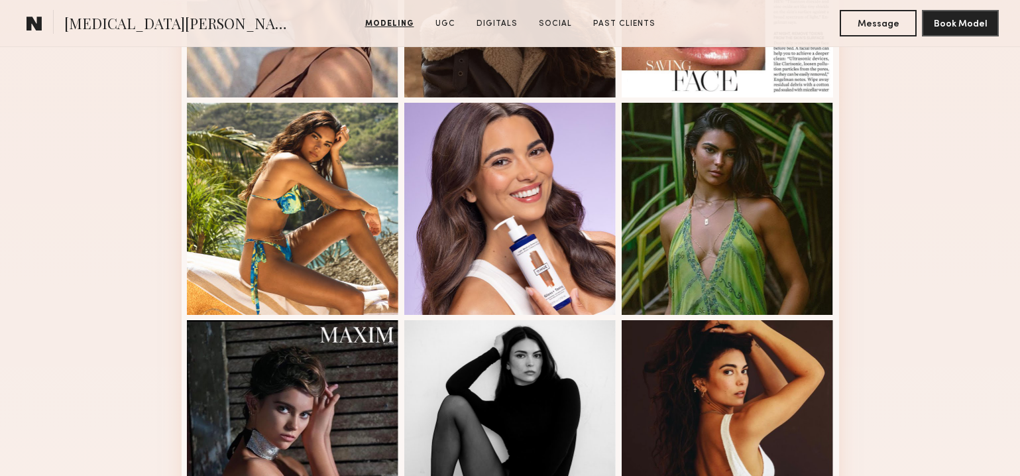
scroll to position [518, 0]
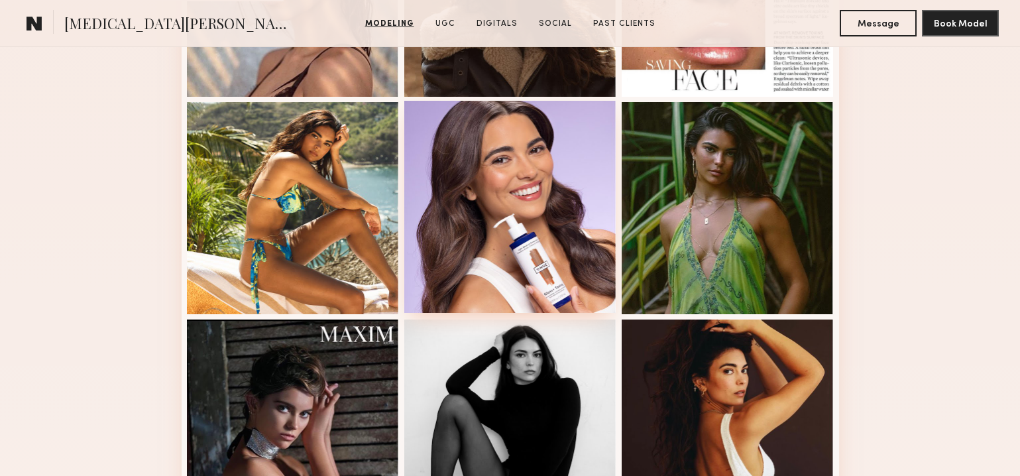
click at [485, 173] on div at bounding box center [510, 207] width 212 height 212
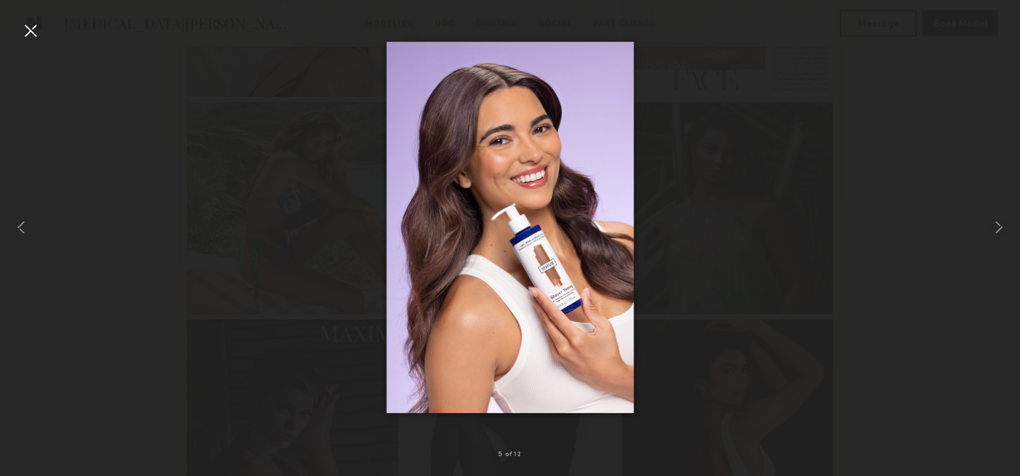
click at [34, 34] on div at bounding box center [30, 30] width 21 height 21
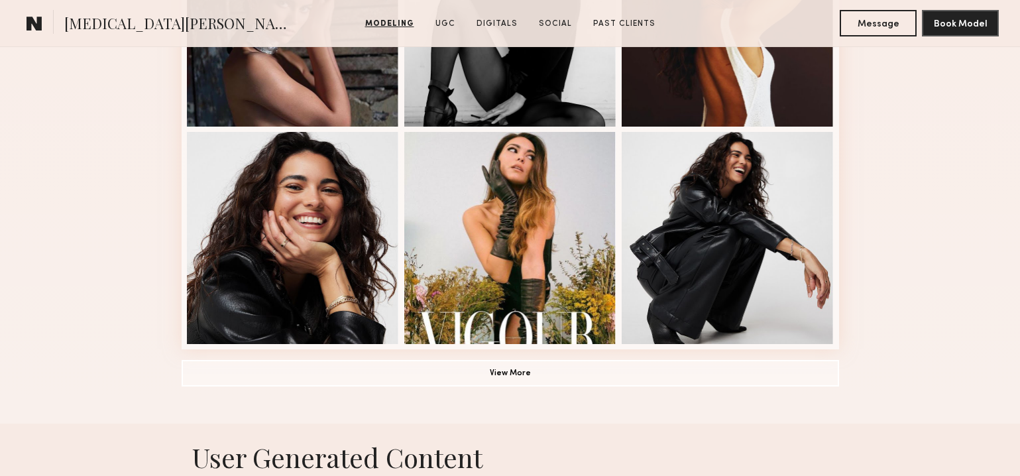
scroll to position [924, 0]
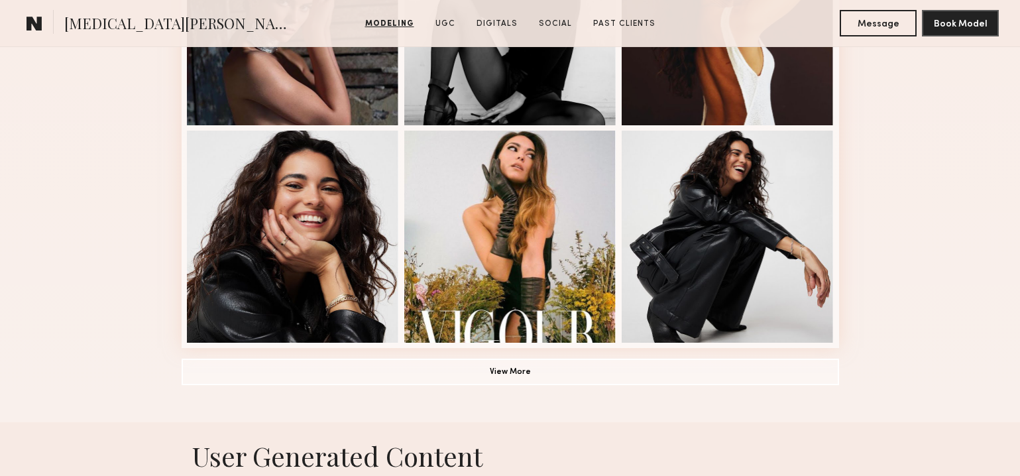
click at [285, 221] on div at bounding box center [293, 237] width 212 height 212
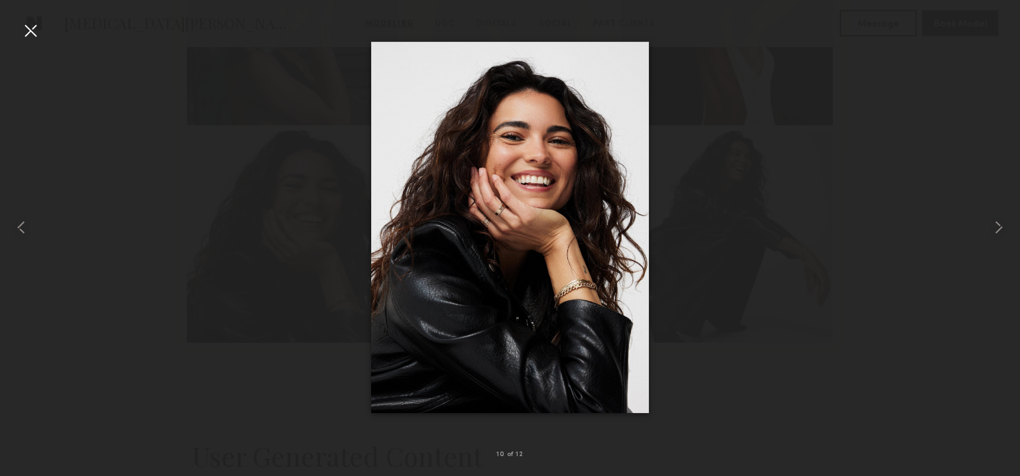
click at [34, 31] on div at bounding box center [30, 30] width 21 height 21
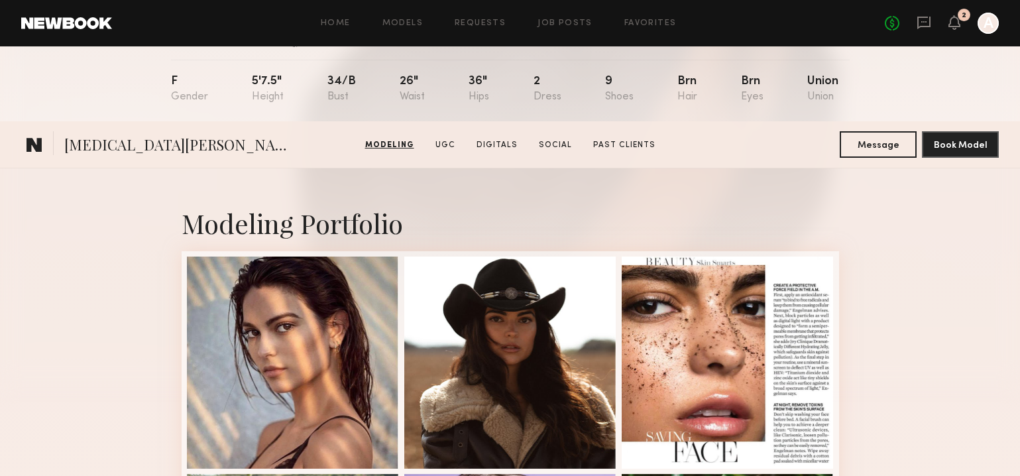
scroll to position [0, 0]
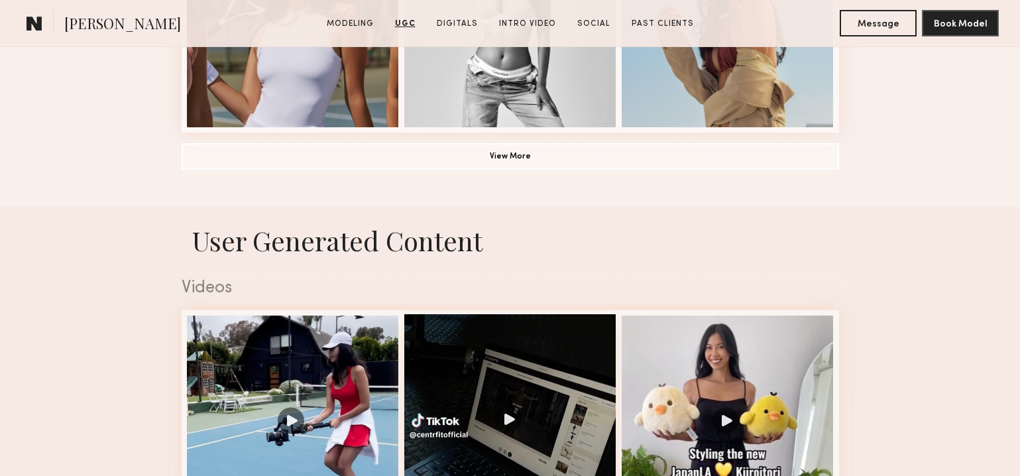
scroll to position [1003, 0]
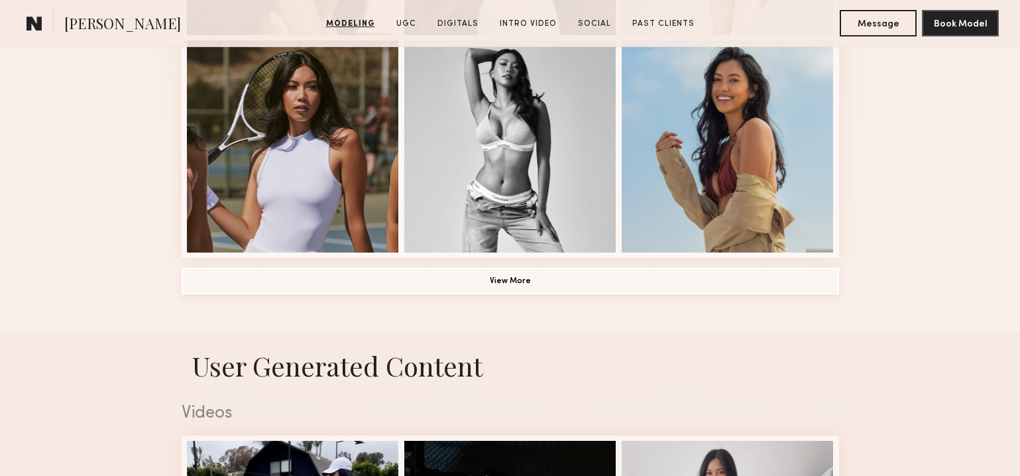
click at [537, 282] on button "View More" at bounding box center [510, 281] width 657 height 26
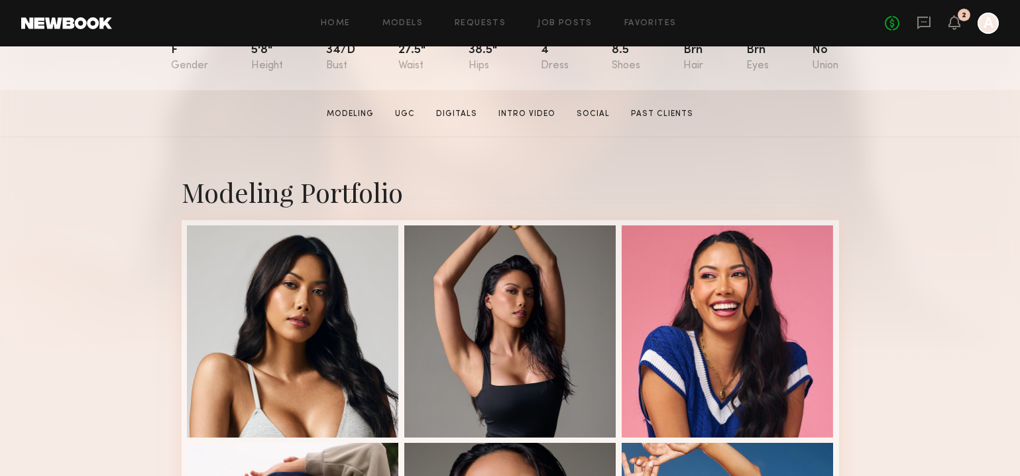
scroll to position [169, 0]
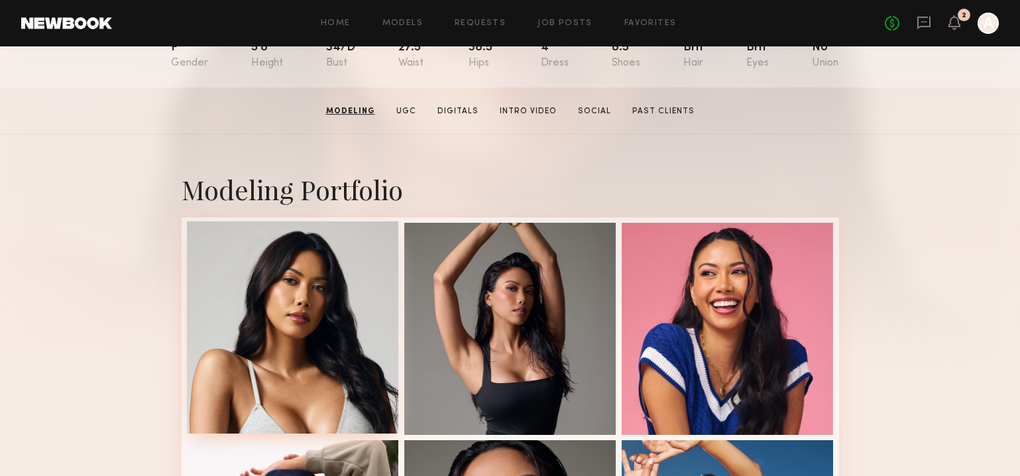
click at [323, 295] on div at bounding box center [293, 327] width 212 height 212
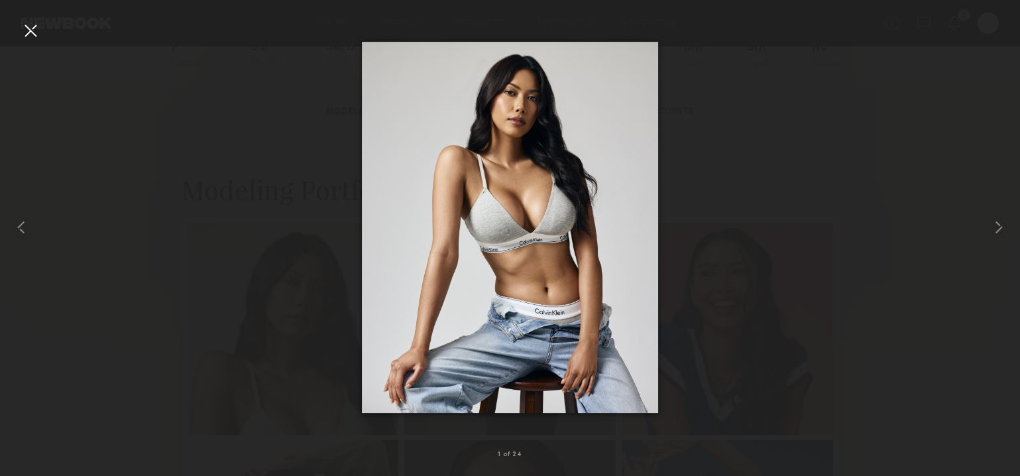
click at [31, 37] on div at bounding box center [30, 30] width 21 height 21
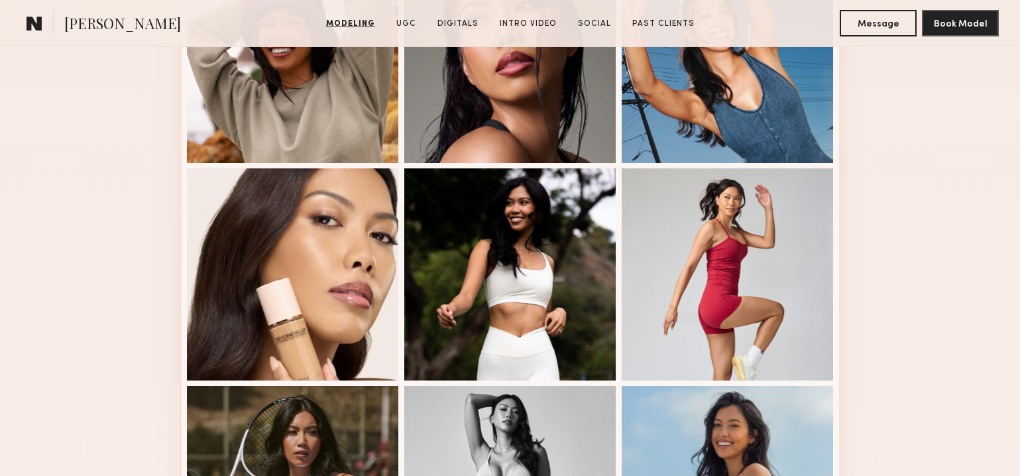
scroll to position [661, 0]
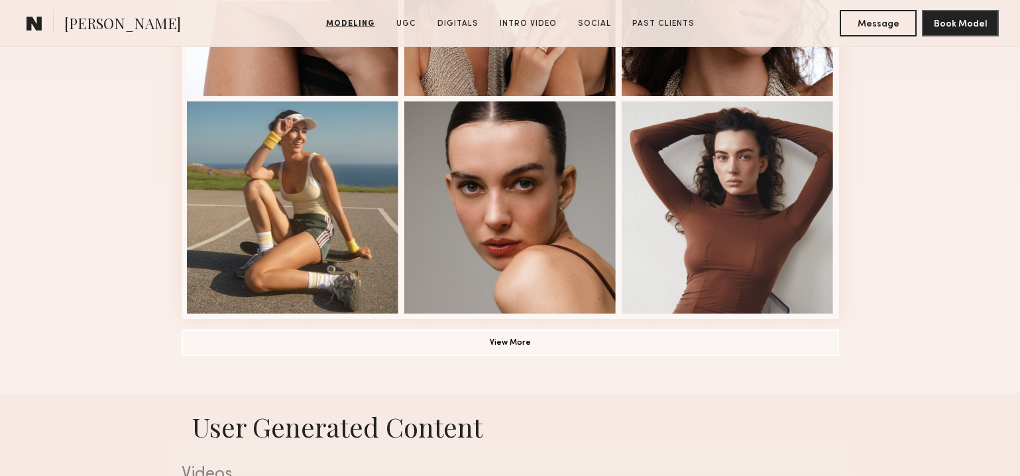
scroll to position [943, 0]
click at [506, 336] on button "View More" at bounding box center [510, 341] width 657 height 26
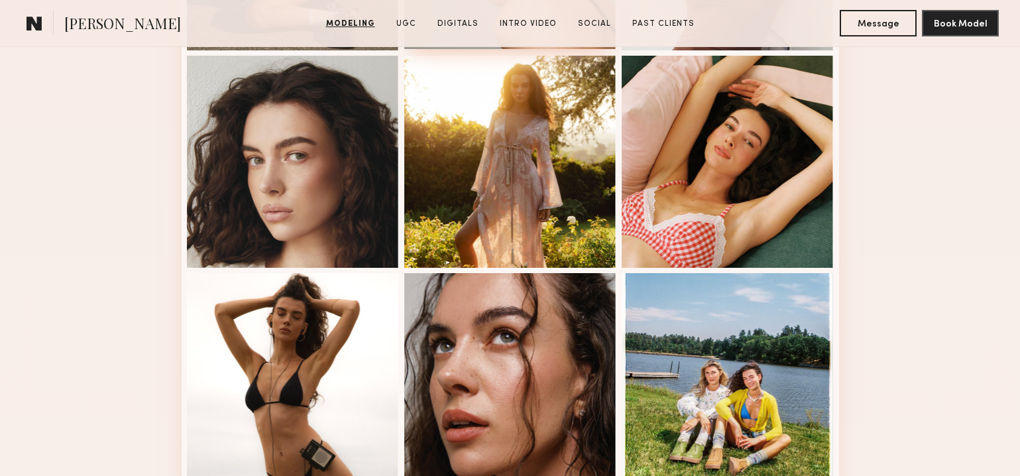
scroll to position [1206, 0]
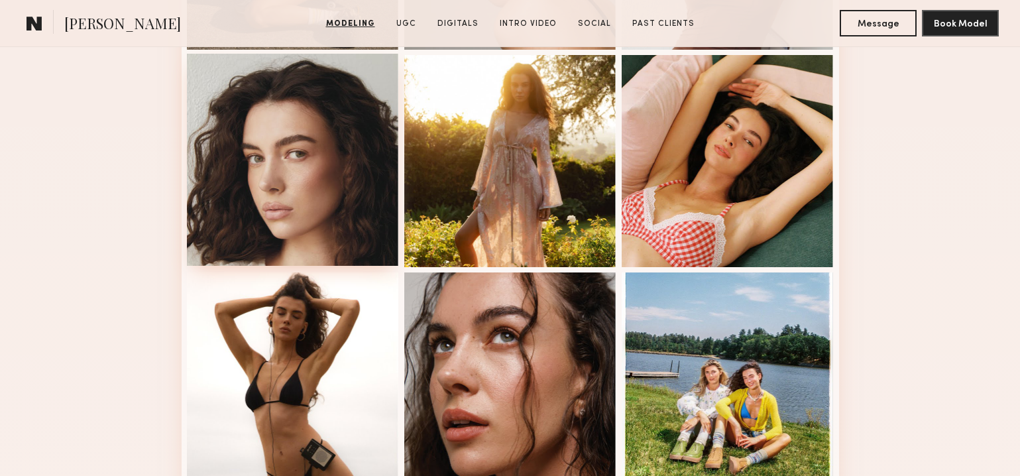
click at [360, 156] on div at bounding box center [293, 160] width 212 height 212
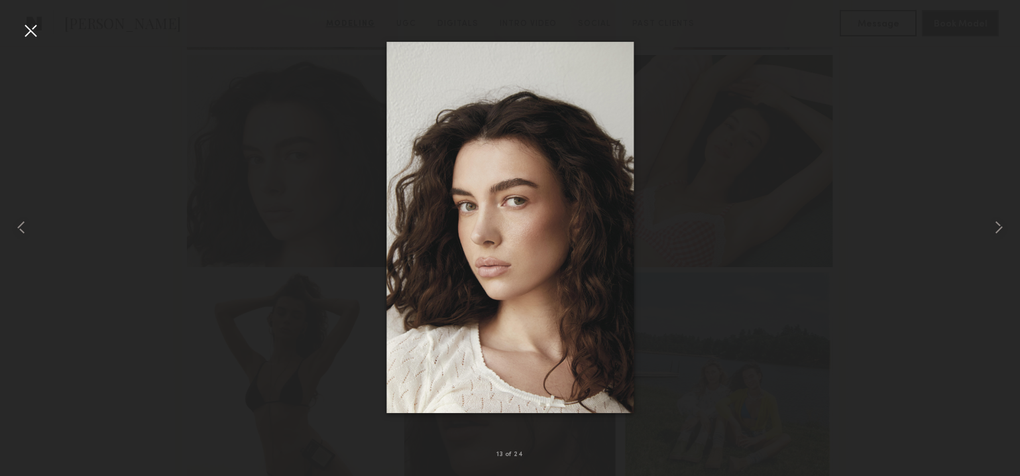
click at [30, 28] on div at bounding box center [30, 30] width 21 height 21
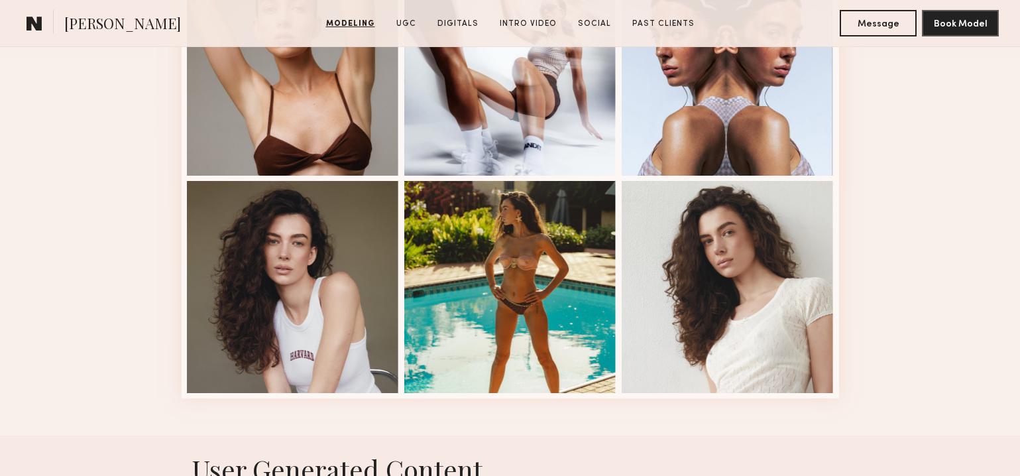
scroll to position [1732, 0]
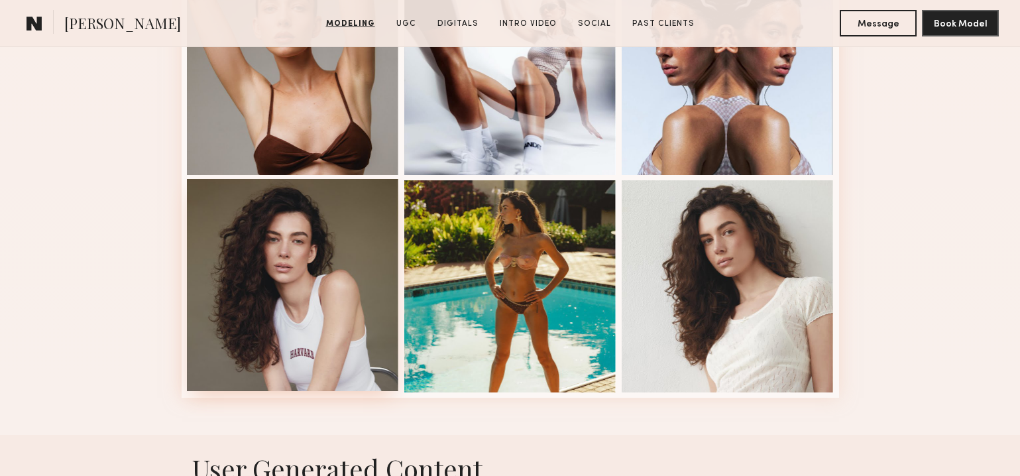
click at [321, 242] on div at bounding box center [293, 285] width 212 height 212
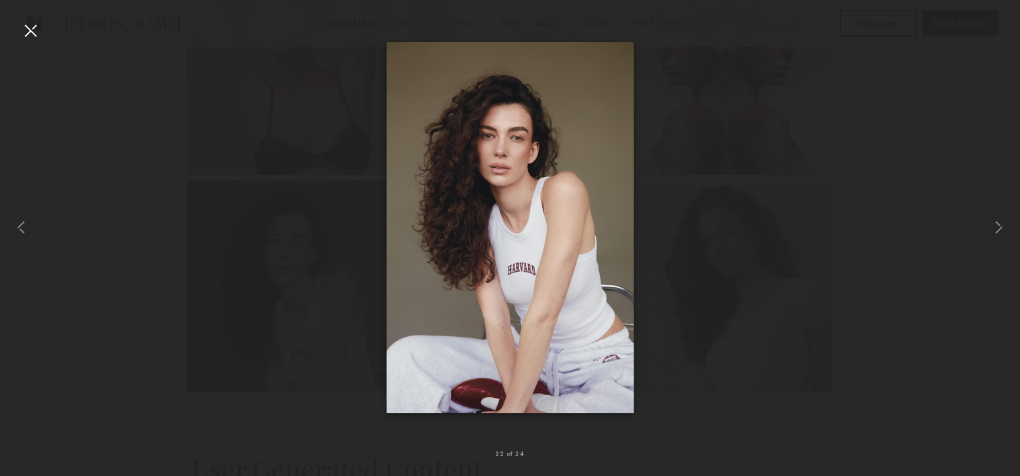
click at [30, 36] on div at bounding box center [30, 30] width 21 height 21
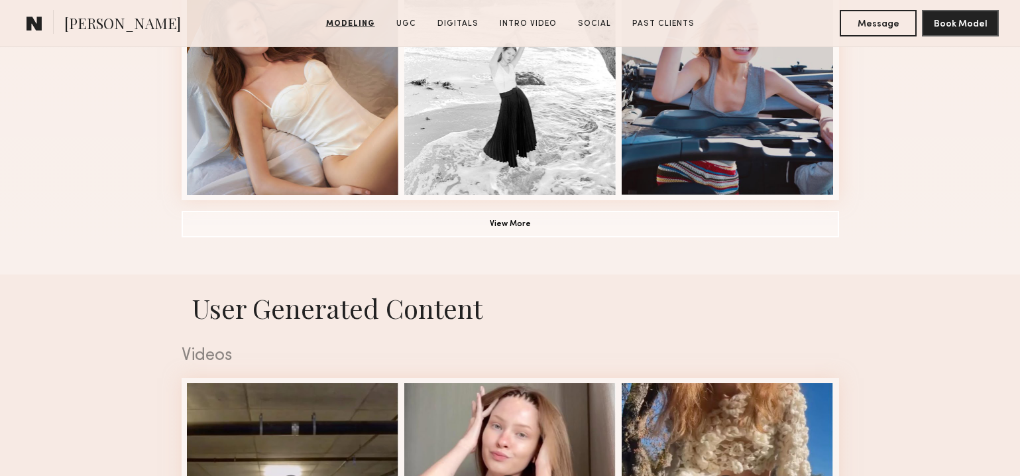
scroll to position [1102, 0]
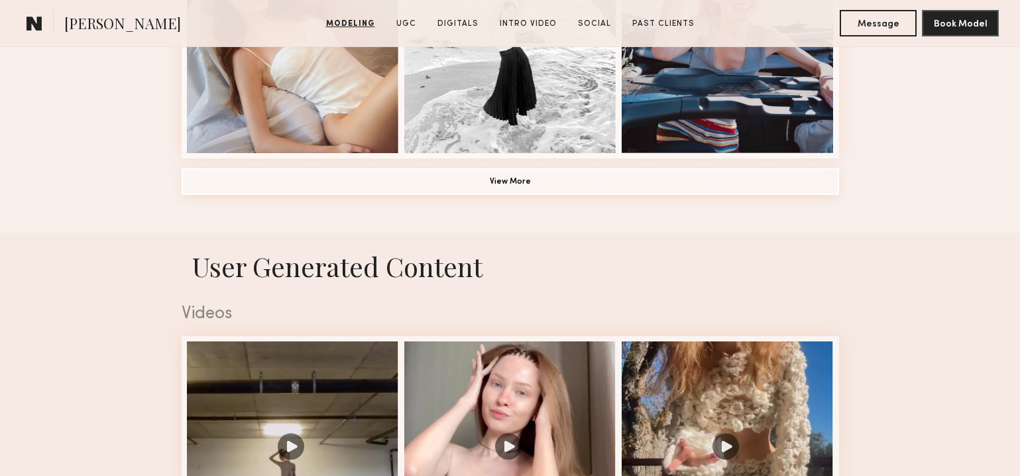
click at [492, 182] on button "View More" at bounding box center [510, 181] width 657 height 26
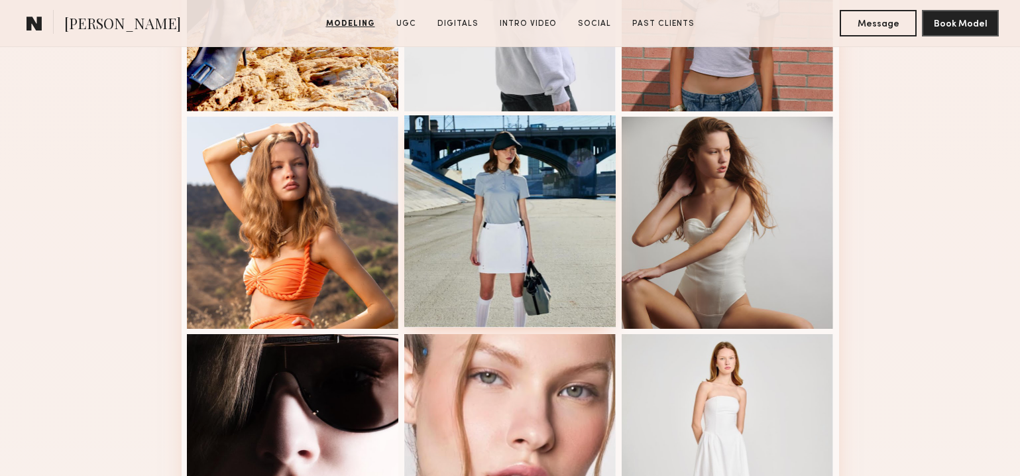
scroll to position [1573, 0]
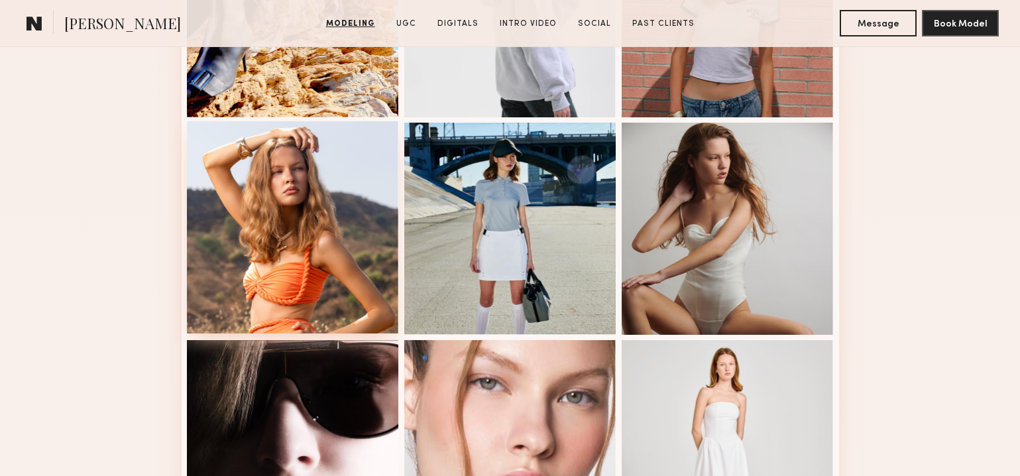
click at [286, 203] on div at bounding box center [293, 227] width 212 height 212
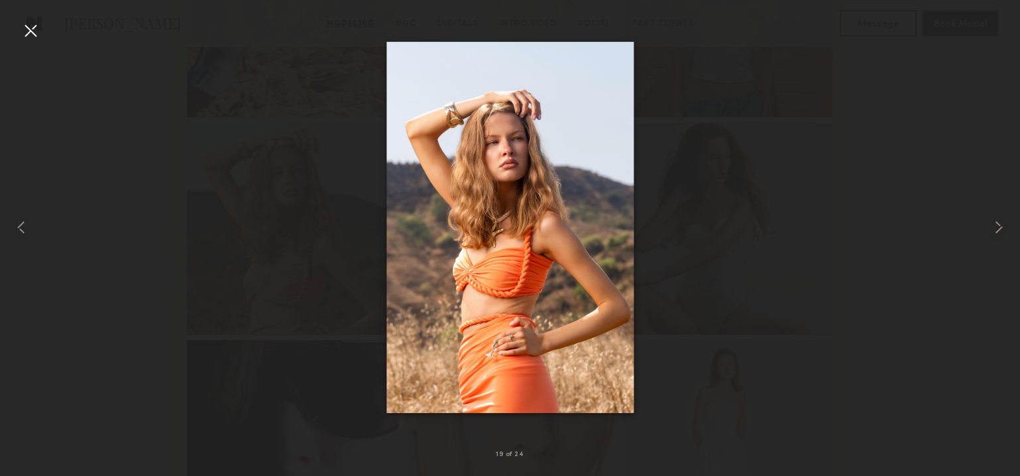
click at [23, 30] on div at bounding box center [30, 30] width 21 height 21
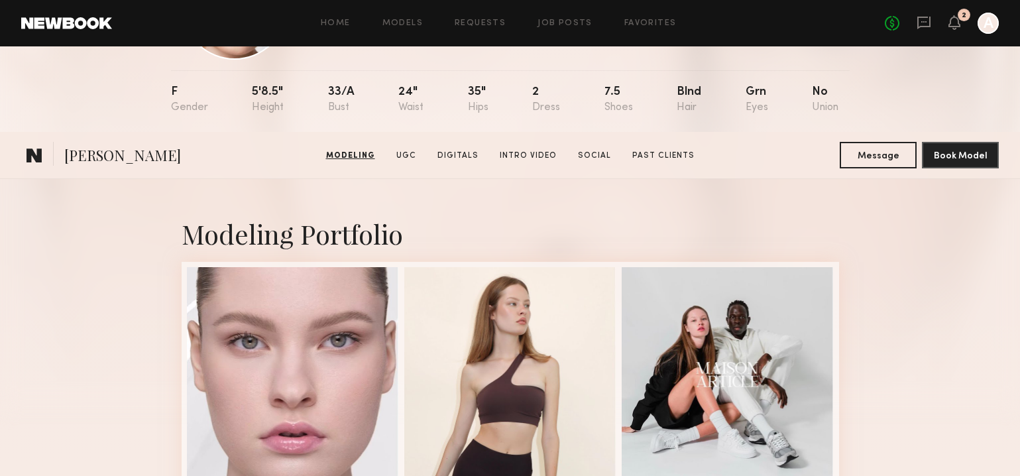
scroll to position [0, 0]
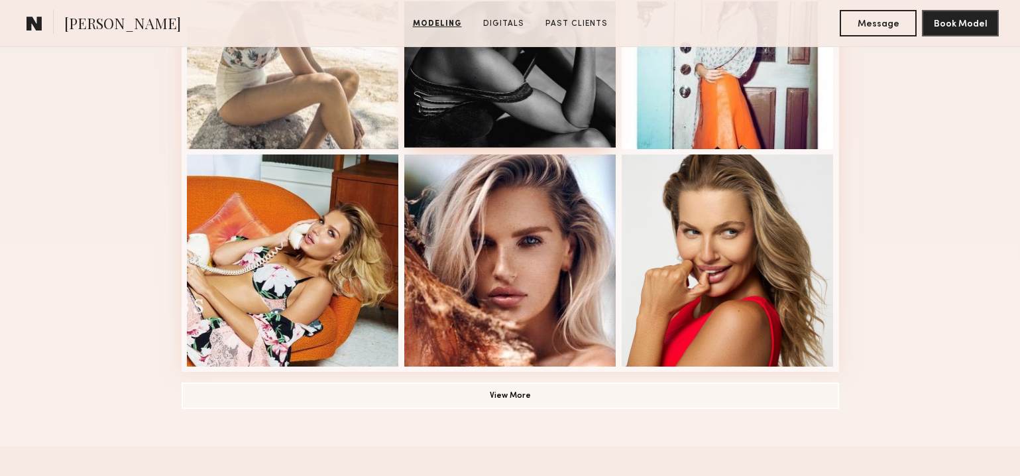
scroll to position [888, 0]
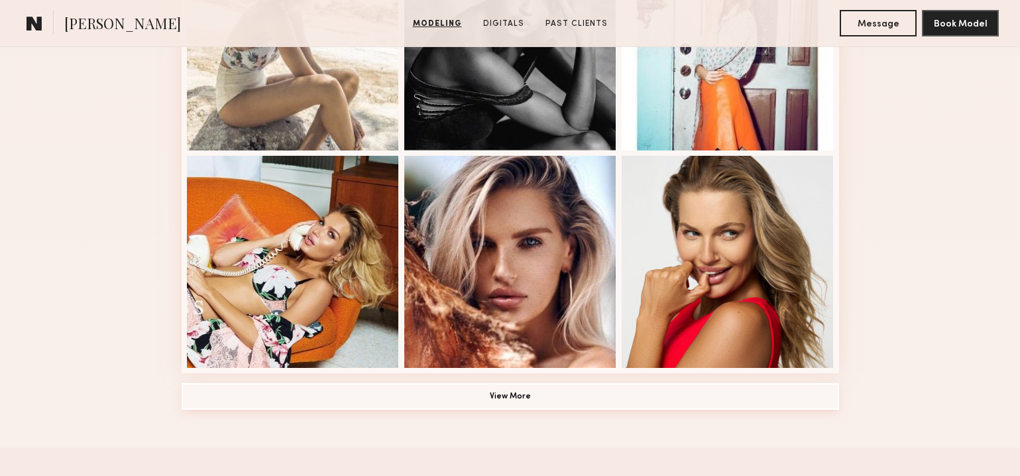
click at [477, 390] on button "View More" at bounding box center [510, 396] width 657 height 26
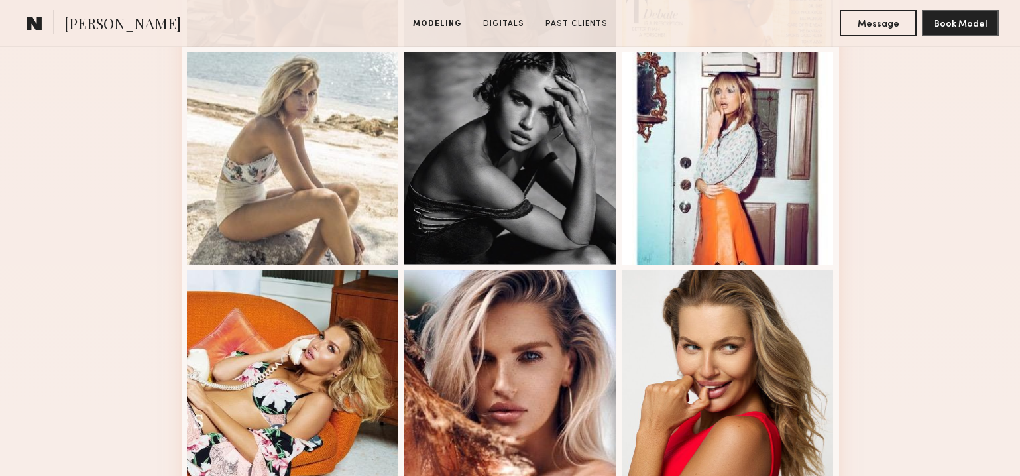
scroll to position [953, 0]
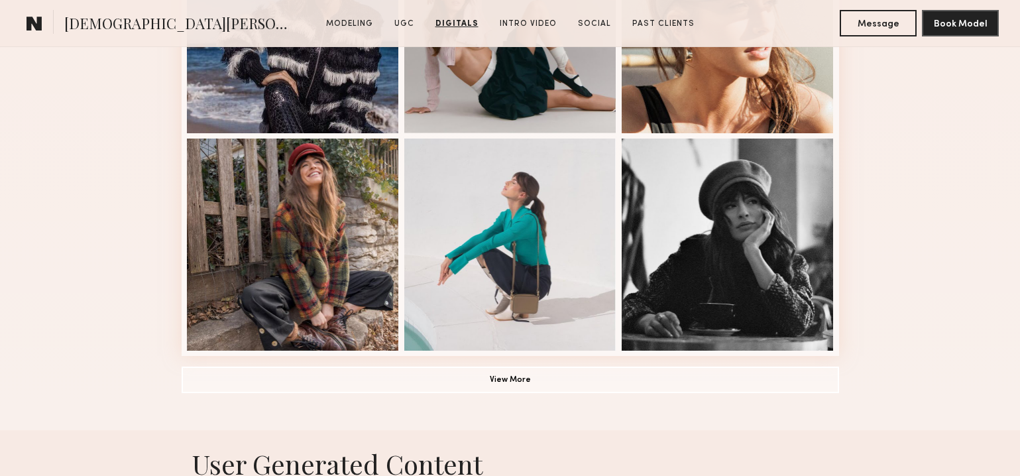
scroll to position [643, 0]
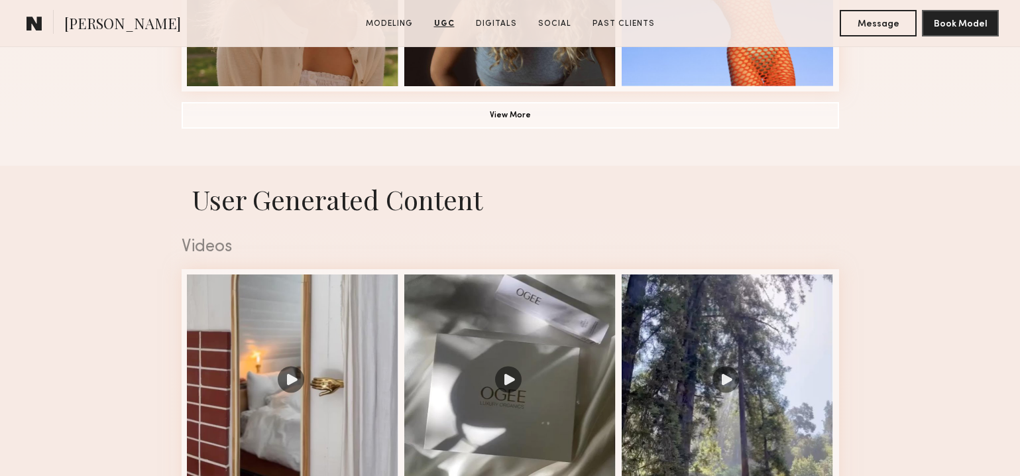
scroll to position [1168, 0]
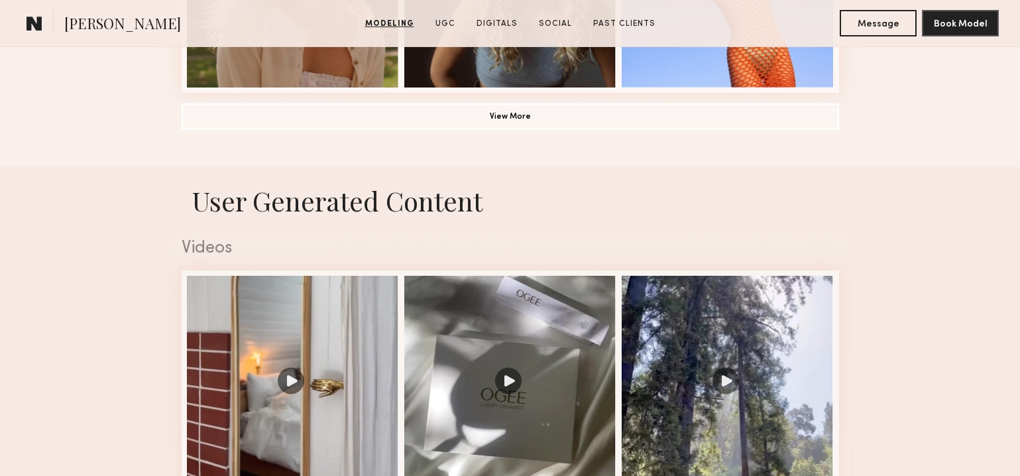
click at [502, 119] on button "View More" at bounding box center [510, 116] width 657 height 26
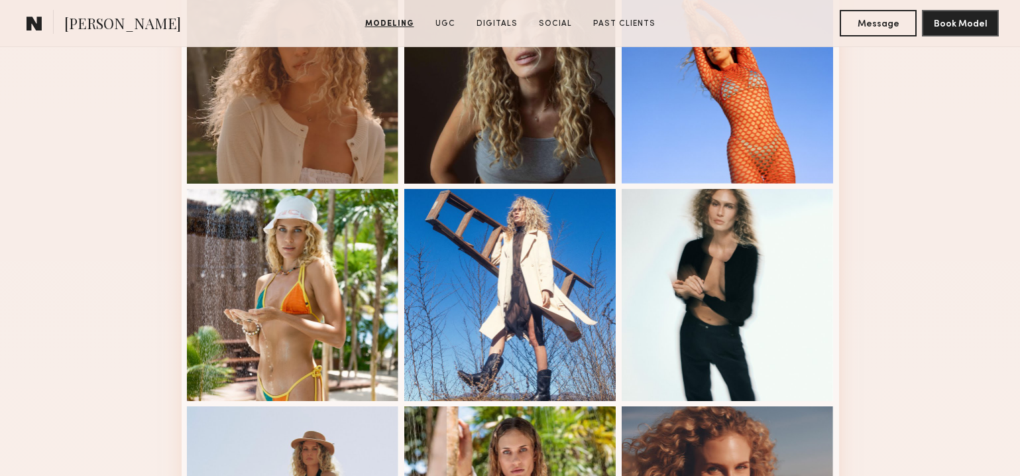
scroll to position [1070, 0]
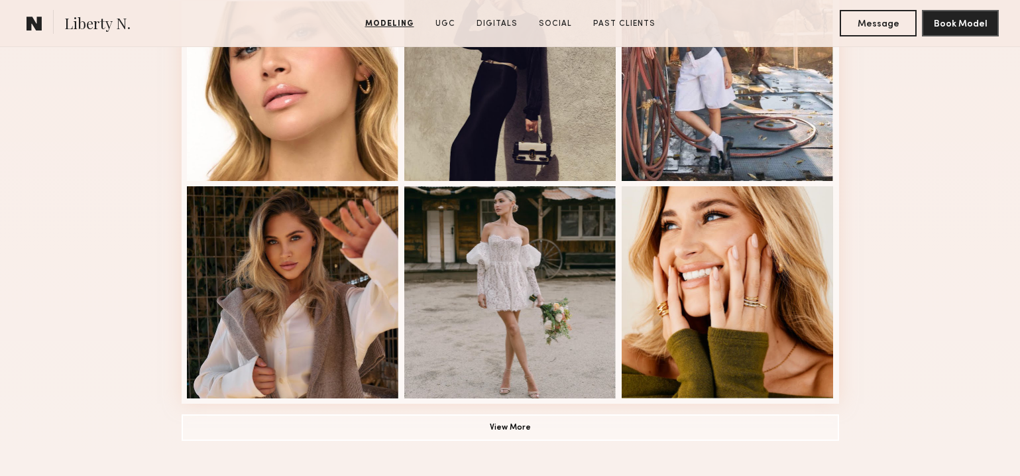
scroll to position [868, 0]
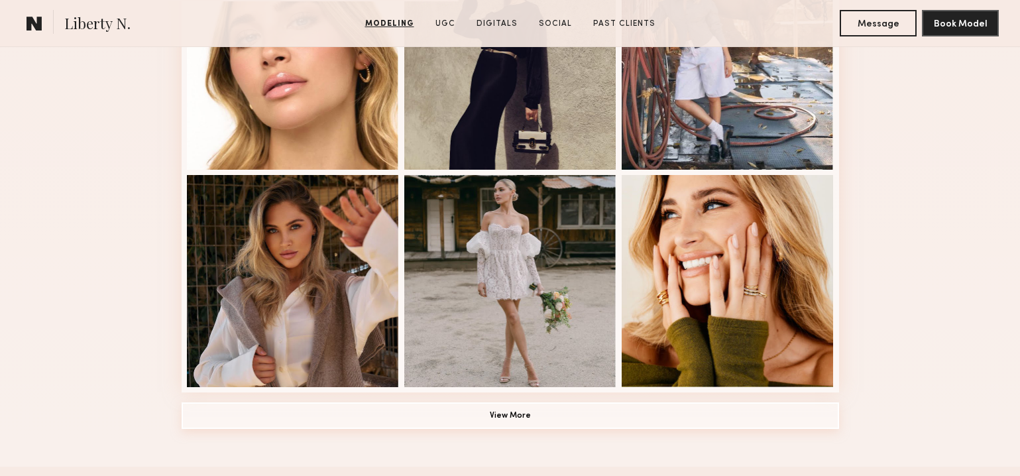
click at [513, 419] on button "View More" at bounding box center [510, 415] width 657 height 26
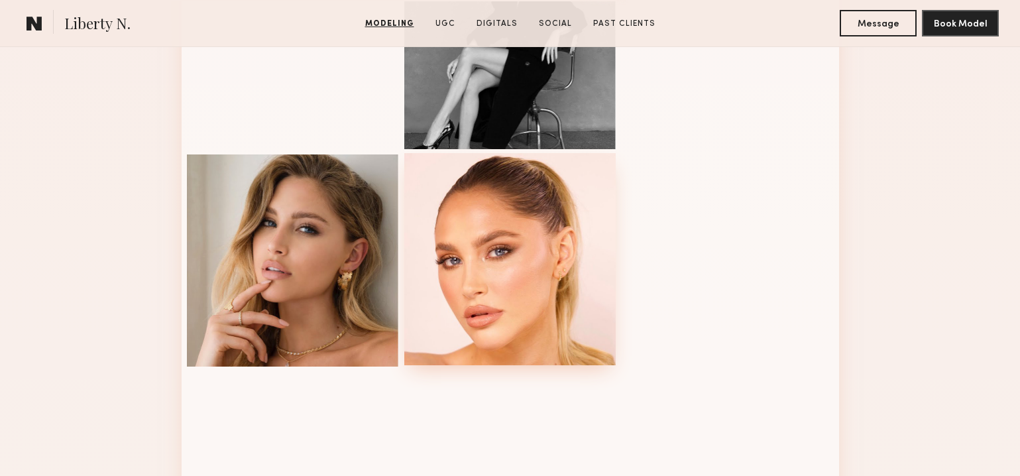
scroll to position [1573, 0]
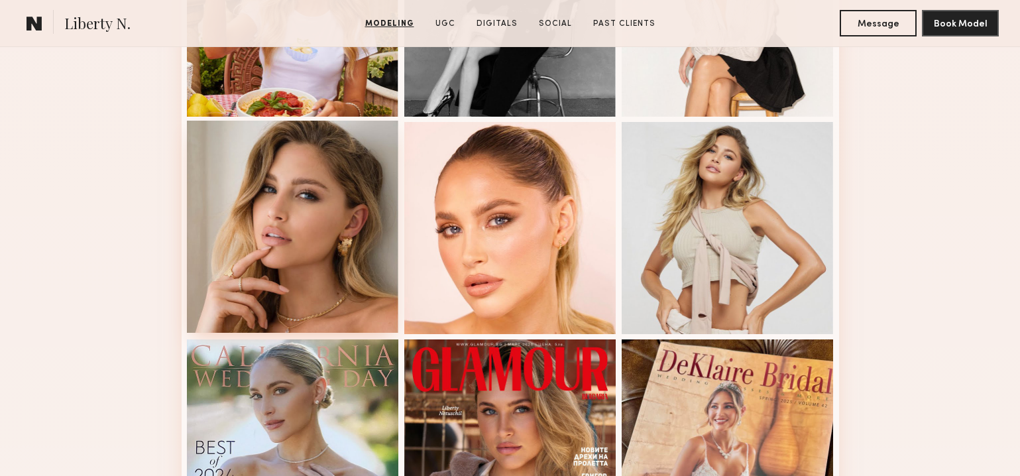
click at [272, 232] on div at bounding box center [293, 227] width 212 height 212
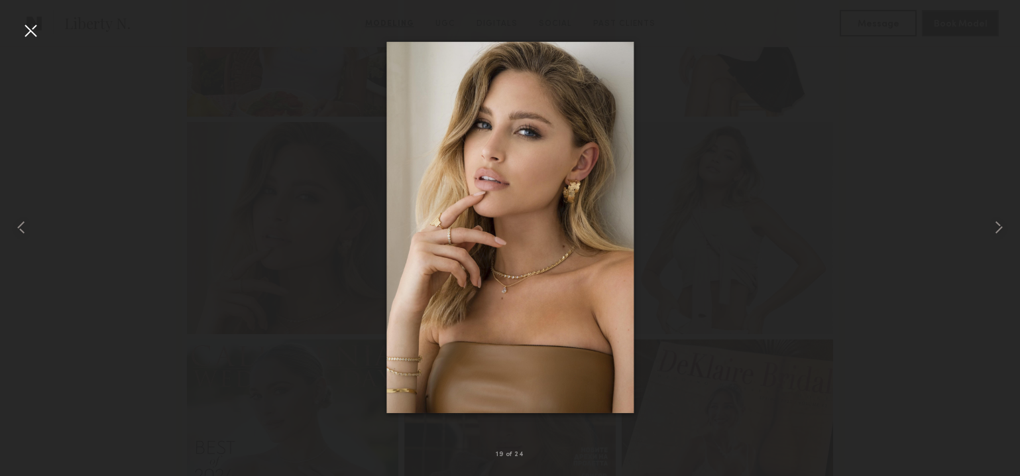
click at [27, 32] on div at bounding box center [30, 30] width 21 height 21
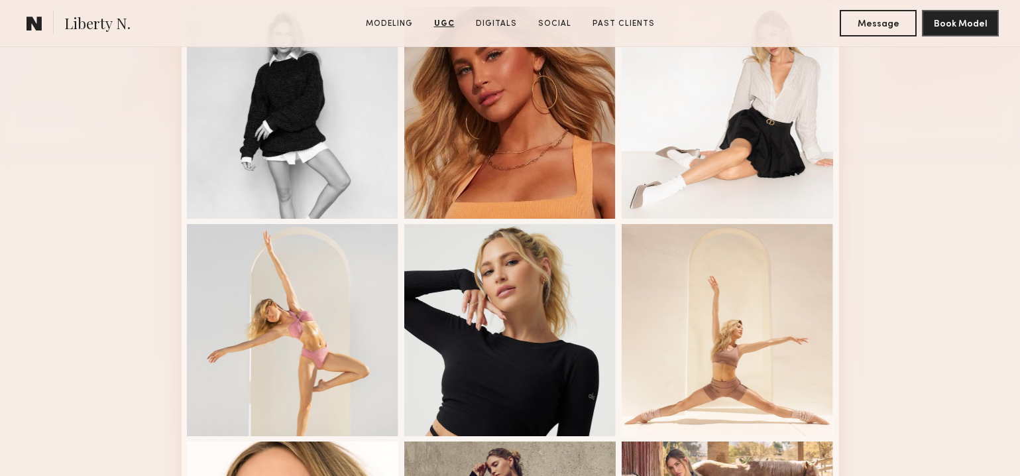
scroll to position [295, 0]
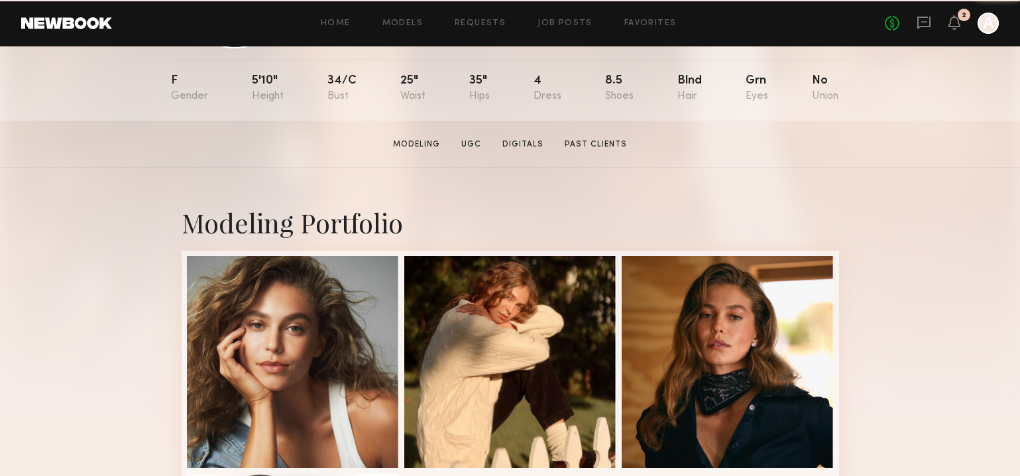
scroll to position [135, 0]
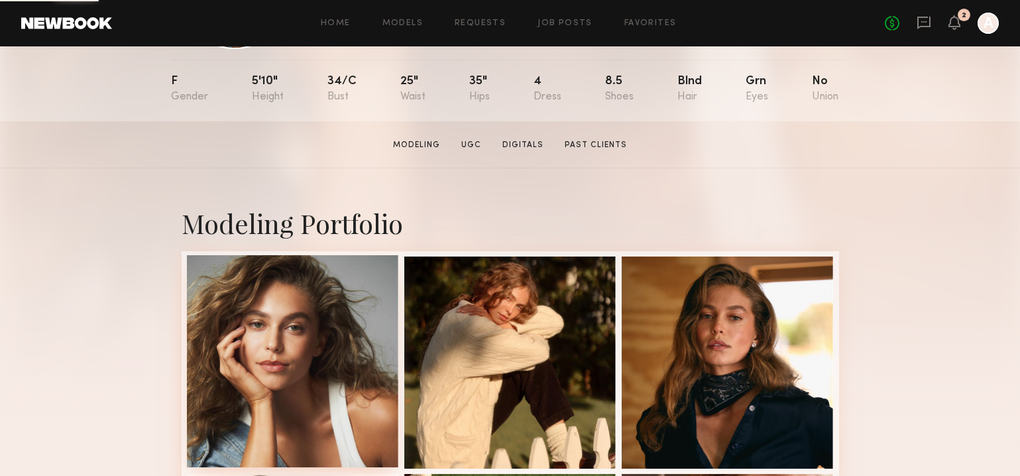
click at [278, 320] on div at bounding box center [293, 361] width 212 height 212
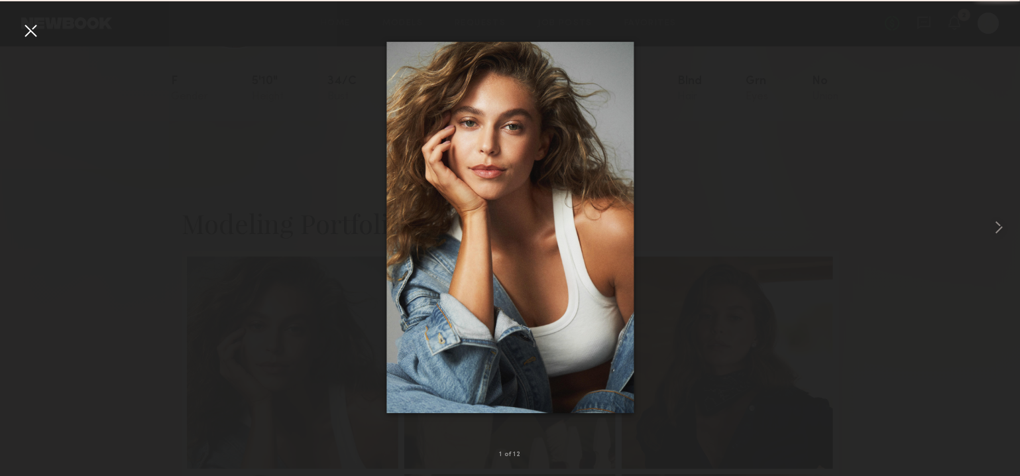
click at [28, 28] on div at bounding box center [30, 30] width 21 height 21
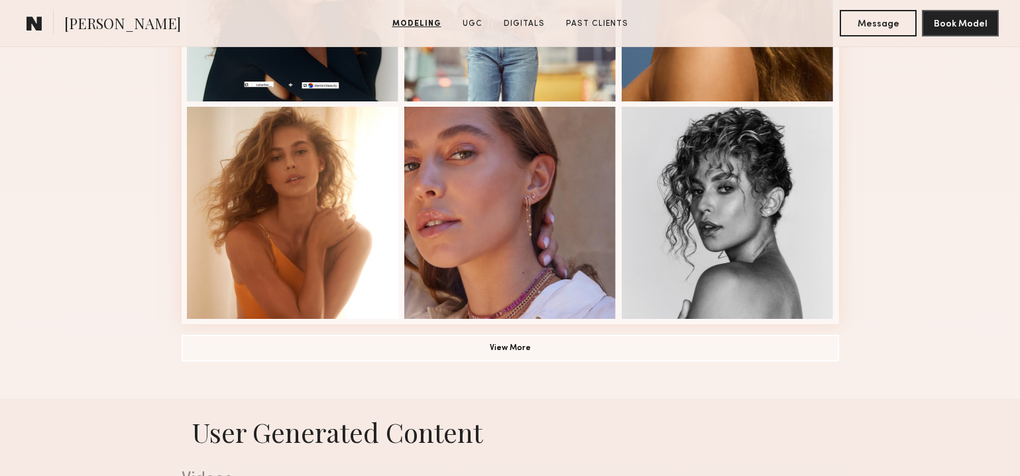
scroll to position [937, 0]
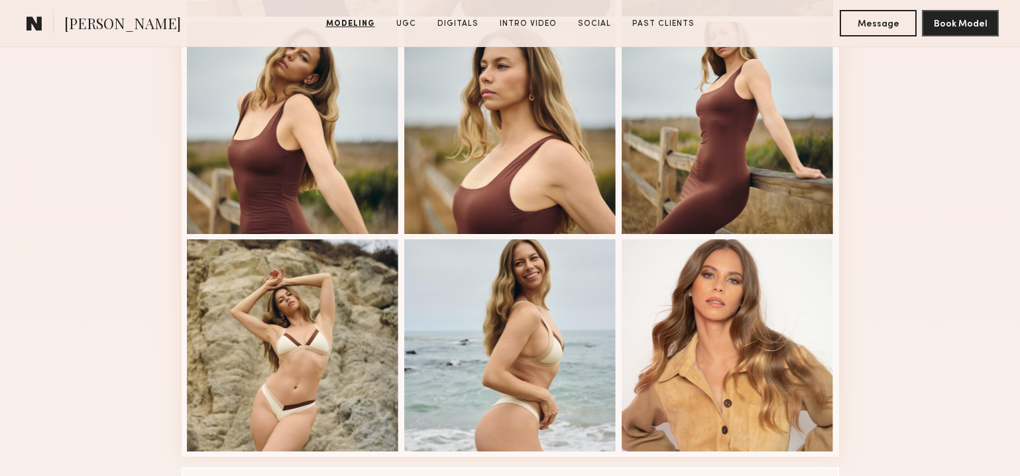
scroll to position [804, 0]
click at [714, 294] on div at bounding box center [727, 344] width 212 height 212
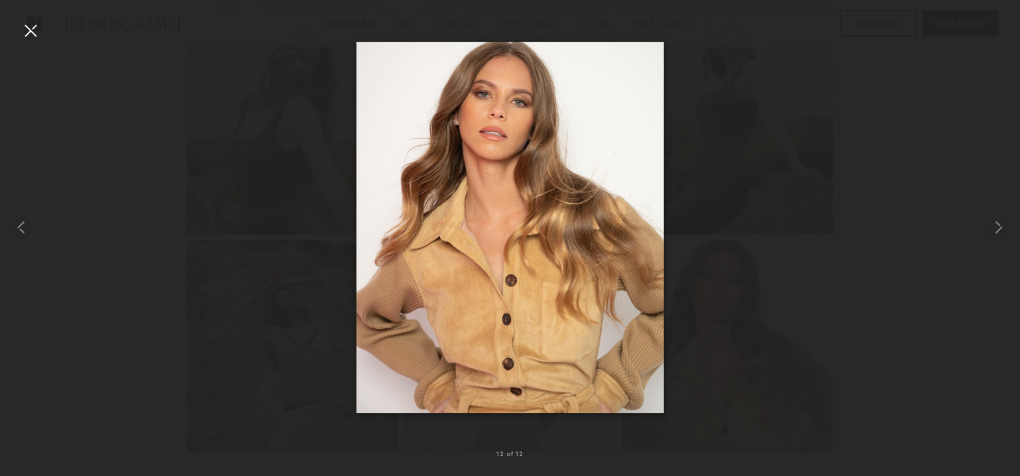
click at [38, 25] on div at bounding box center [30, 30] width 21 height 21
